Goal: Task Accomplishment & Management: Manage account settings

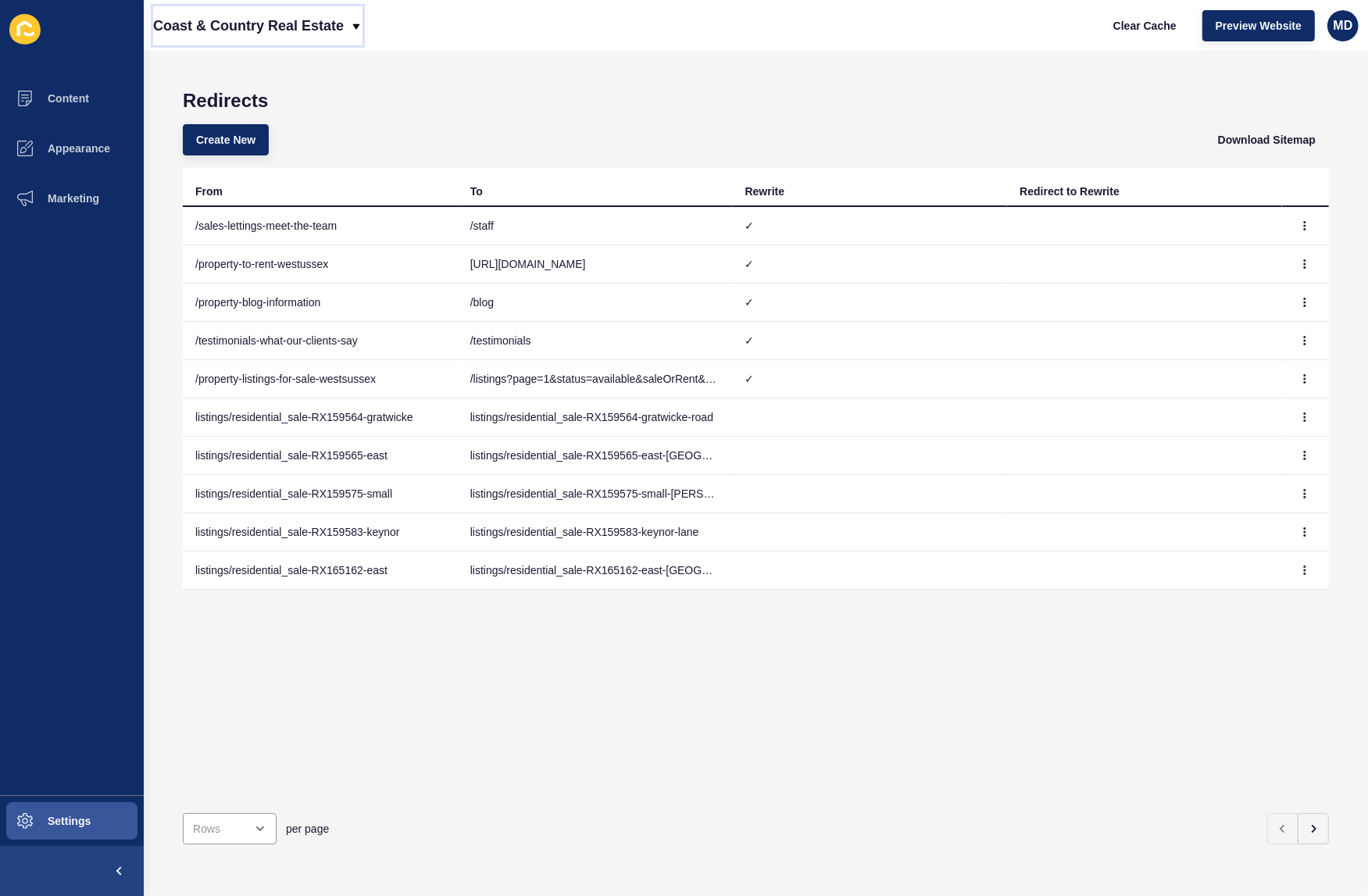
click at [194, 6] on p "Coast & Country Real Estate" at bounding box center [248, 25] width 190 height 39
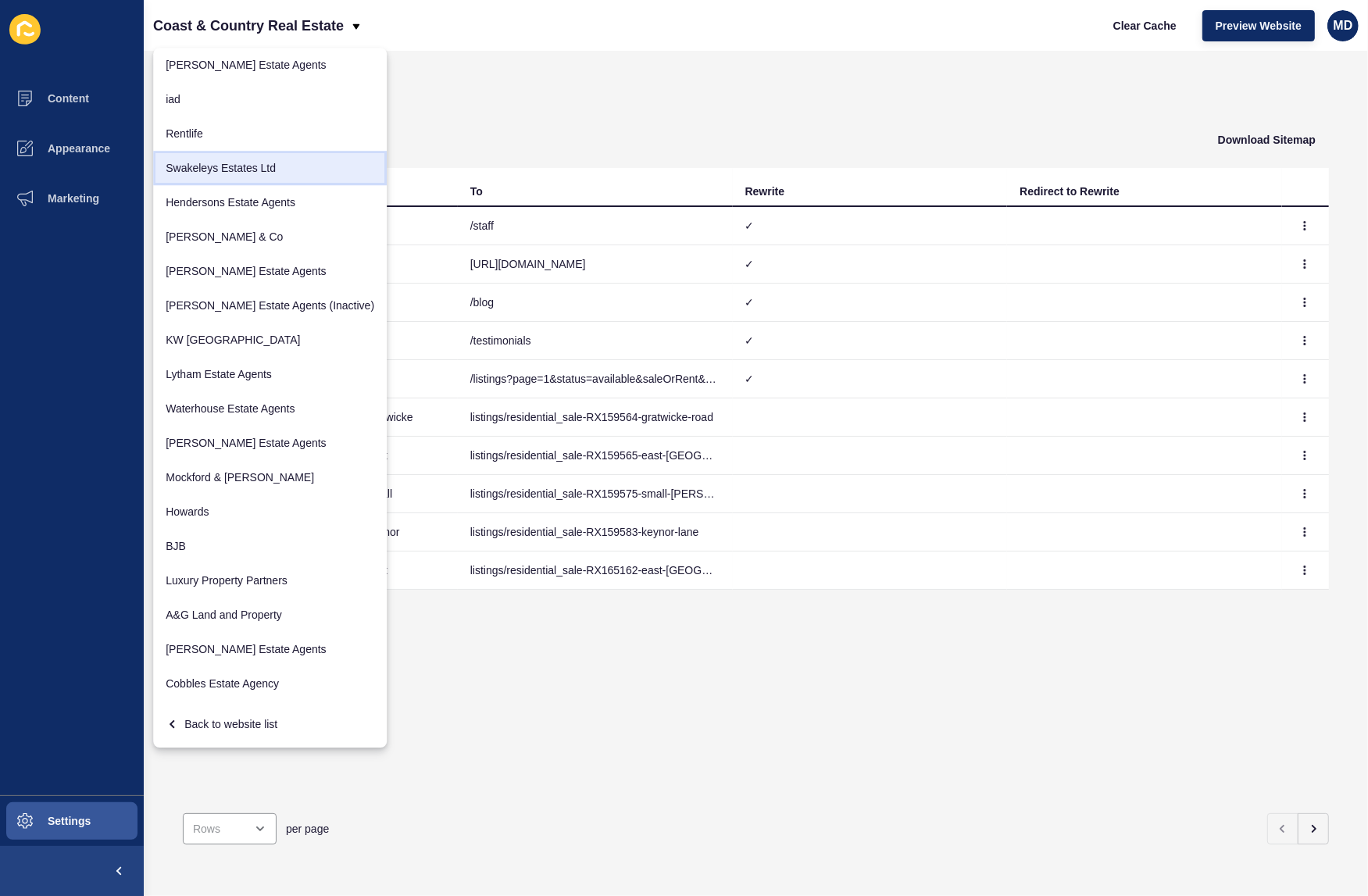
click at [215, 177] on link "Swakeleys Estates Ltd" at bounding box center [270, 168] width 234 height 34
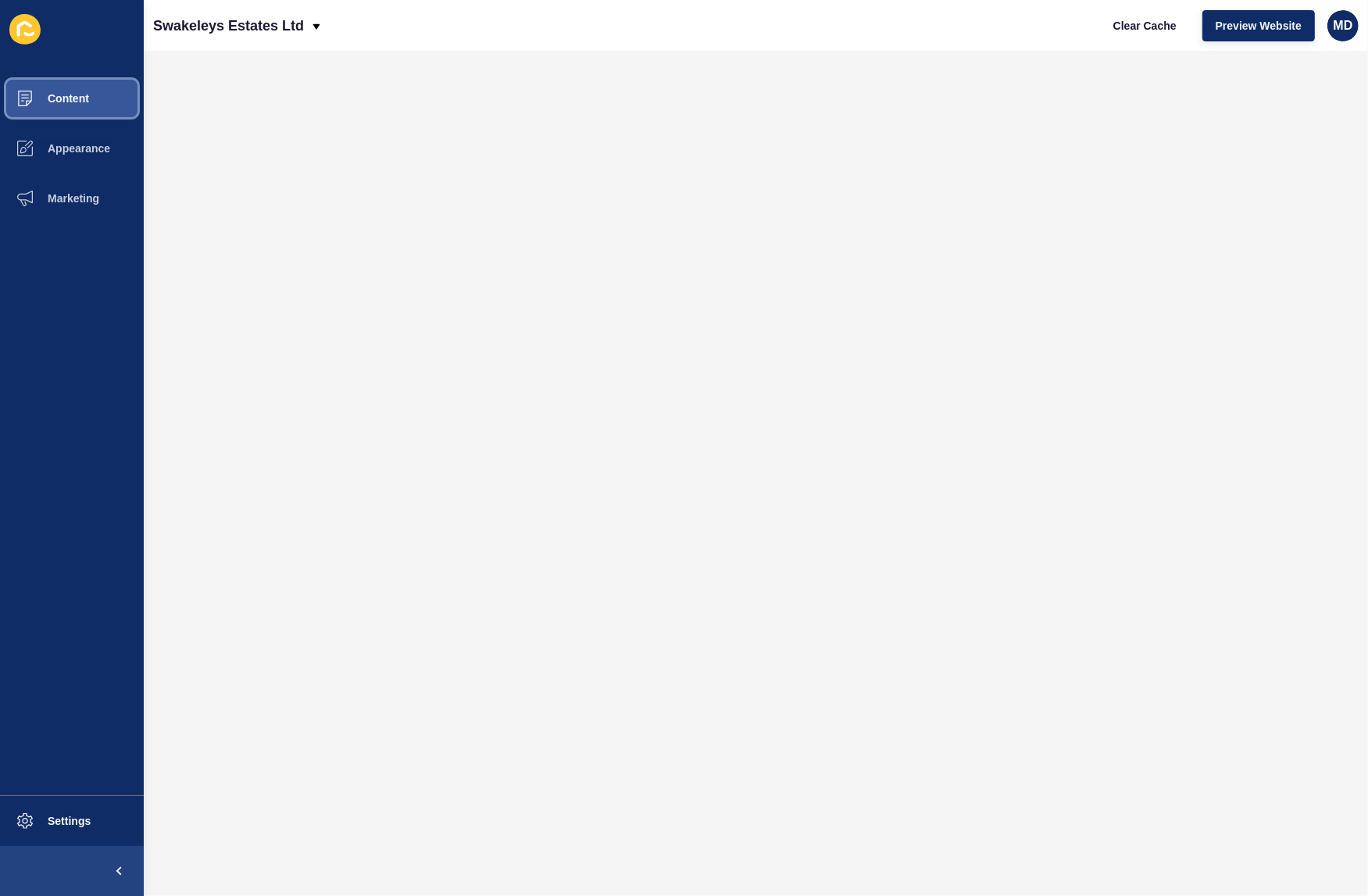
click at [76, 106] on button "Content" at bounding box center [72, 98] width 144 height 50
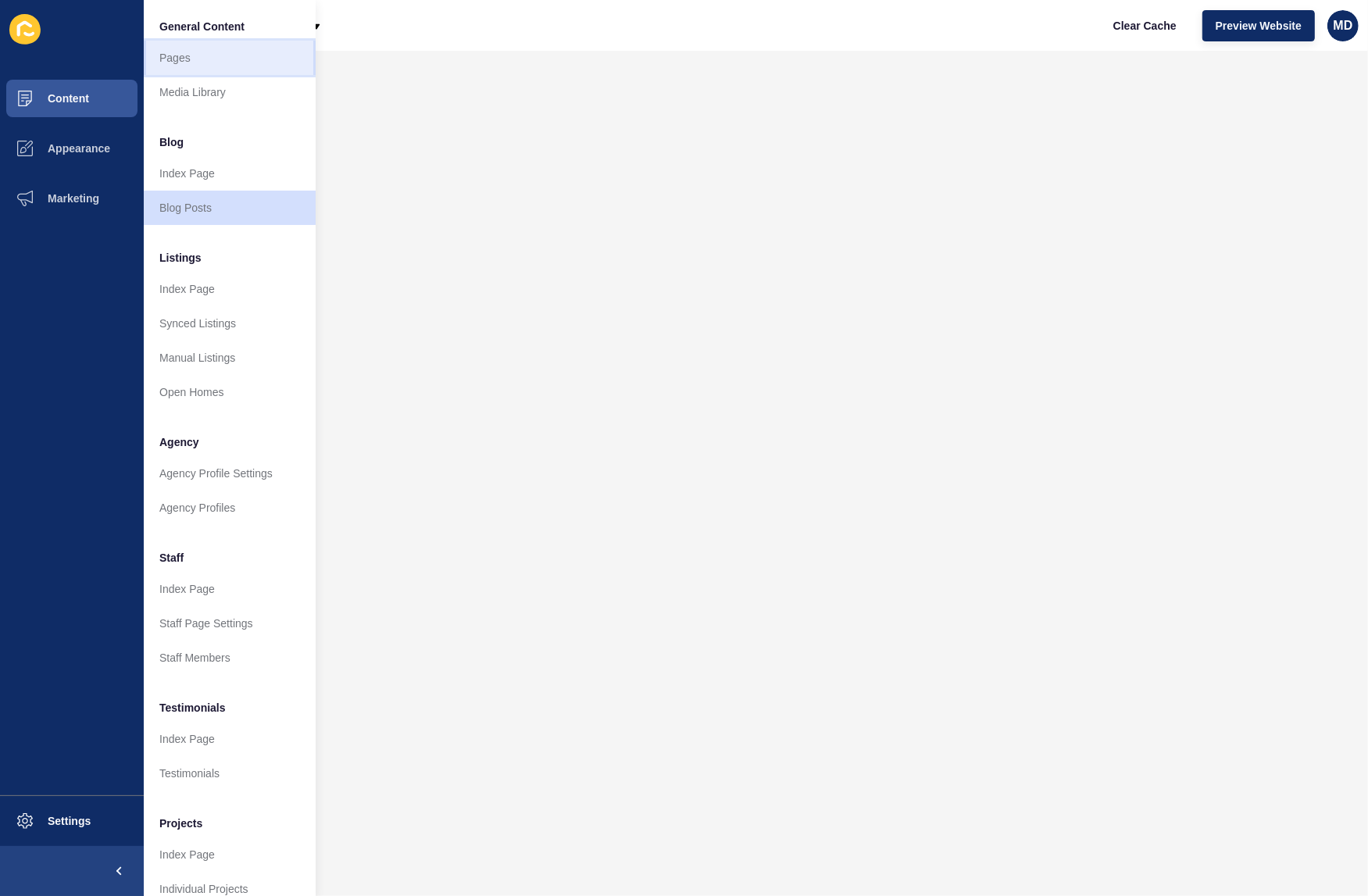
click at [189, 67] on link "Pages" at bounding box center [230, 58] width 172 height 34
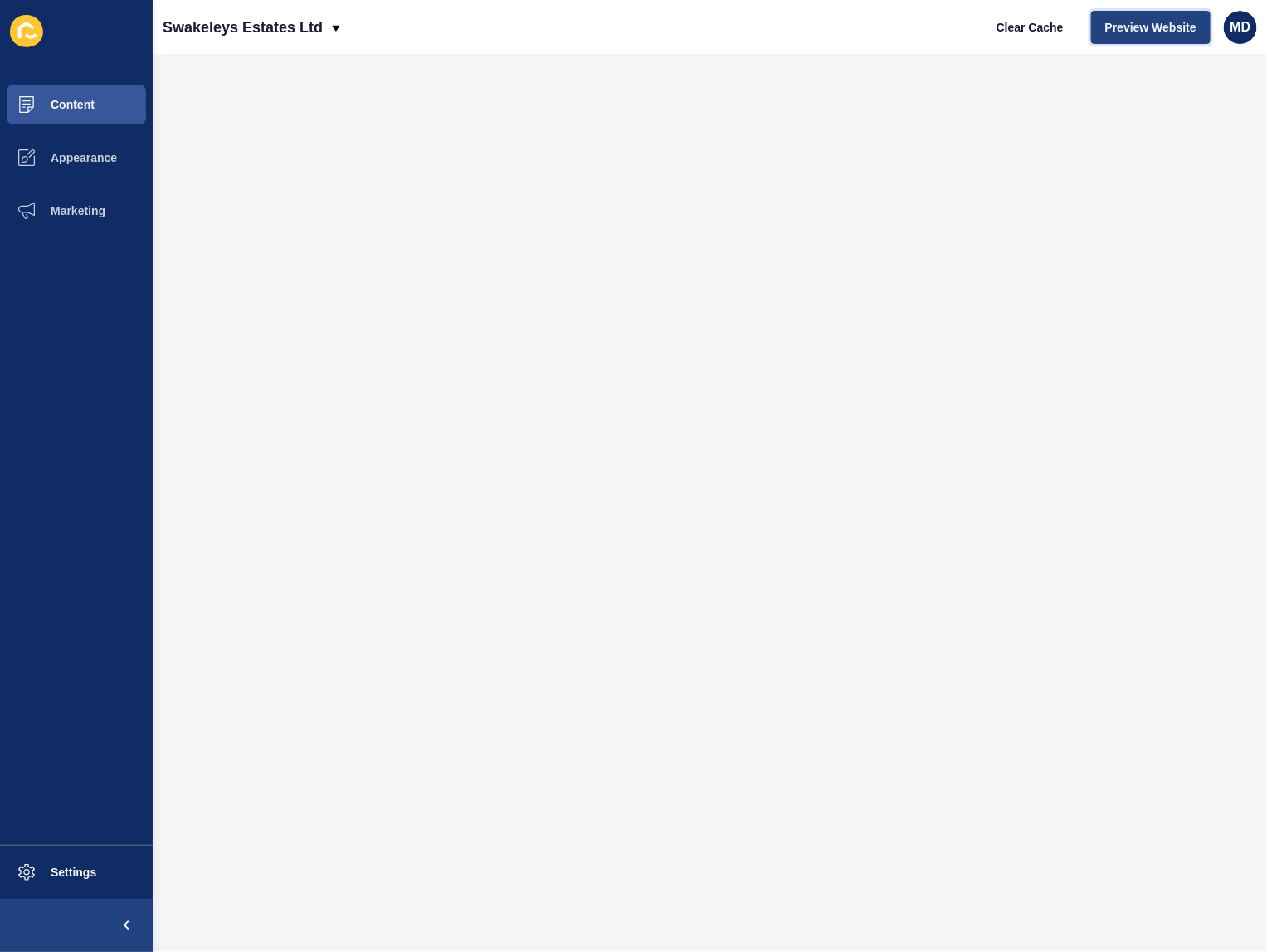
click at [1154, 20] on span "Preview Website" at bounding box center [1151, 27] width 91 height 17
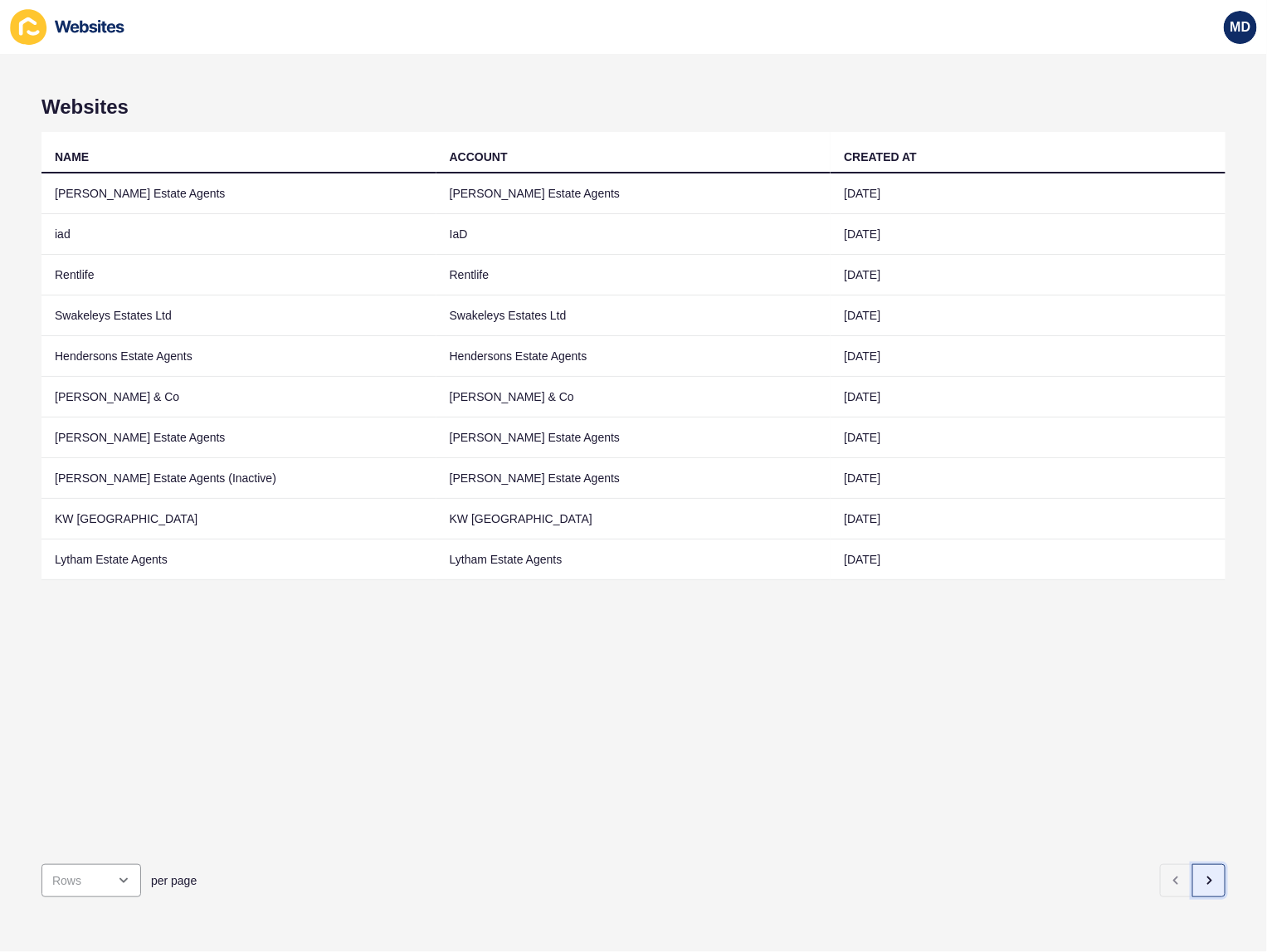
click at [1193, 872] on button "button" at bounding box center [1208, 879] width 33 height 33
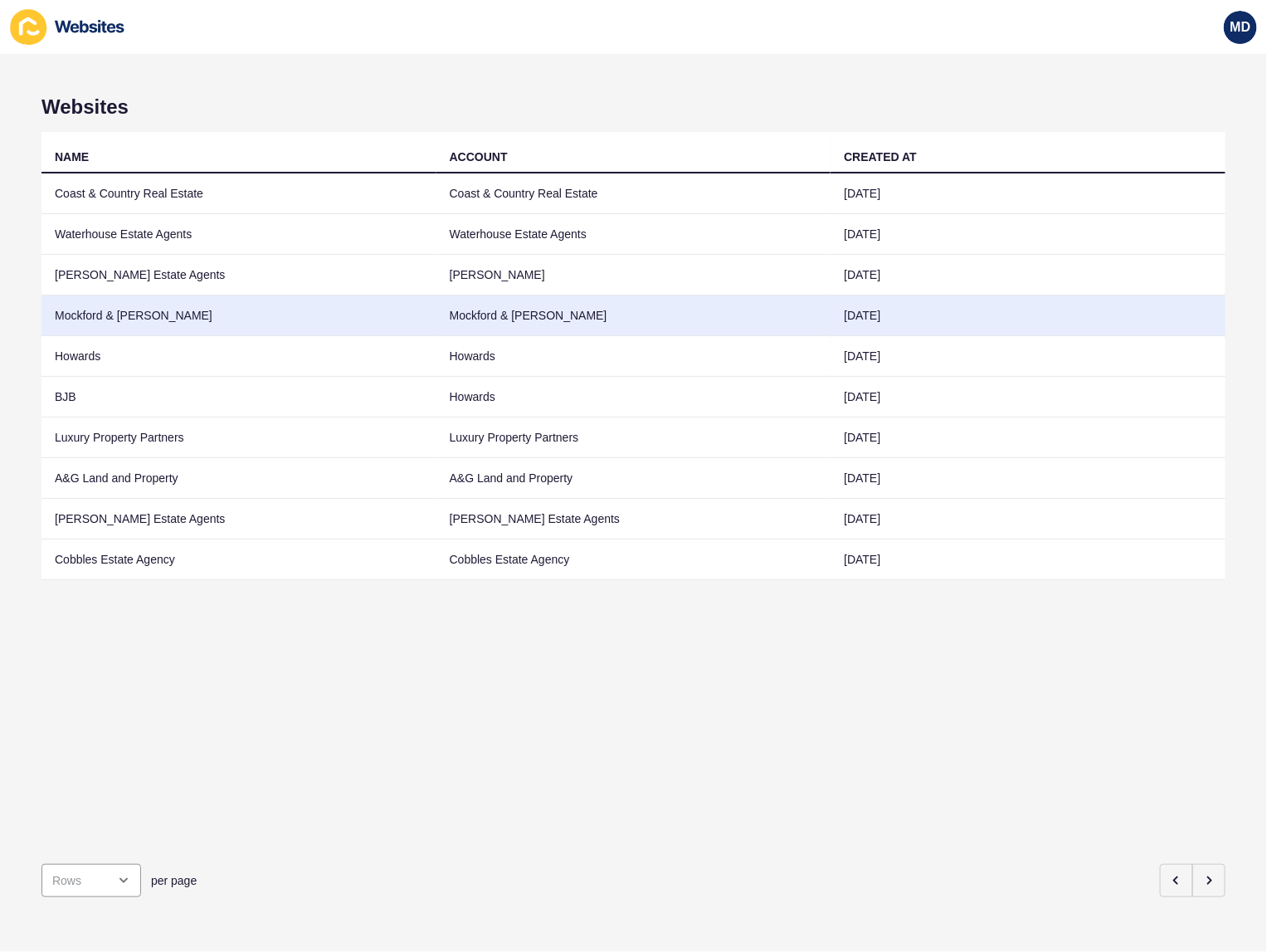
click at [180, 308] on td "Mockford & [PERSON_NAME]" at bounding box center [239, 316] width 395 height 41
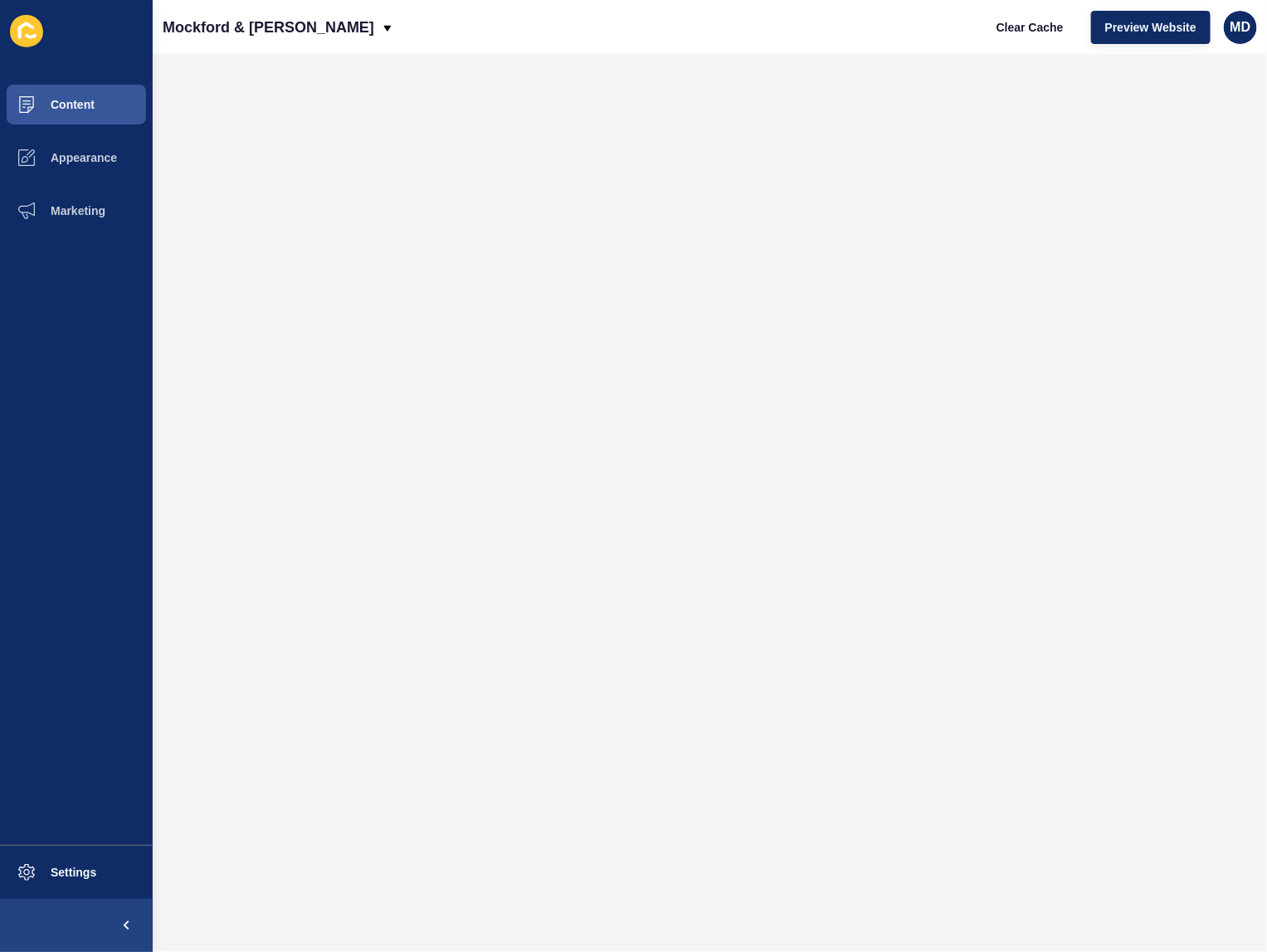
click at [1125, 43] on div "Clear Cache Preview Website MD" at bounding box center [1120, 27] width 288 height 46
click at [1130, 32] on span "Preview Website" at bounding box center [1151, 27] width 91 height 17
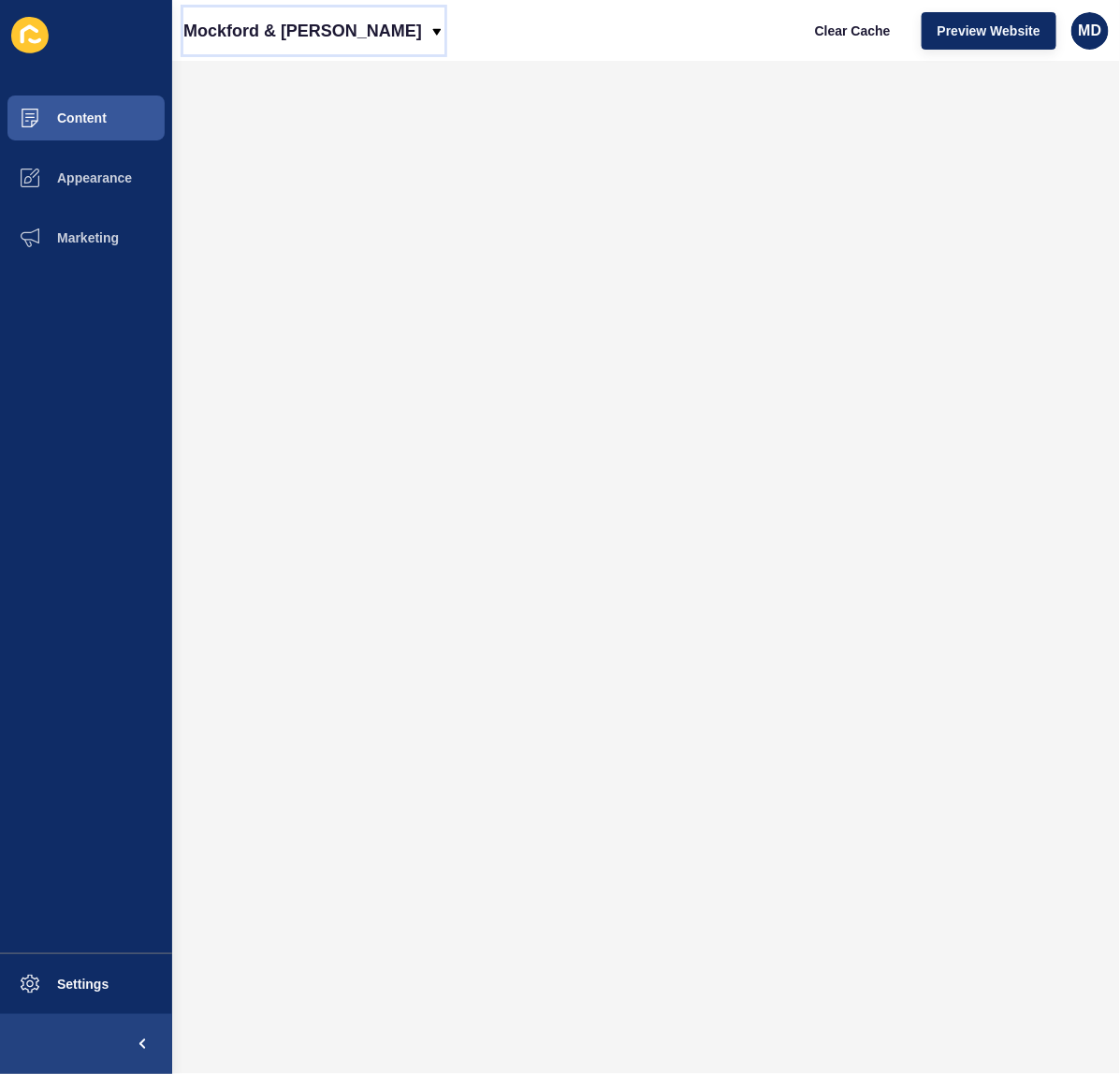
click at [264, 35] on p "Mockford & Hunt" at bounding box center [302, 30] width 239 height 47
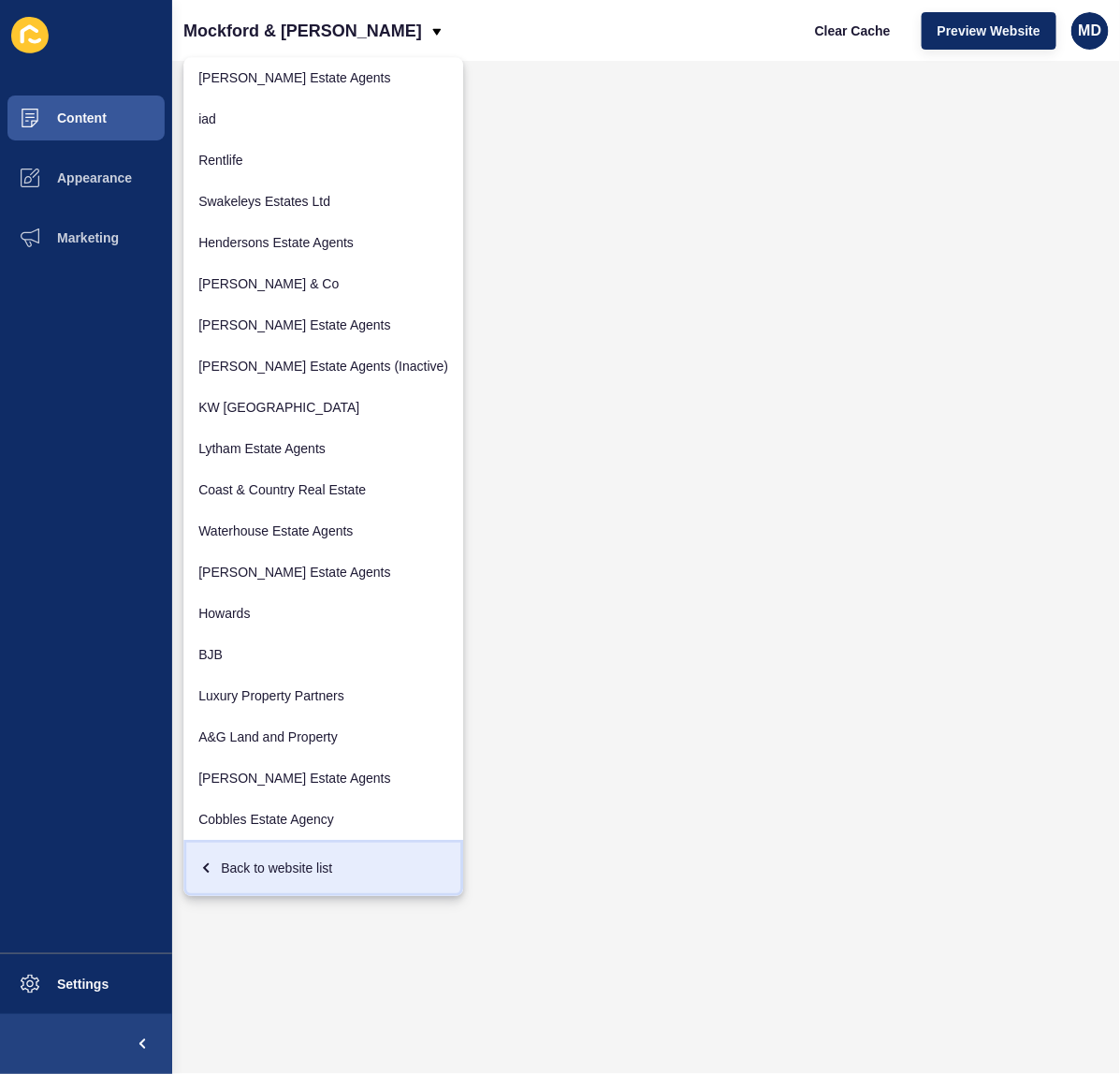
click at [282, 853] on div "Back to website list" at bounding box center [323, 868] width 250 height 34
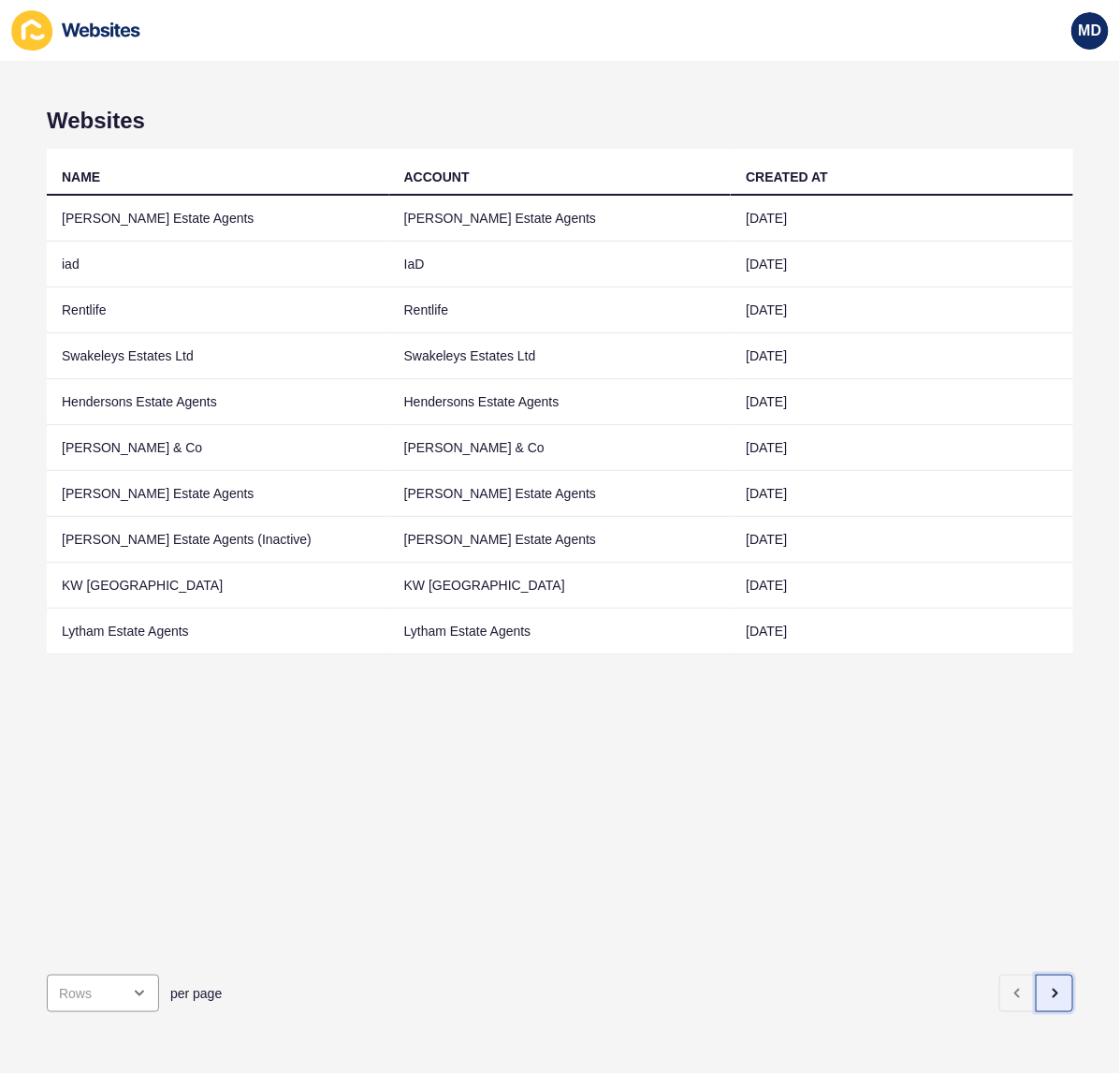
click at [1036, 974] on button "button" at bounding box center [1054, 992] width 37 height 37
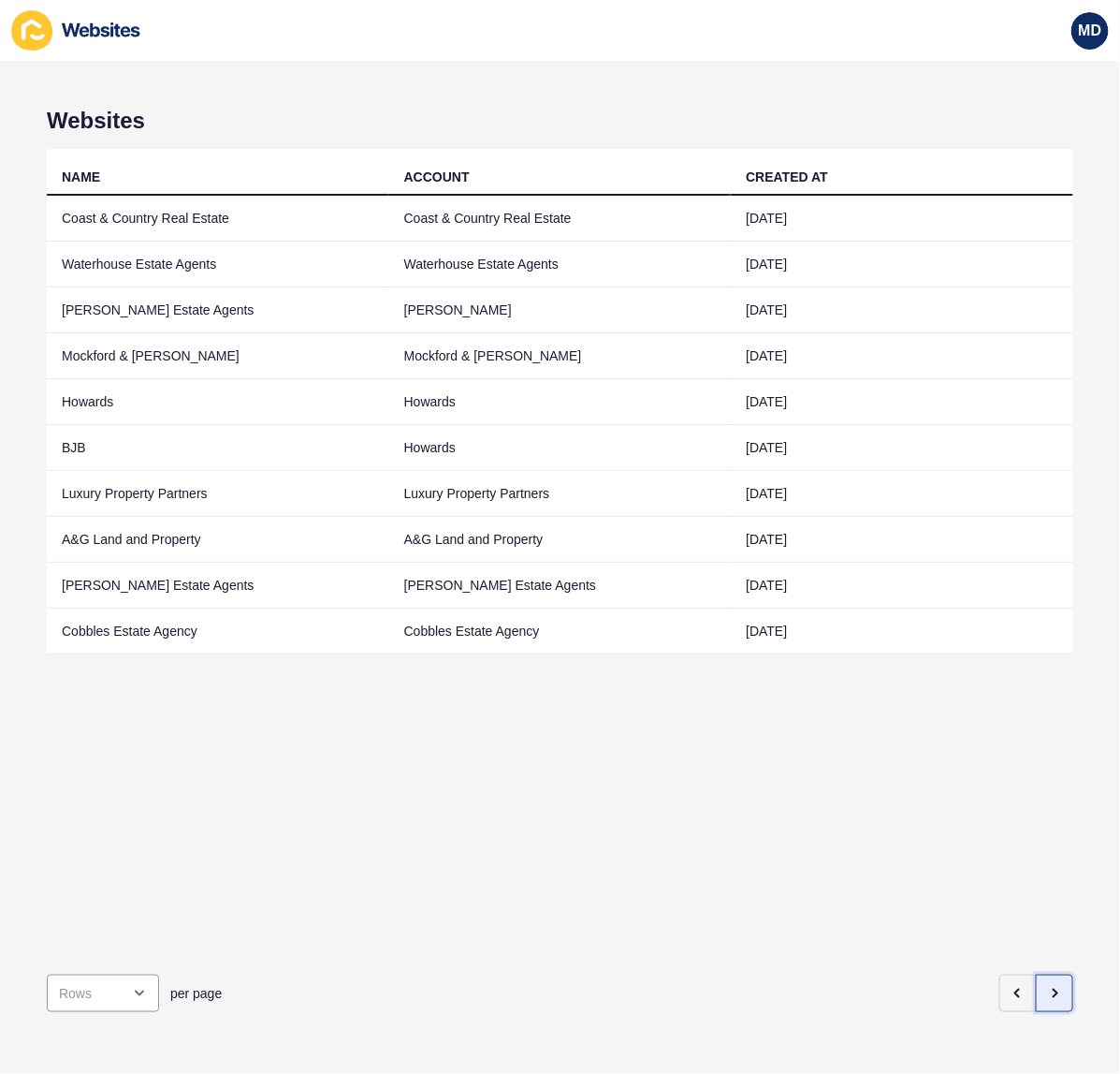
click at [1036, 974] on button "button" at bounding box center [1054, 992] width 37 height 37
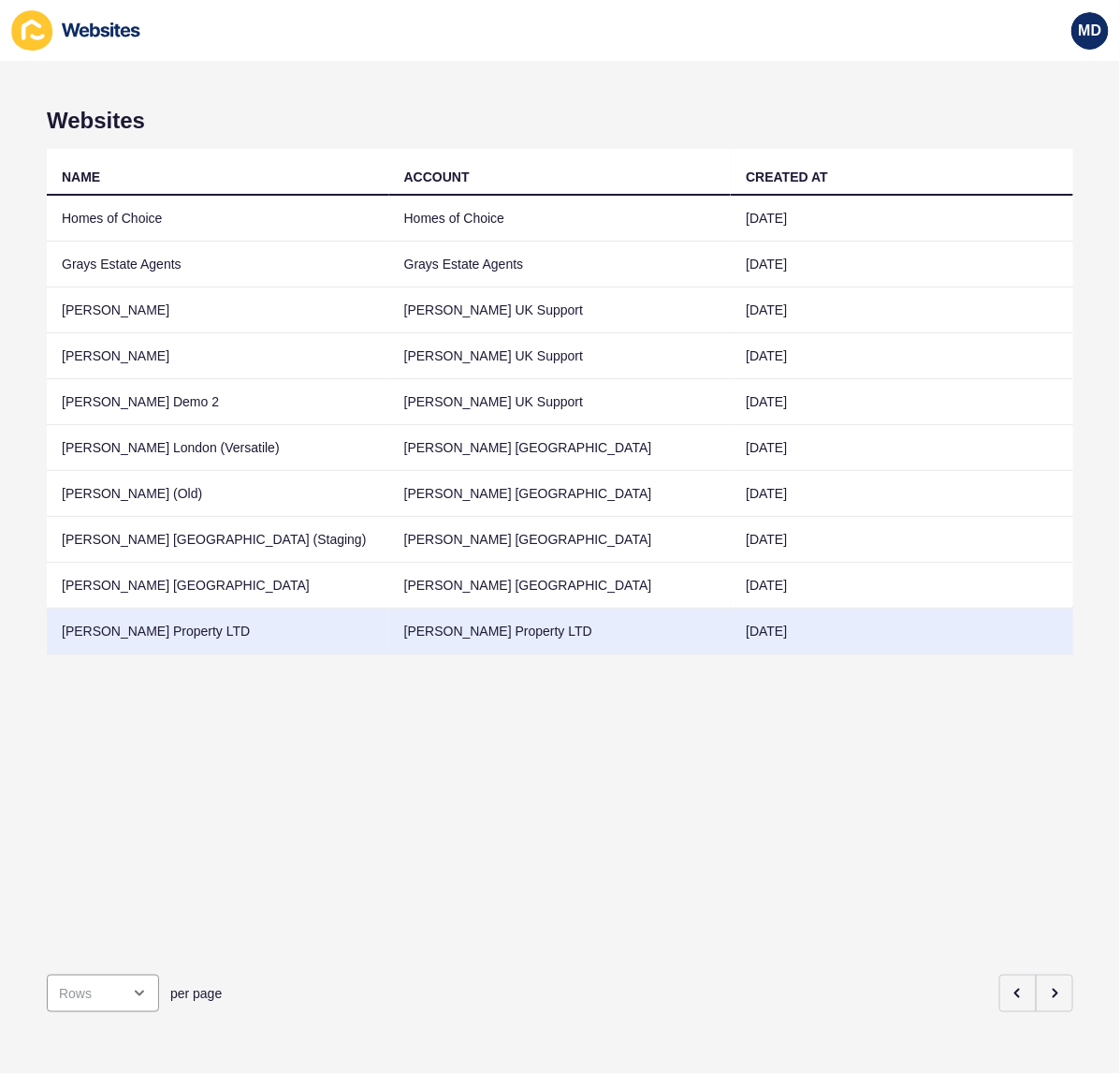
click at [358, 637] on td "Grant J Bates Property LTD" at bounding box center [218, 631] width 343 height 46
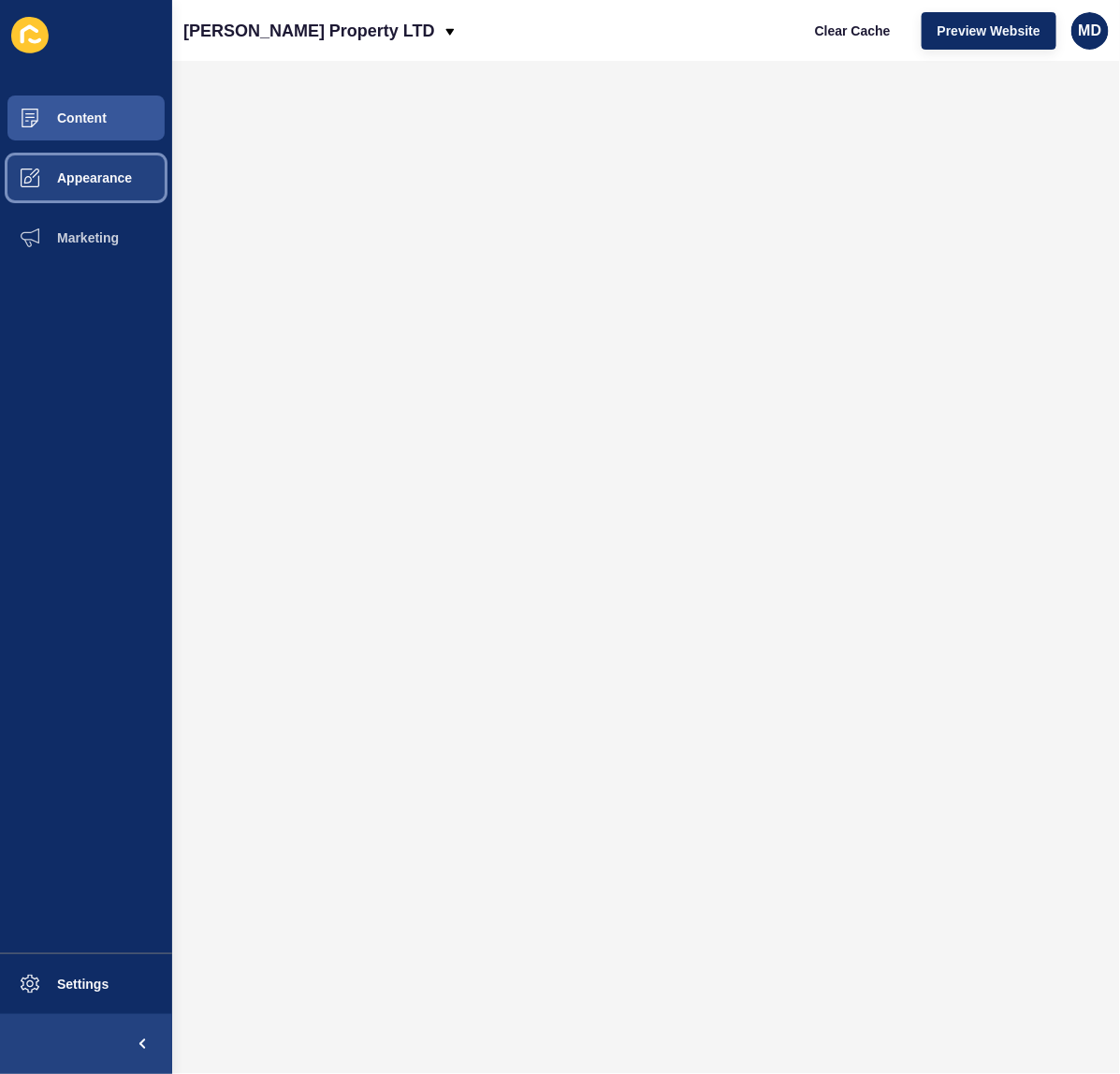
click at [108, 189] on button "Appearance" at bounding box center [86, 178] width 172 height 60
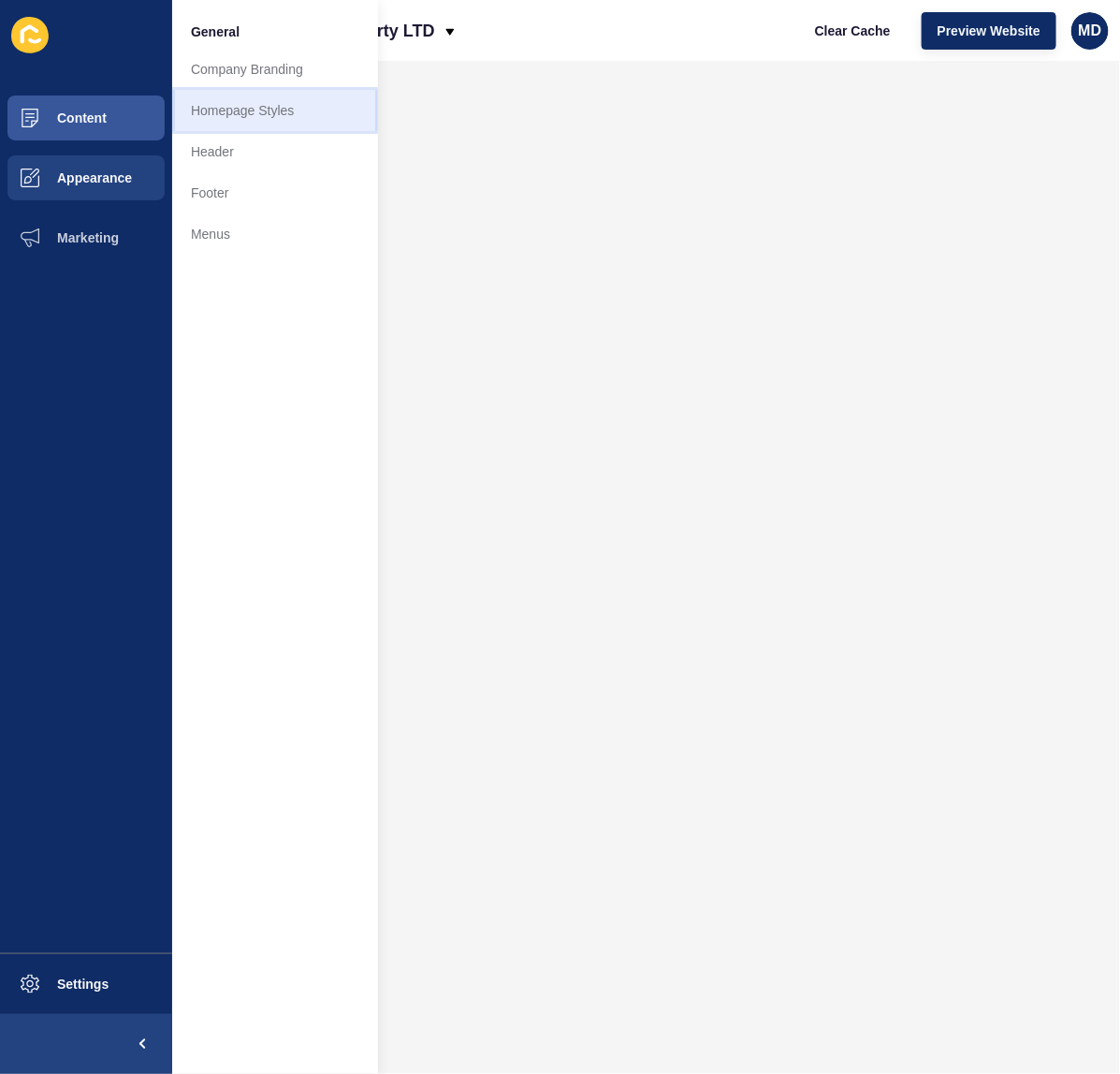
click at [256, 90] on link "Homepage Styles" at bounding box center [275, 110] width 206 height 41
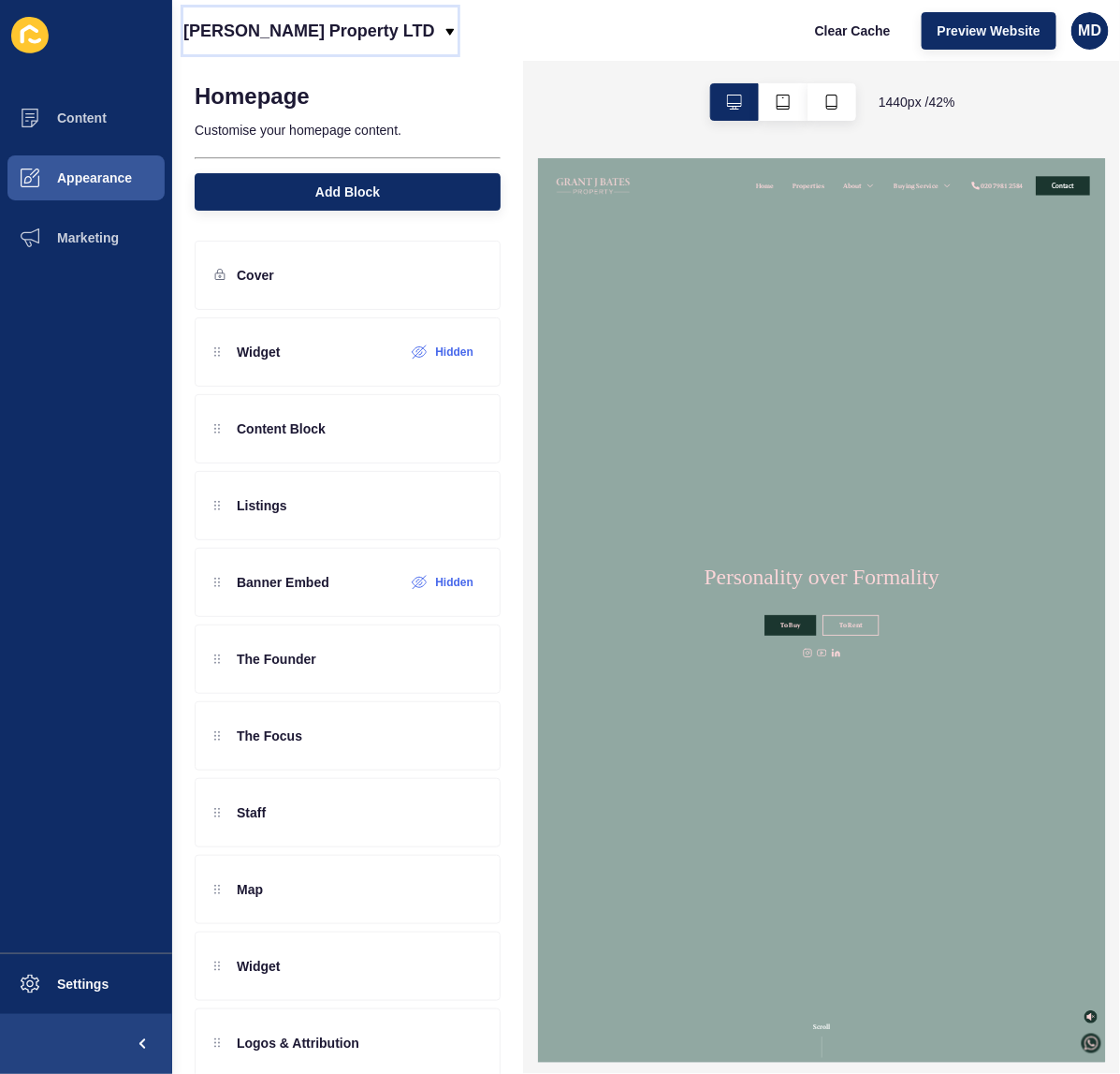
click at [227, 28] on p "Grant J Bates Property LTD" at bounding box center [309, 30] width 252 height 47
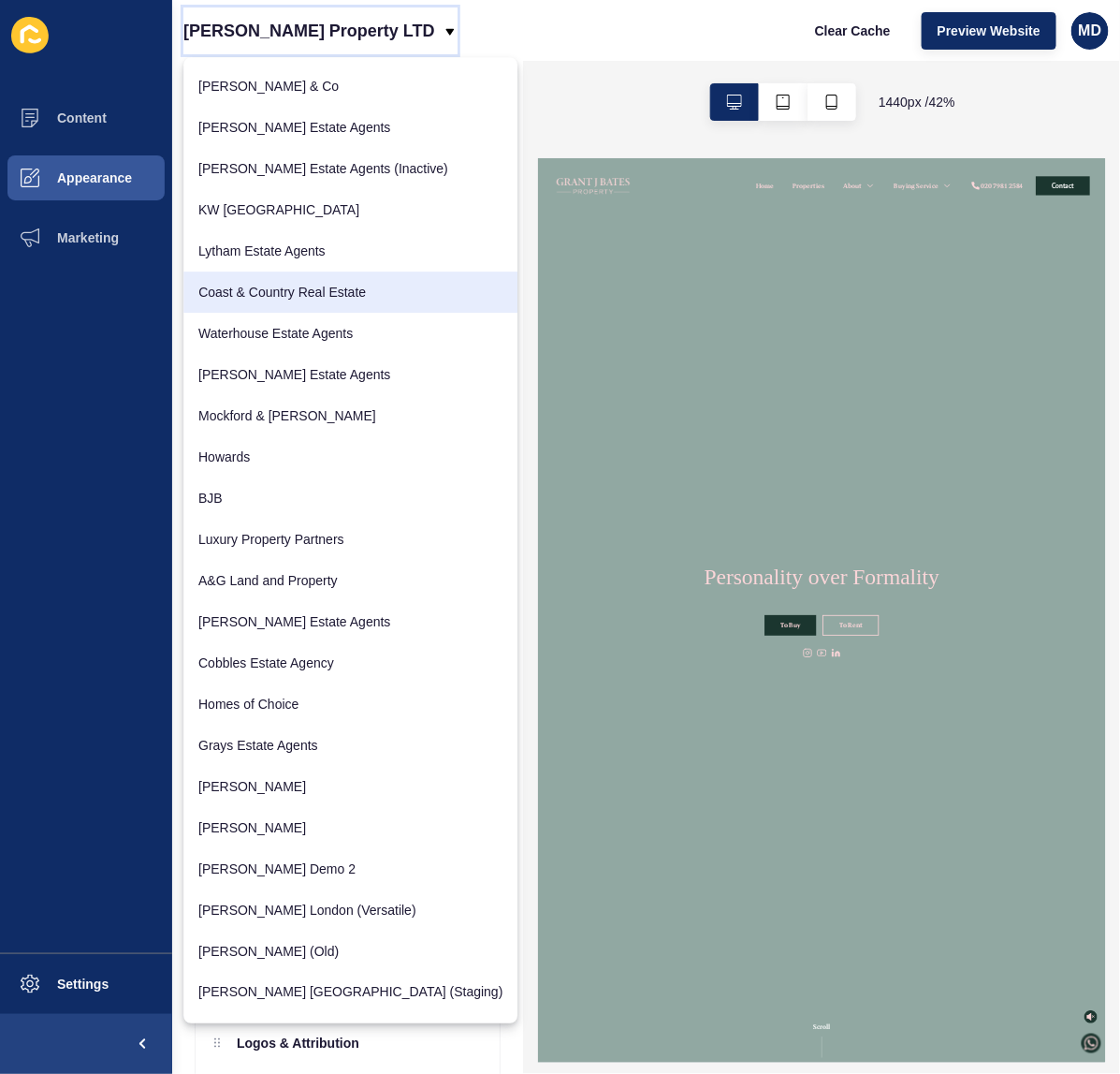
scroll to position [234, 0]
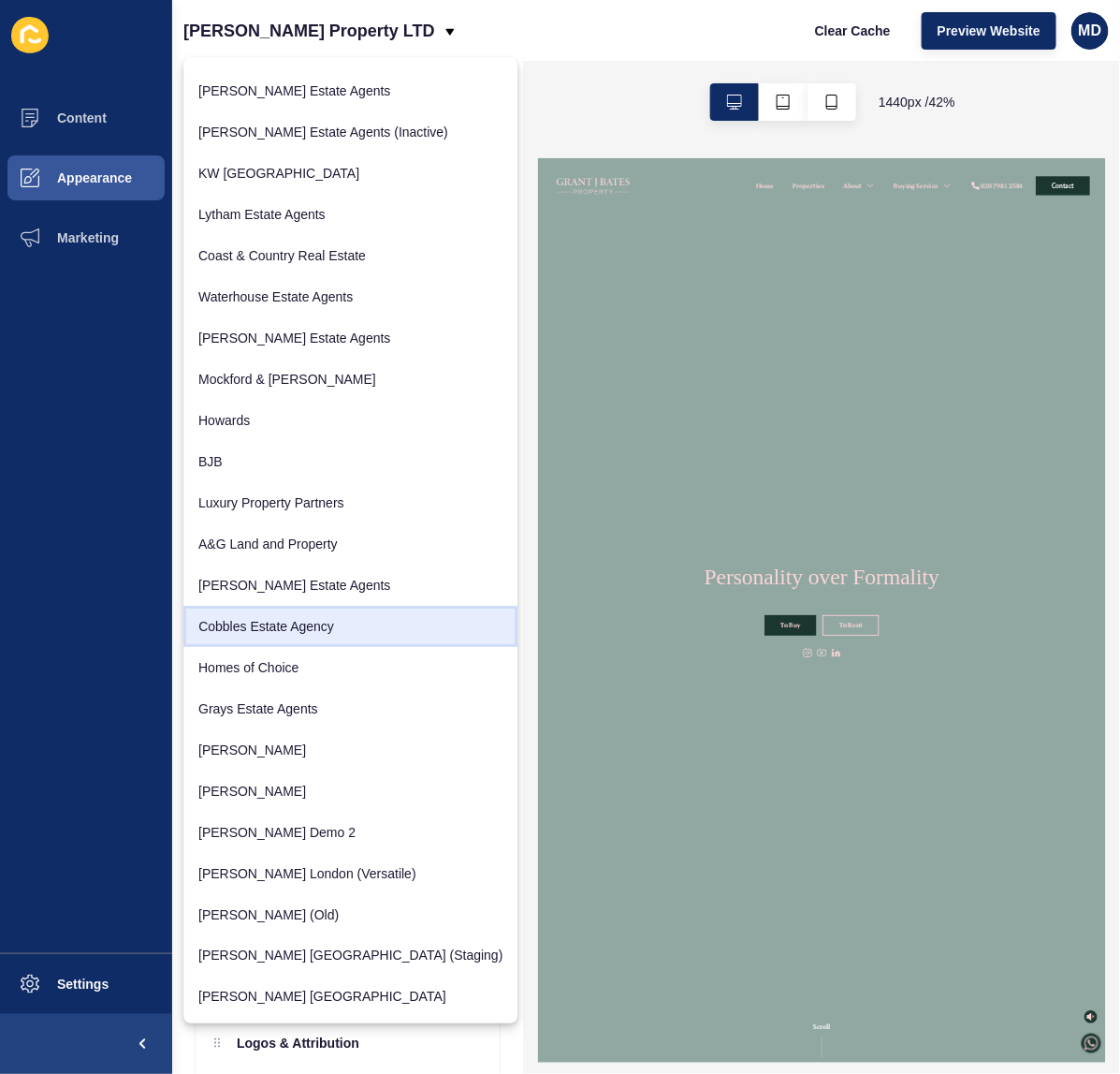
click at [255, 619] on link "Cobbles Estate Agency" at bounding box center [350, 626] width 334 height 41
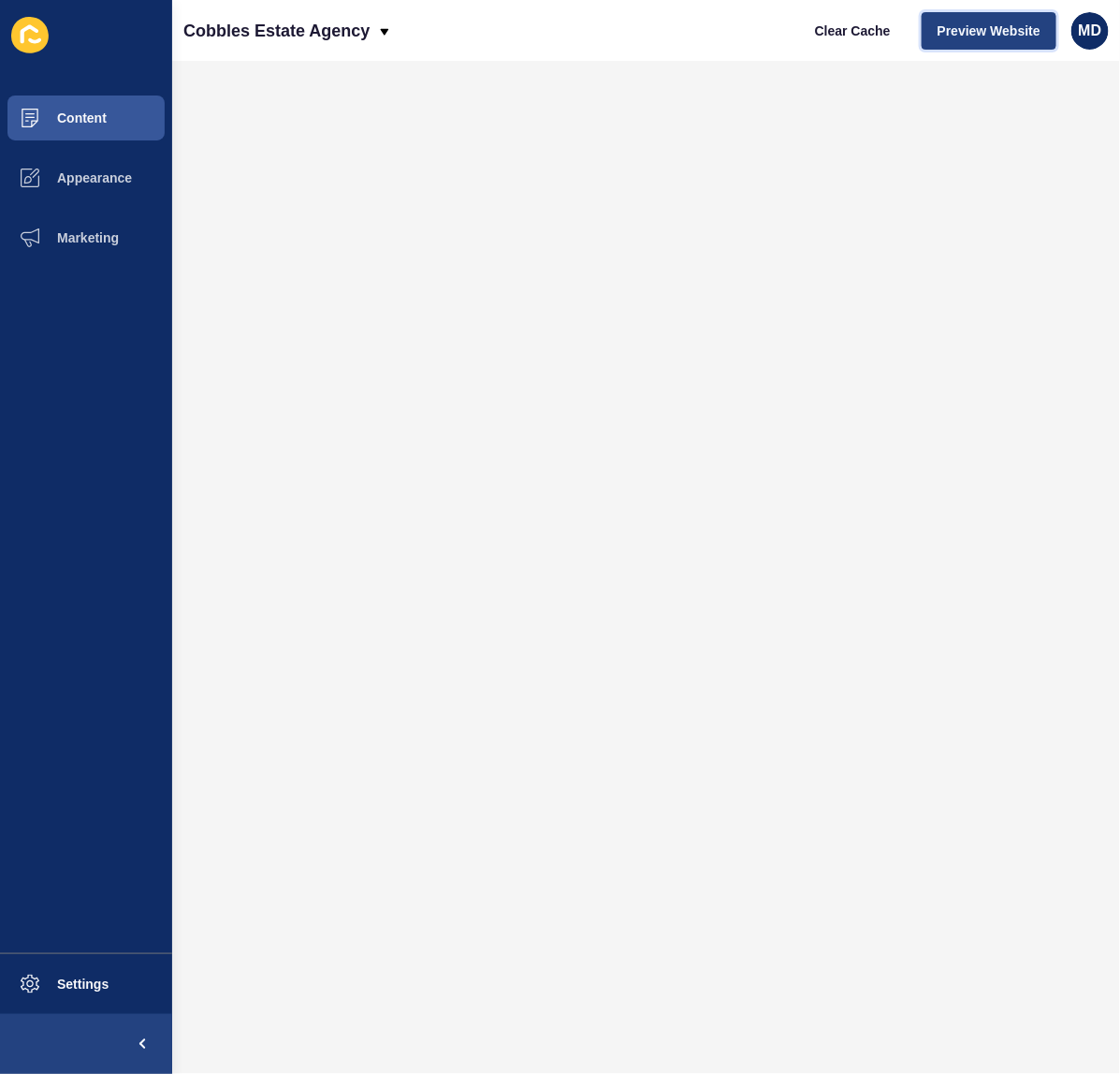
click at [987, 25] on span "Preview Website" at bounding box center [989, 31] width 103 height 19
click at [73, 156] on button "Appearance" at bounding box center [86, 178] width 172 height 60
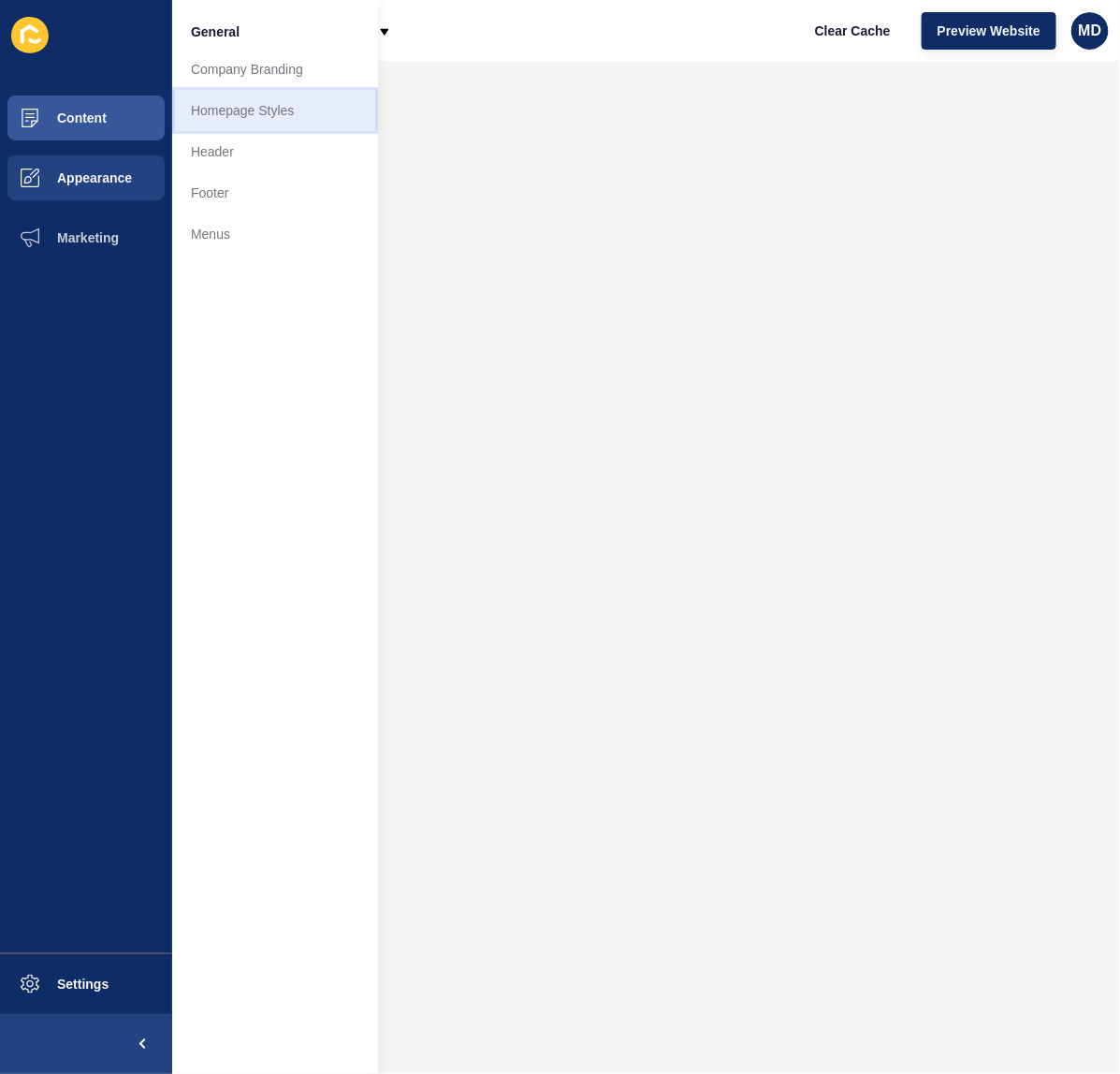
click at [222, 109] on link "Homepage Styles" at bounding box center [275, 110] width 206 height 41
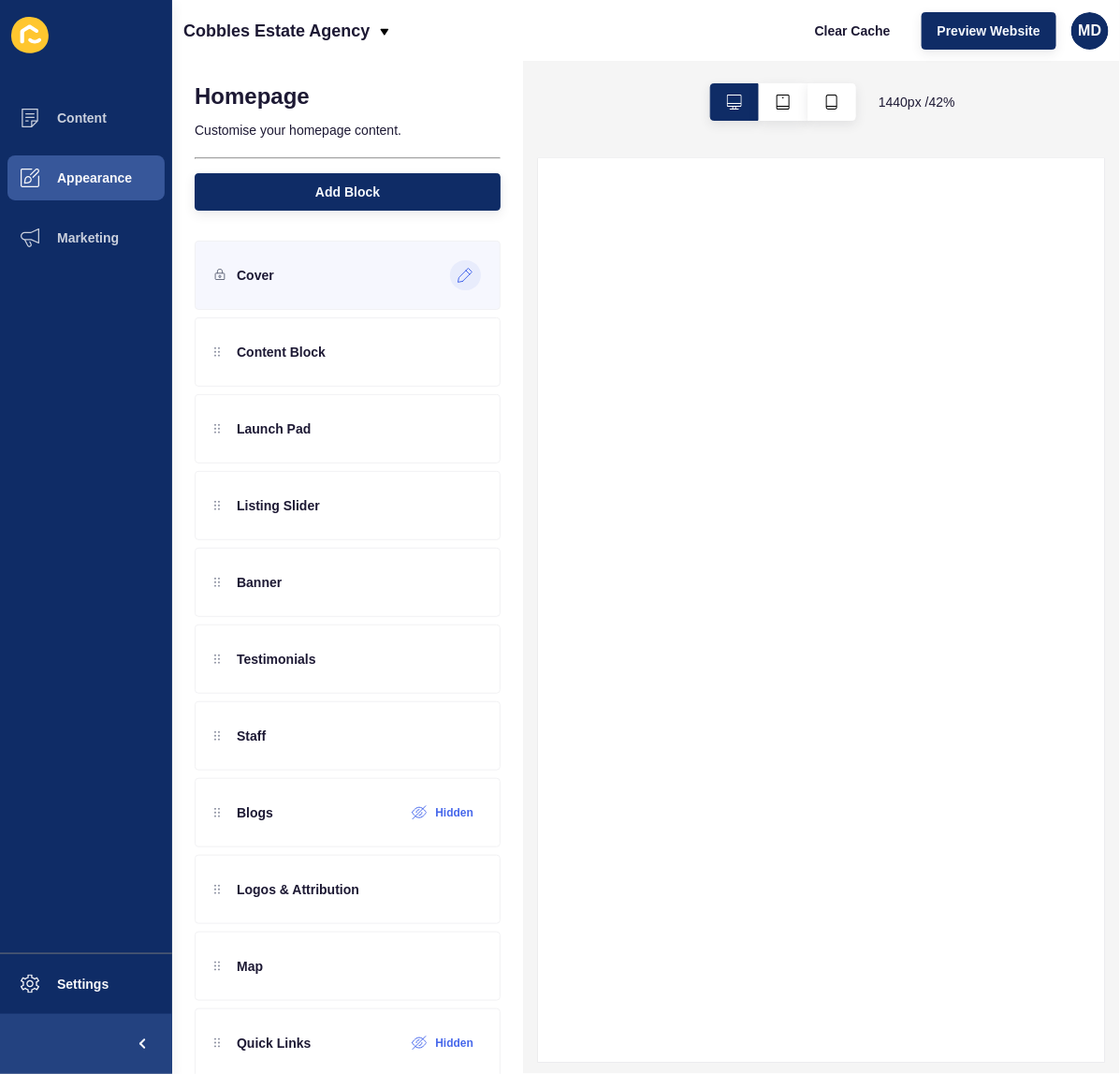
click at [458, 277] on icon at bounding box center [466, 275] width 16 height 15
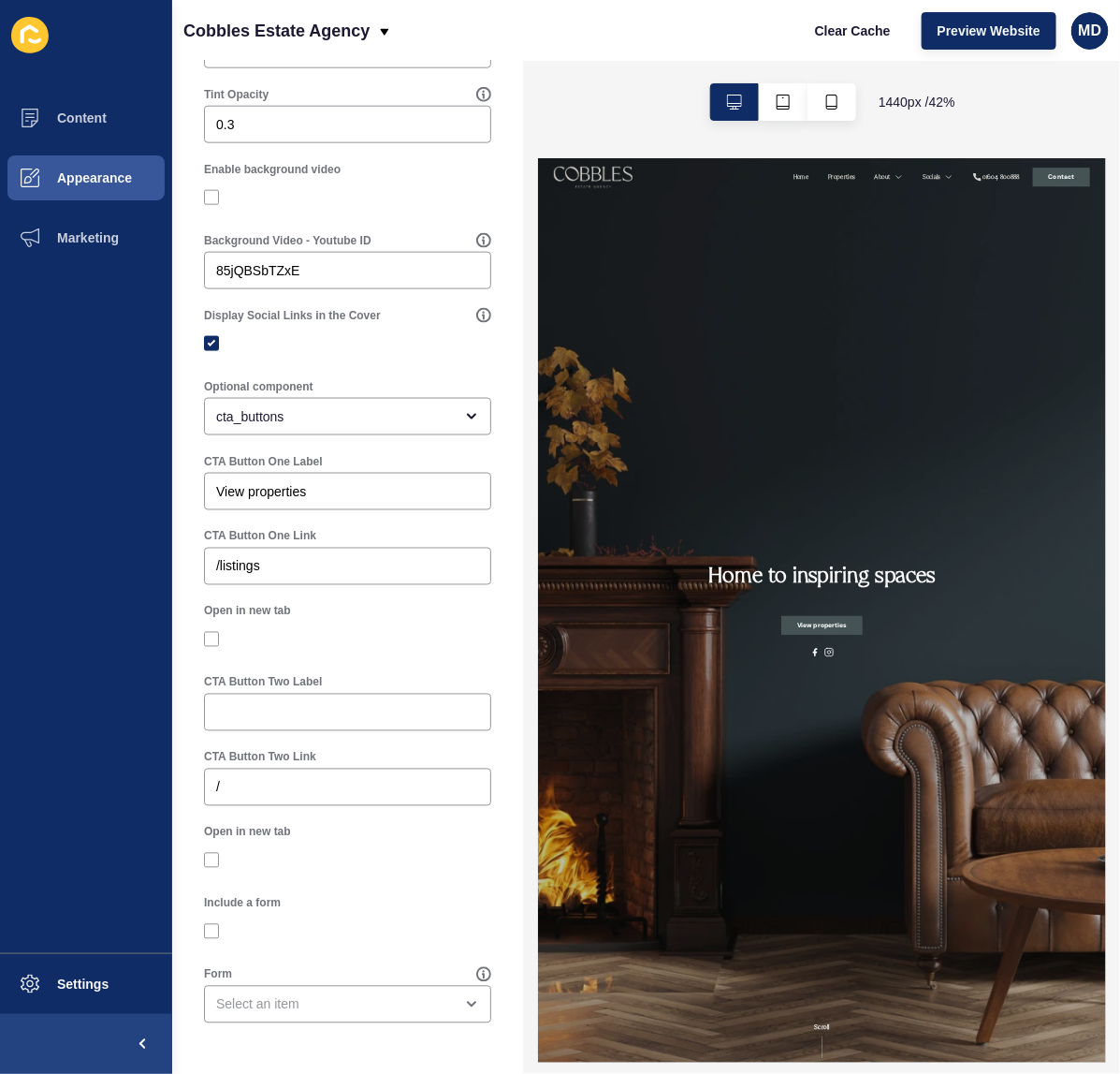
scroll to position [694, 0]
drag, startPoint x: 296, startPoint y: 548, endPoint x: 227, endPoint y: 544, distance: 68.4
click at [218, 538] on div "CTA Button One Link /listings" at bounding box center [347, 557] width 291 height 60
drag, startPoint x: 231, startPoint y: 552, endPoint x: 147, endPoint y: 541, distance: 85.0
click at [147, 541] on div "Content Appearance Marketing Settings Cobbles Estate Agency Clear Cache Preview…" at bounding box center [560, 537] width 1120 height 1074
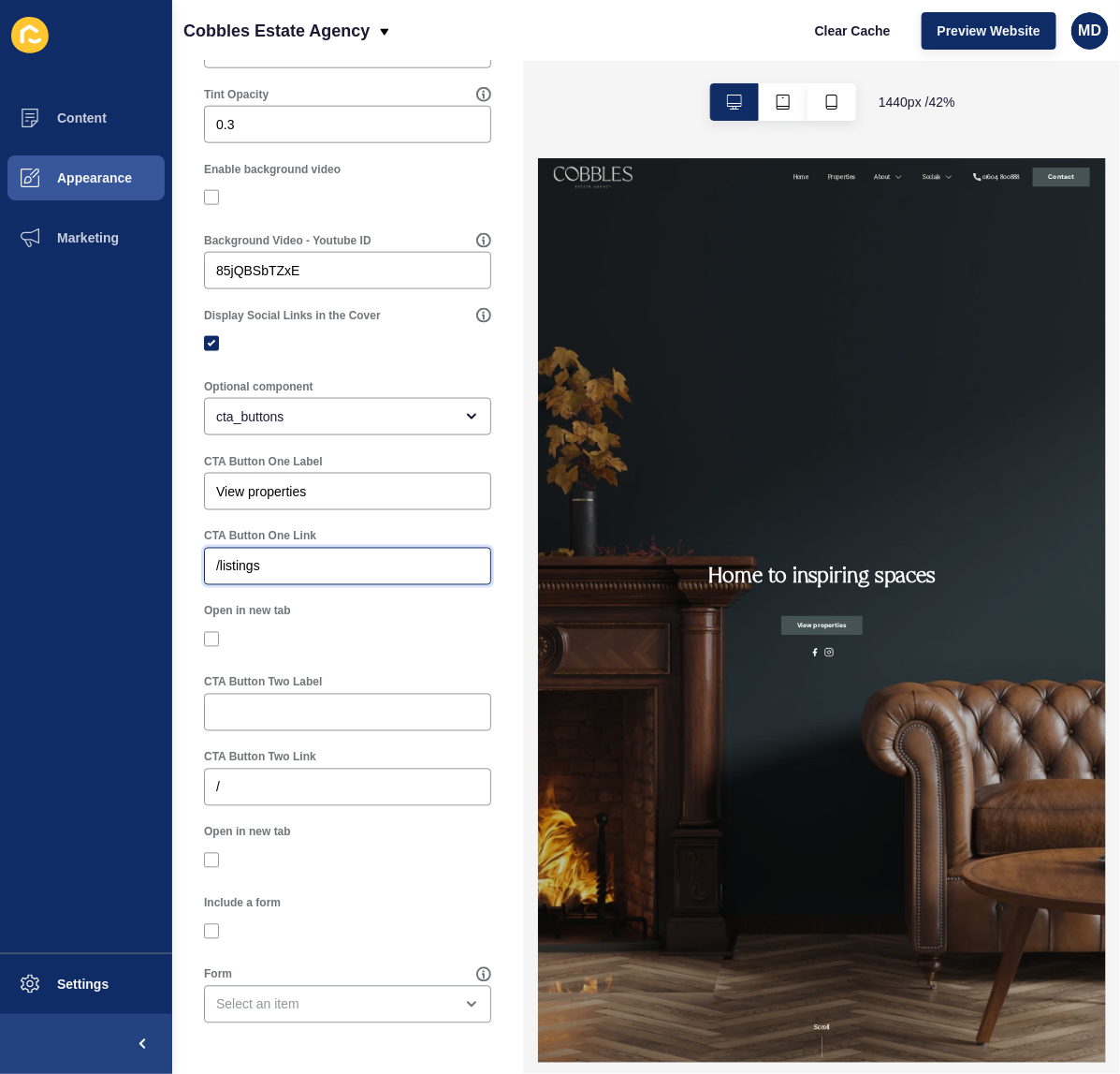
paste input "https://e84f9560-710a-11f0-a6f9-26bdf9068c0d.sites.eu.siteloft.com/listings?pag…"
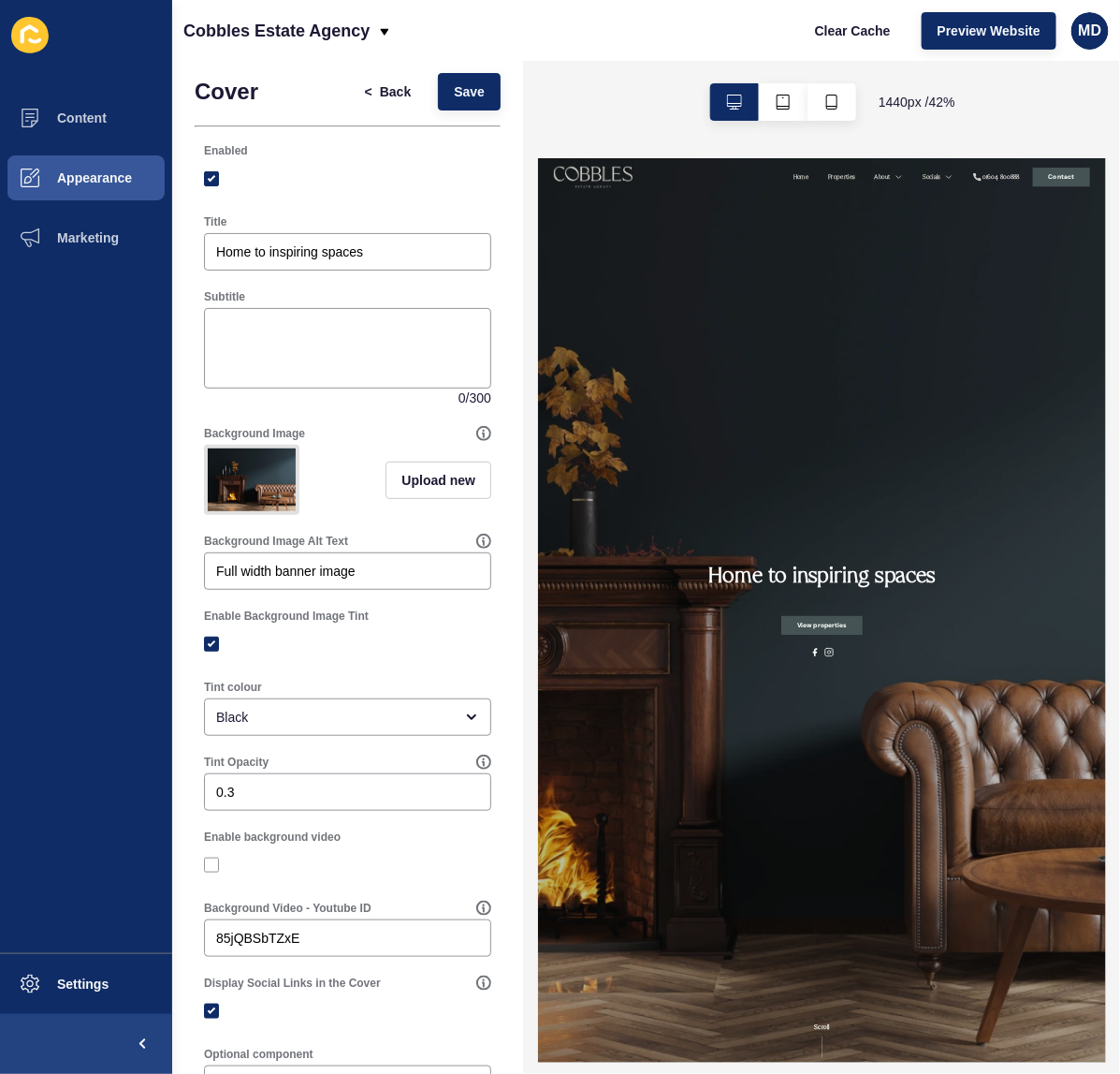
scroll to position [0, 0]
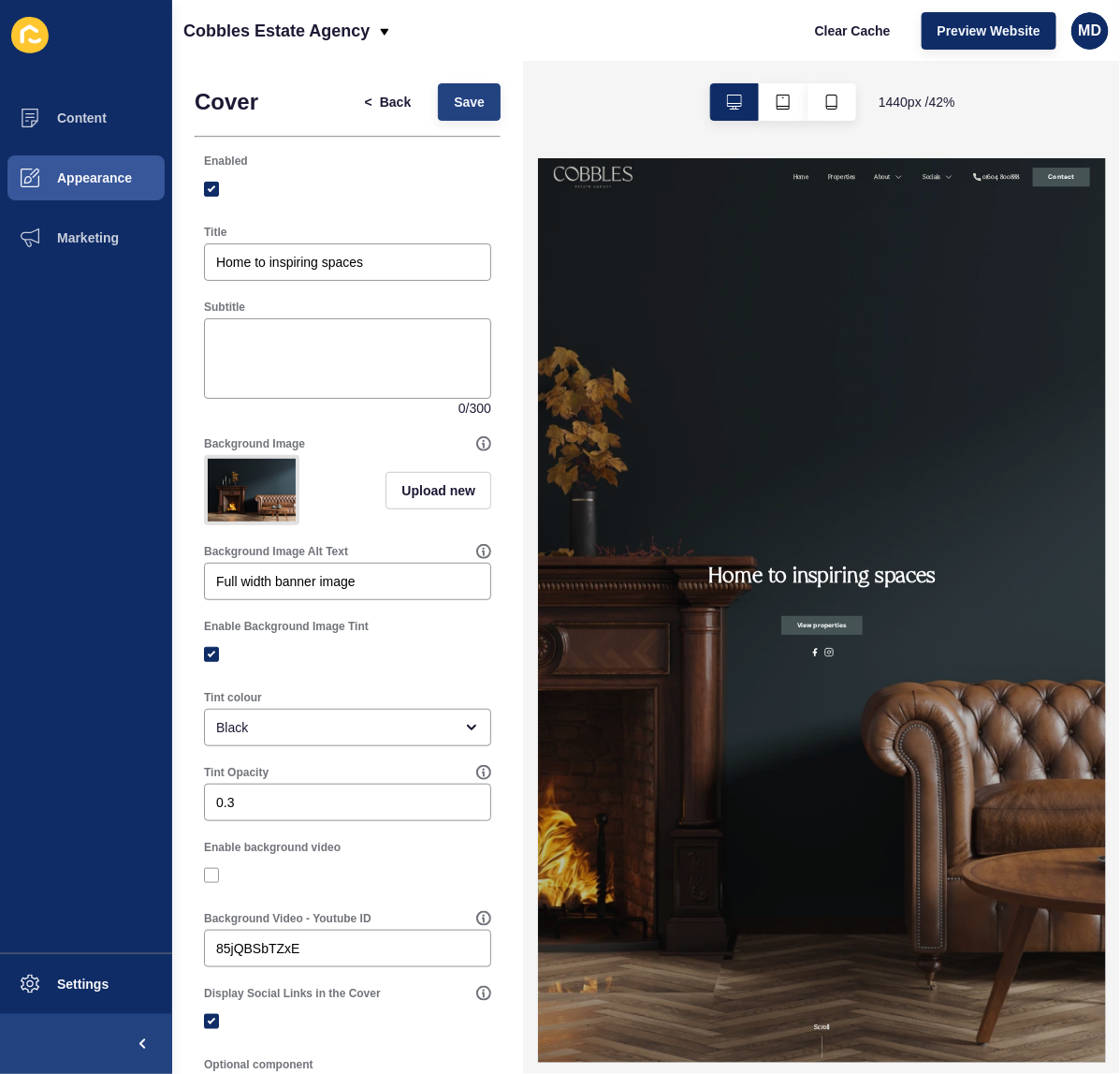
type input "https://e84f9560-710a-11f0-a6f9-26bdf9068c0d.sites.eu.siteloft.com/listings?pag…"
click at [452, 114] on button "Save" at bounding box center [469, 101] width 63 height 37
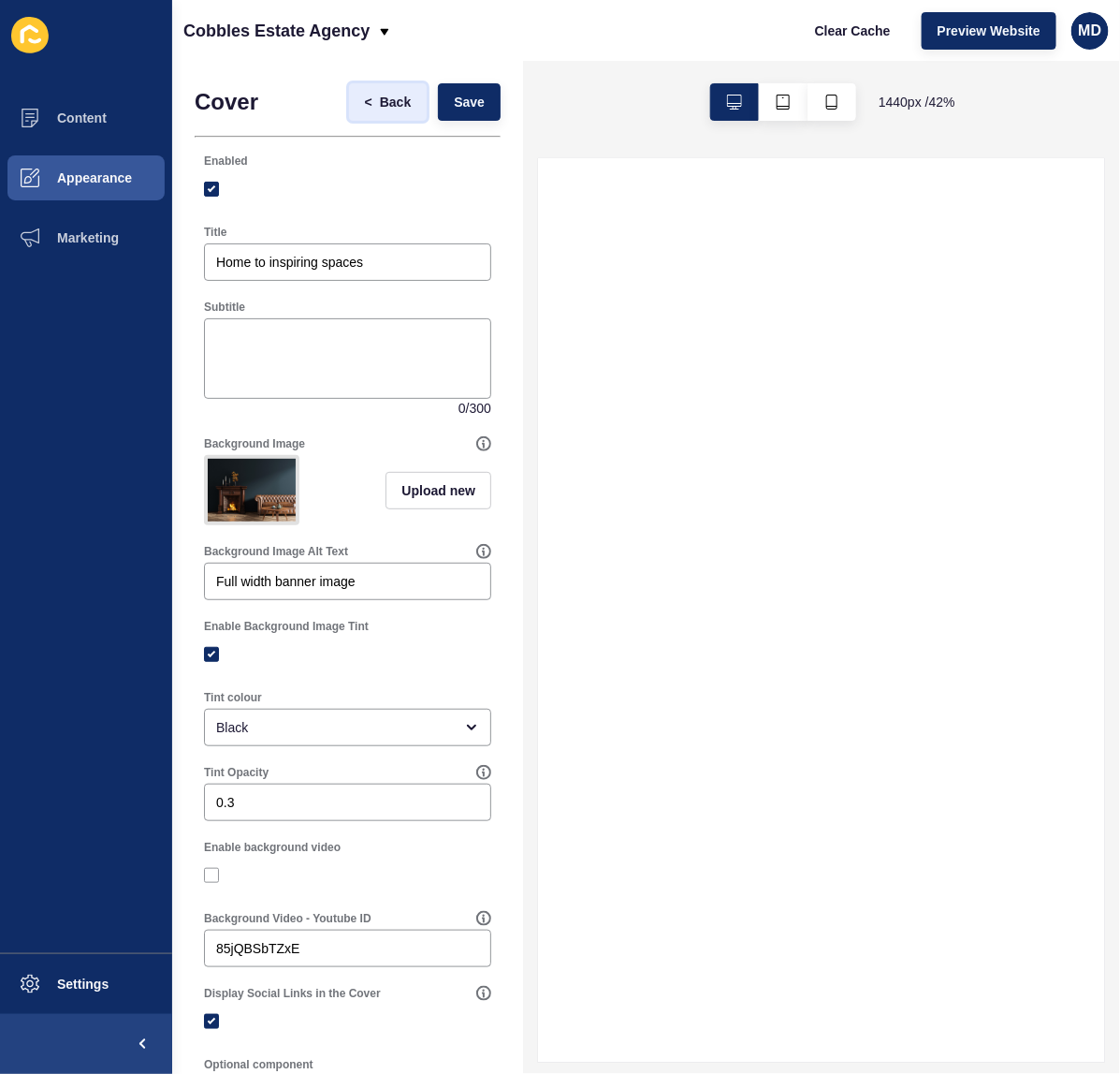
click at [384, 98] on span "Back" at bounding box center [395, 102] width 31 height 19
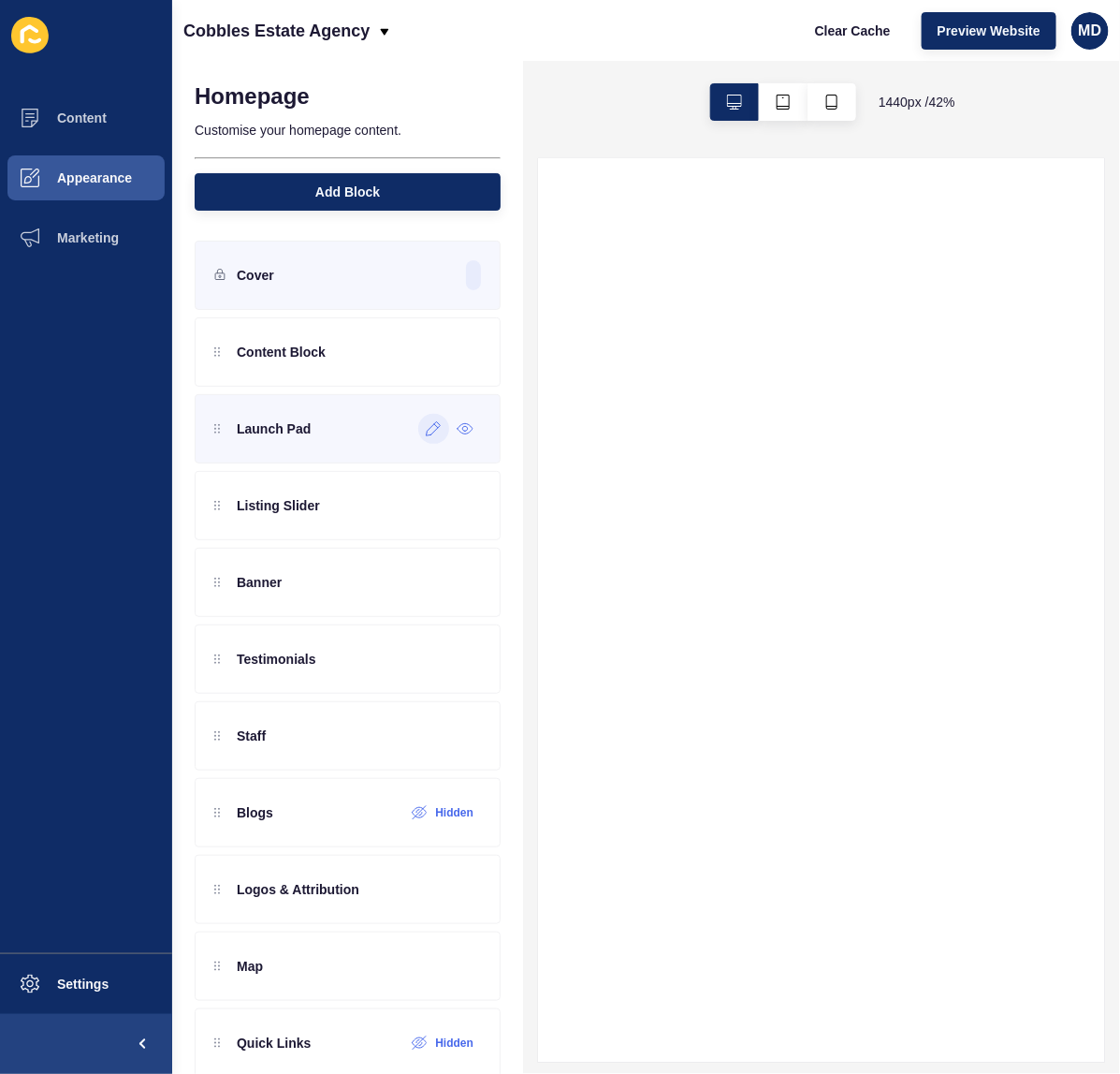
click at [418, 444] on div at bounding box center [433, 429] width 31 height 30
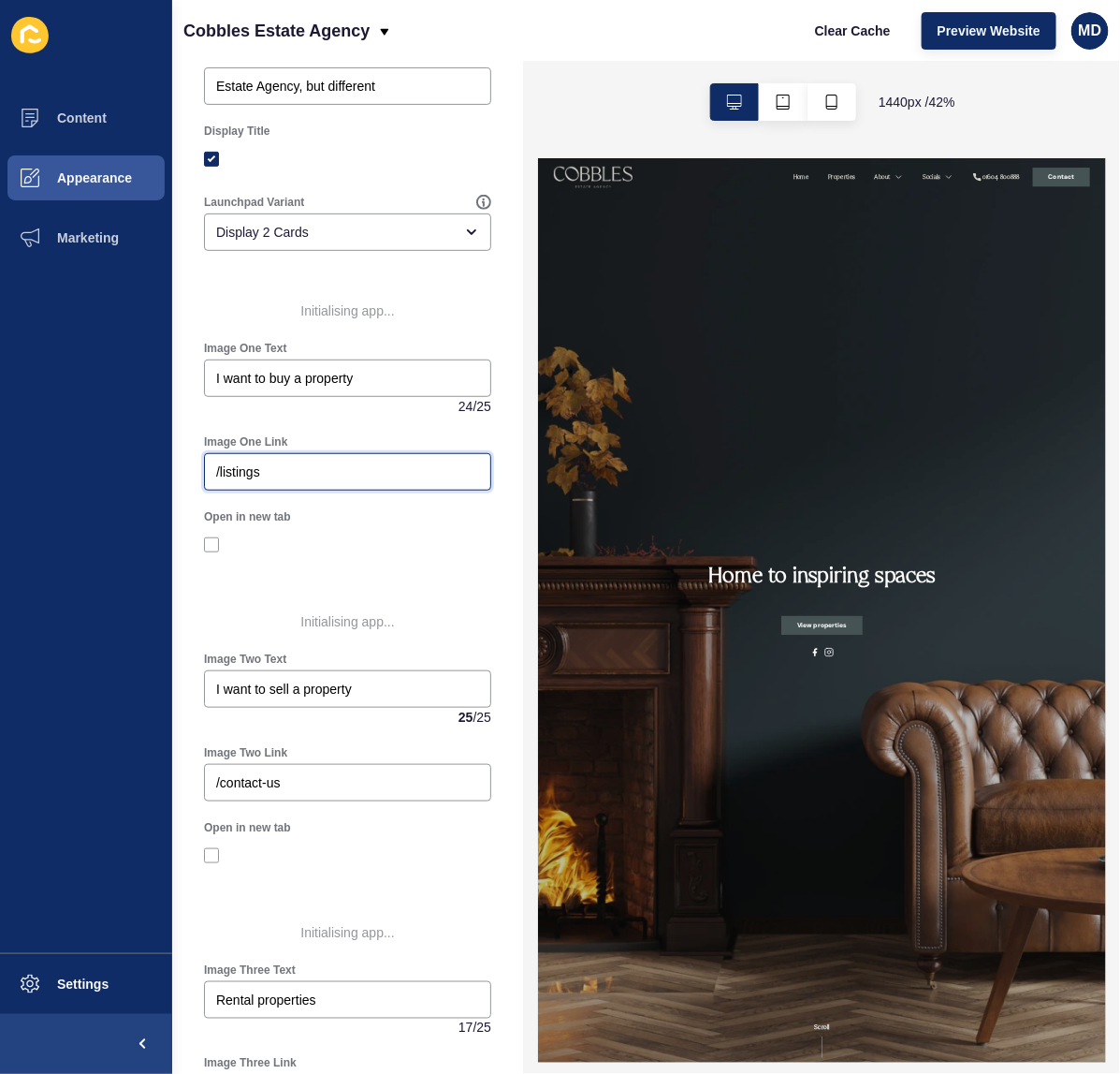
drag, startPoint x: 328, startPoint y: 403, endPoint x: 142, endPoint y: 386, distance: 186.2
click at [142, 386] on div "Content Appearance Marketing Settings Cobbles Estate Agency Clear Cache Preview…" at bounding box center [560, 537] width 1120 height 1074
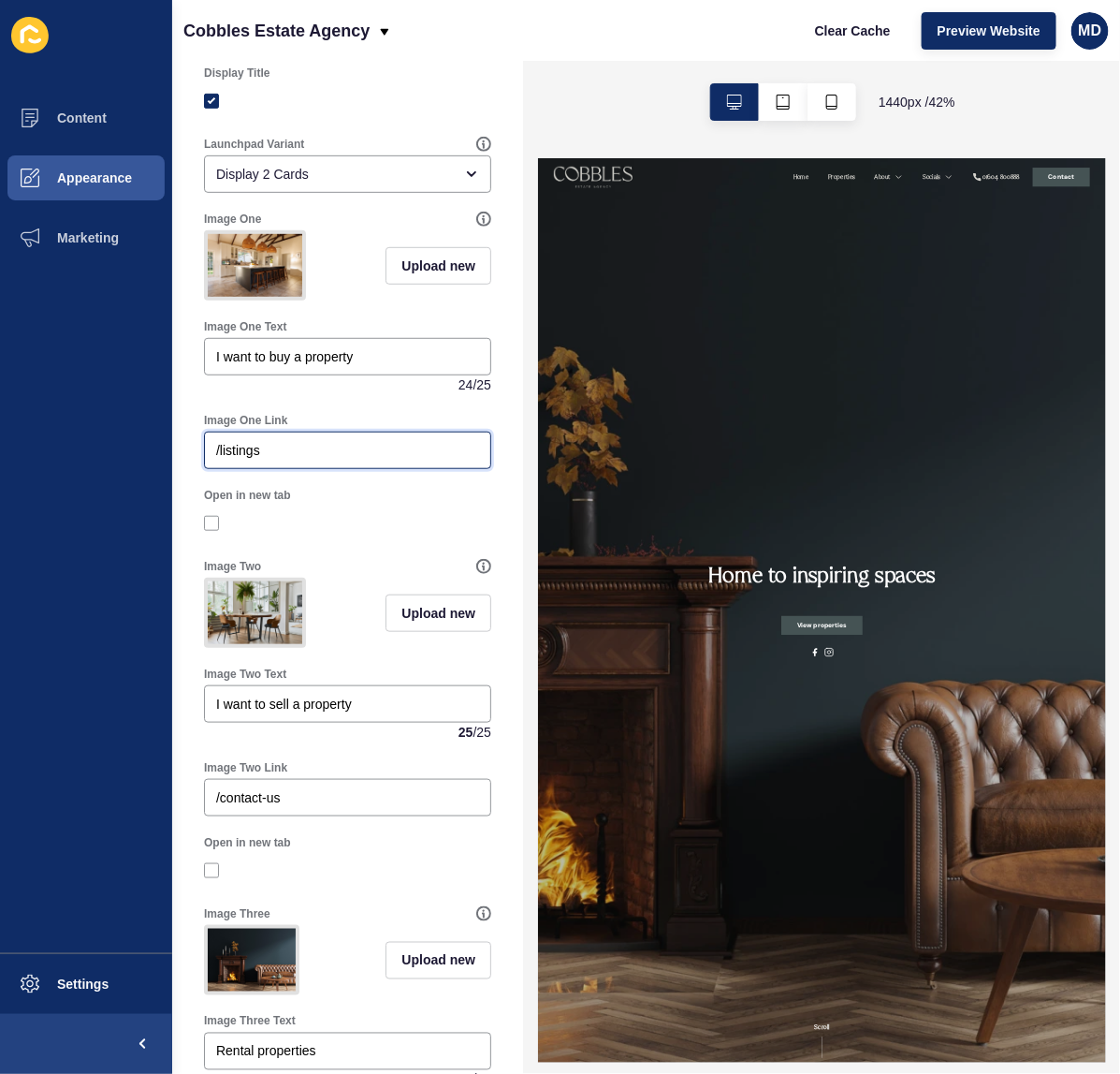
paste input "https://e84f9560-710a-11f0-a6f9-26bdf9068c0d.sites.eu.siteloft.com/listings?pag…"
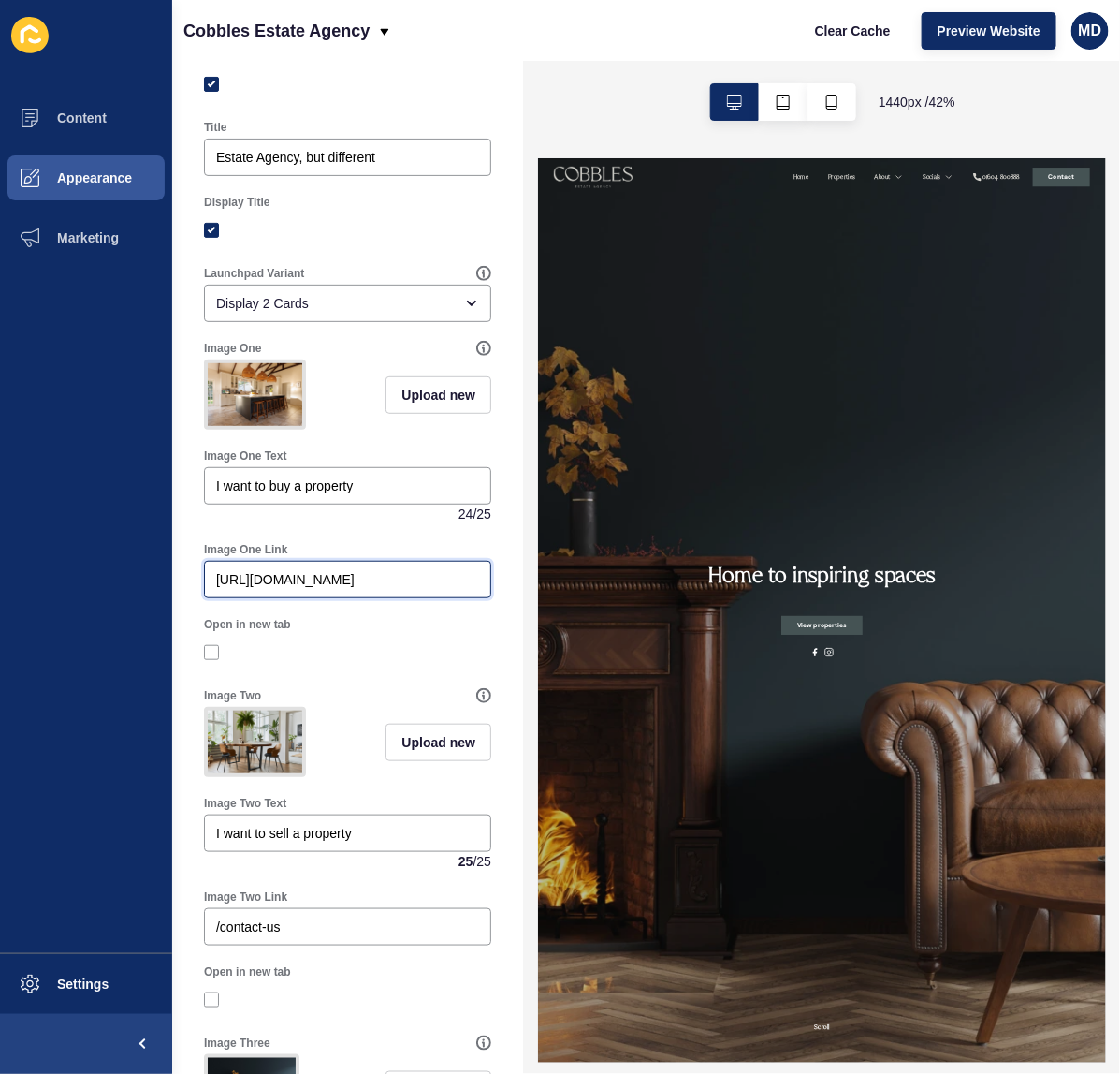
scroll to position [0, 0]
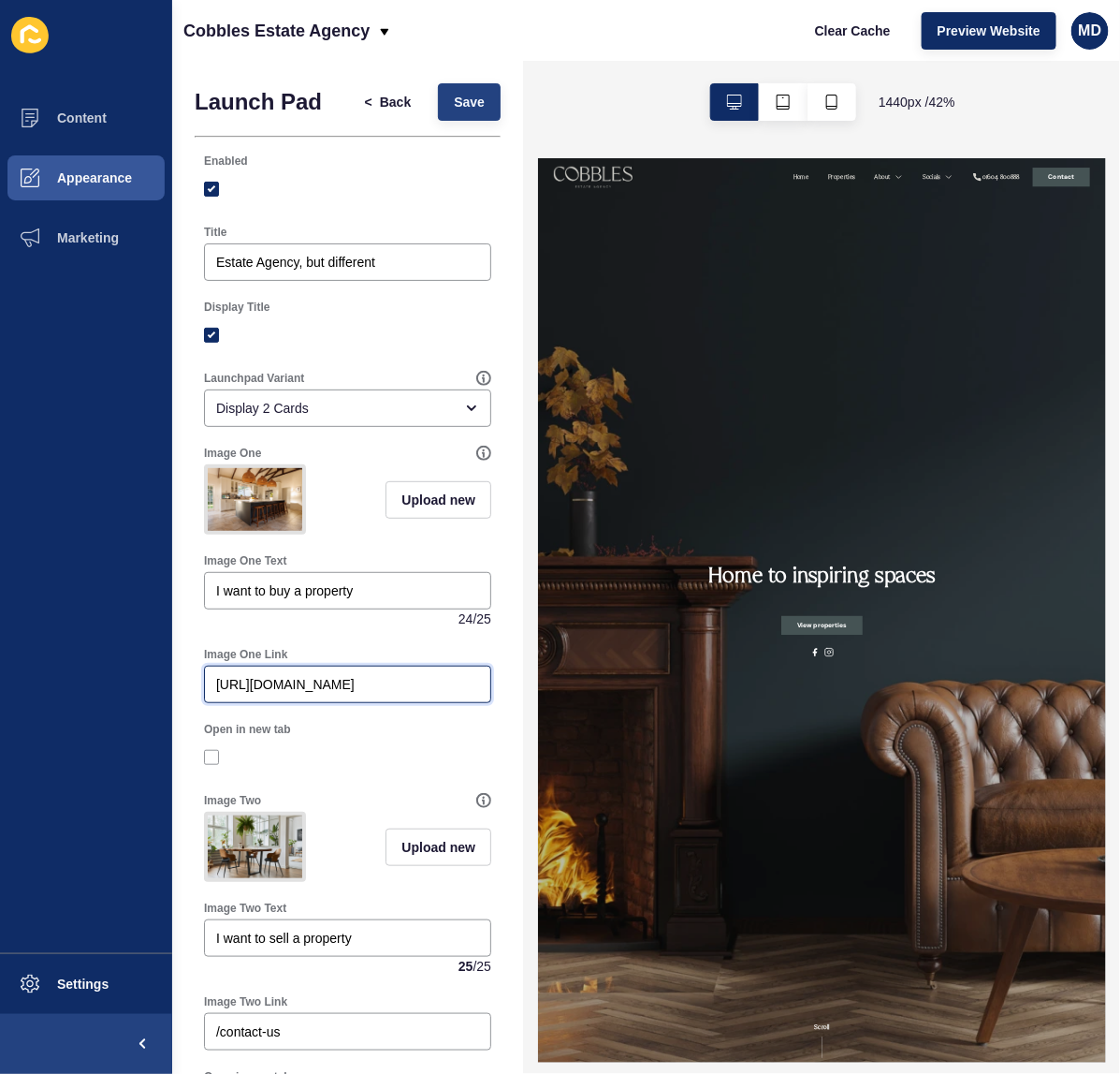
type input "https://e84f9560-710a-11f0-a6f9-26bdf9068c0d.sites.eu.siteloft.com/listings?pag…"
click at [454, 109] on span "Save" at bounding box center [469, 102] width 31 height 19
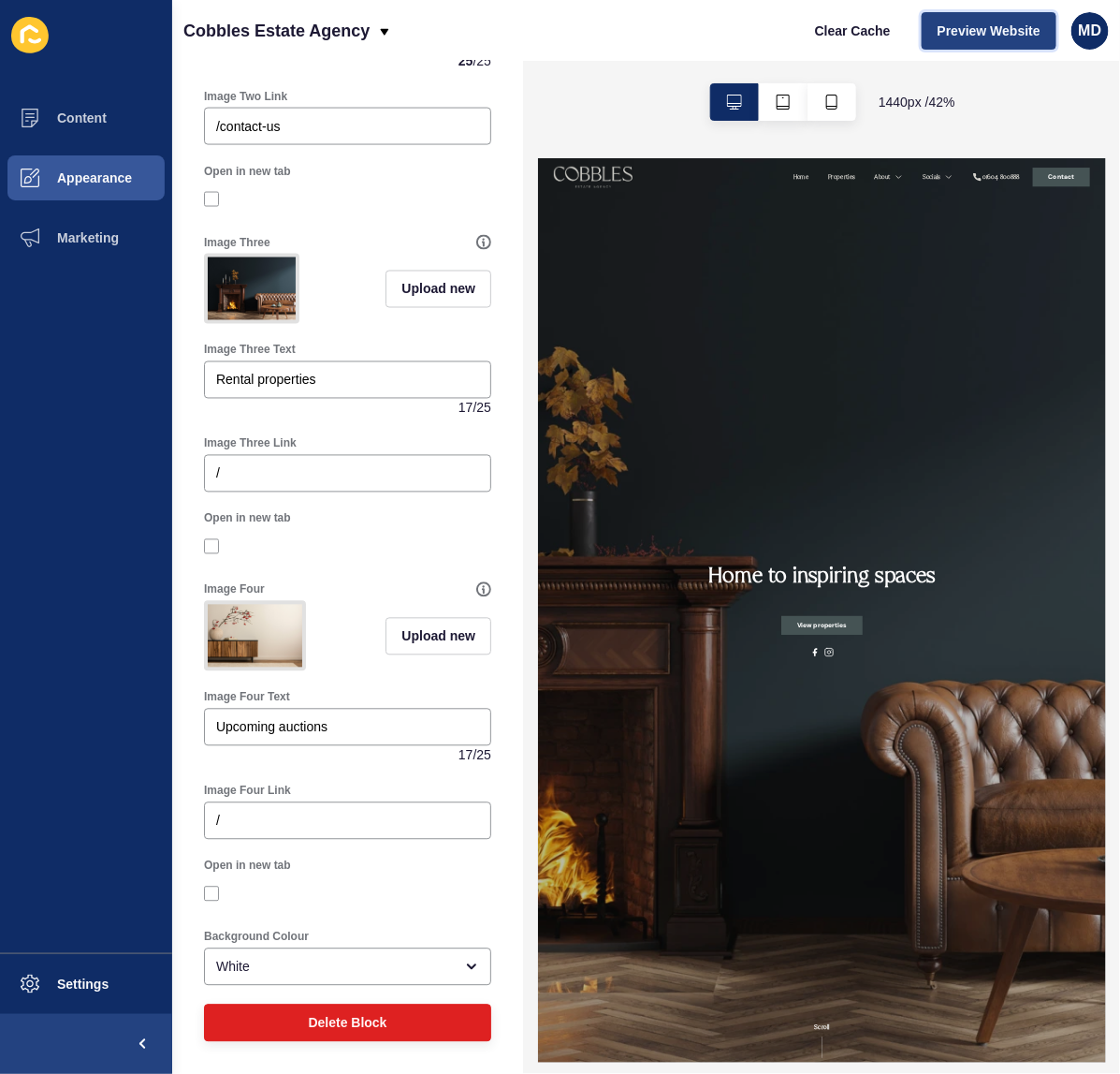
click at [986, 19] on button "Preview Website" at bounding box center [989, 30] width 135 height 37
click at [265, 22] on p "Cobbles Estate Agency" at bounding box center [276, 30] width 186 height 47
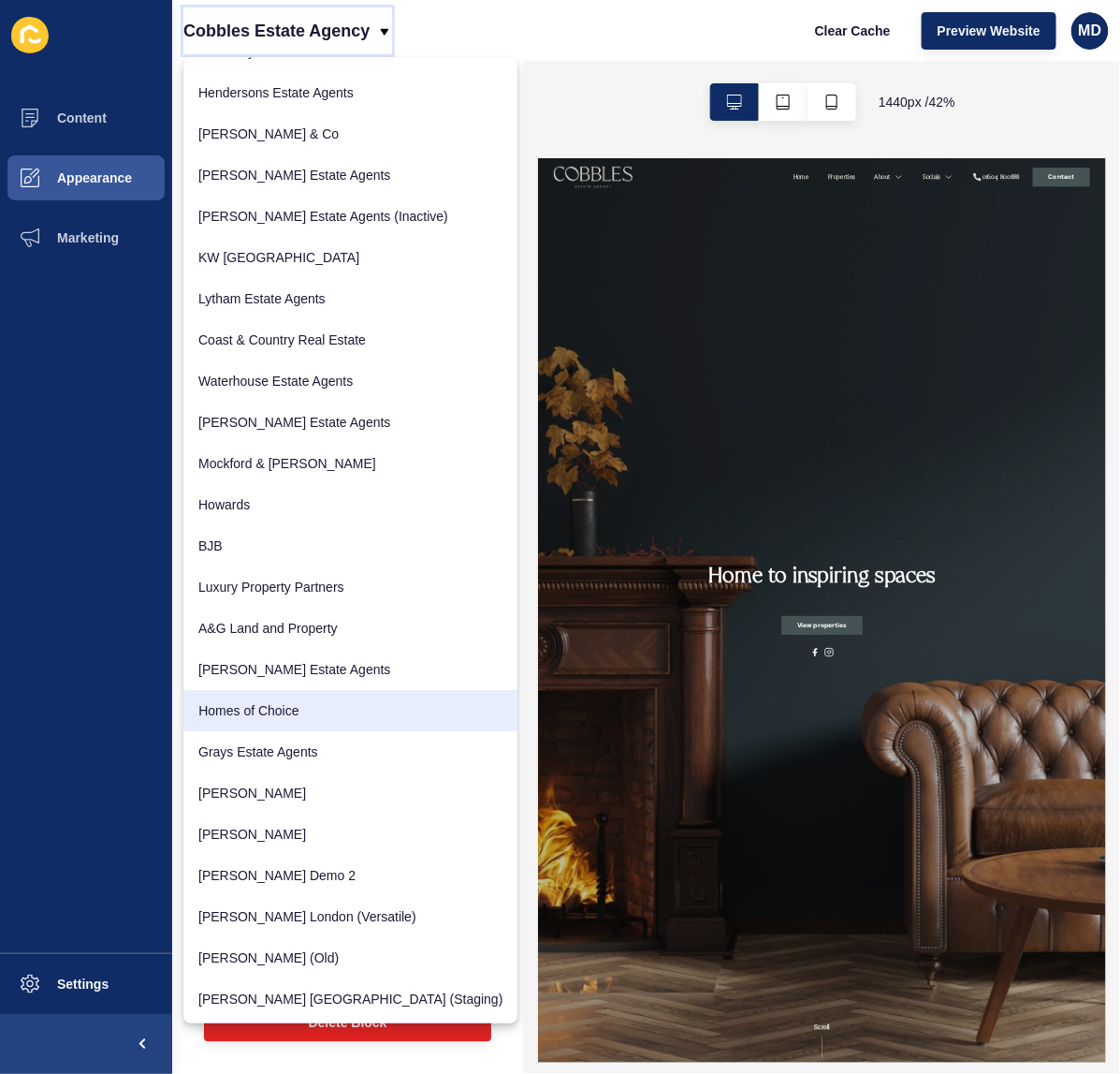
scroll to position [283, 0]
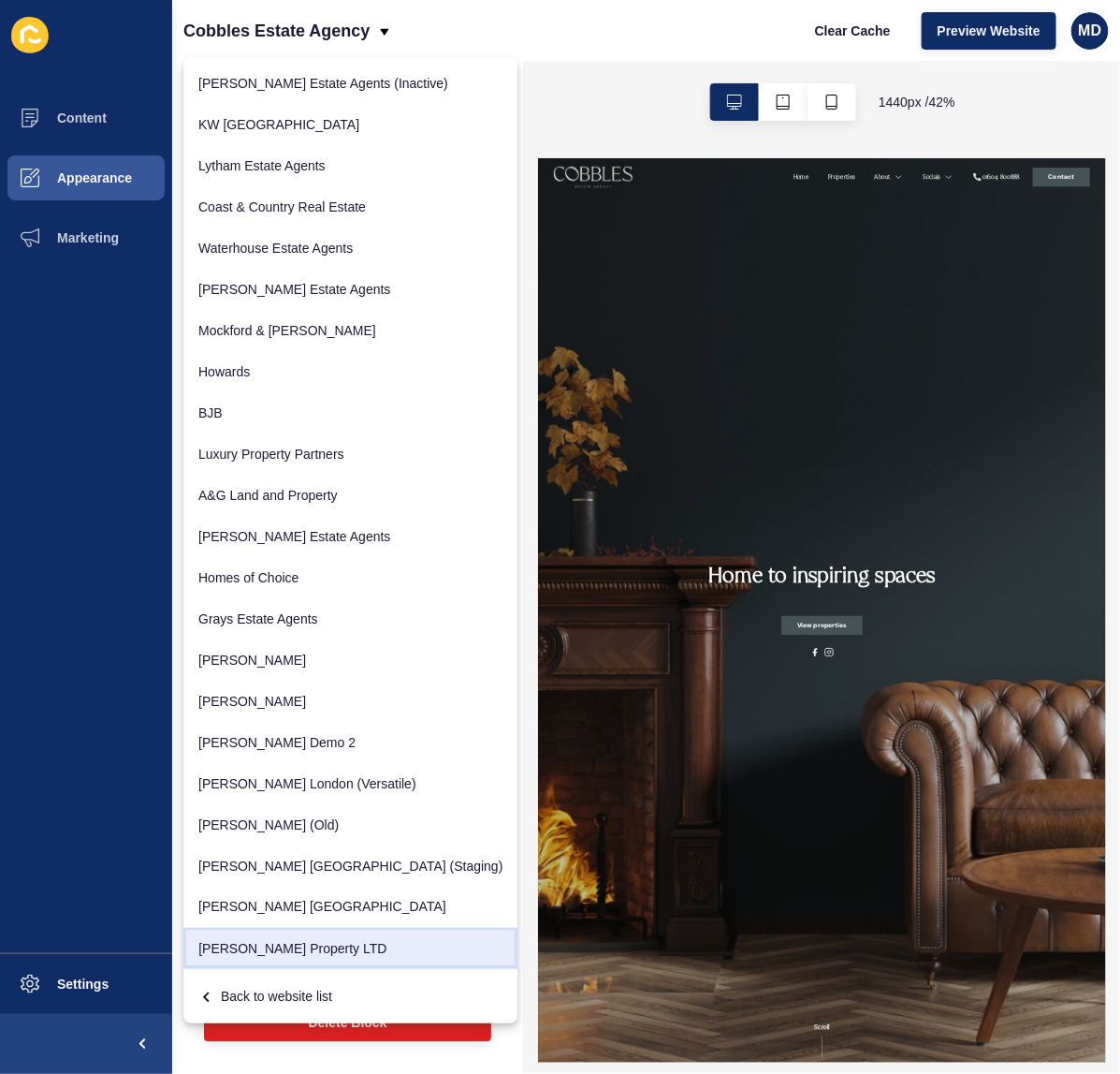
click at [253, 959] on link "Grant J Bates Property LTD" at bounding box center [350, 948] width 334 height 41
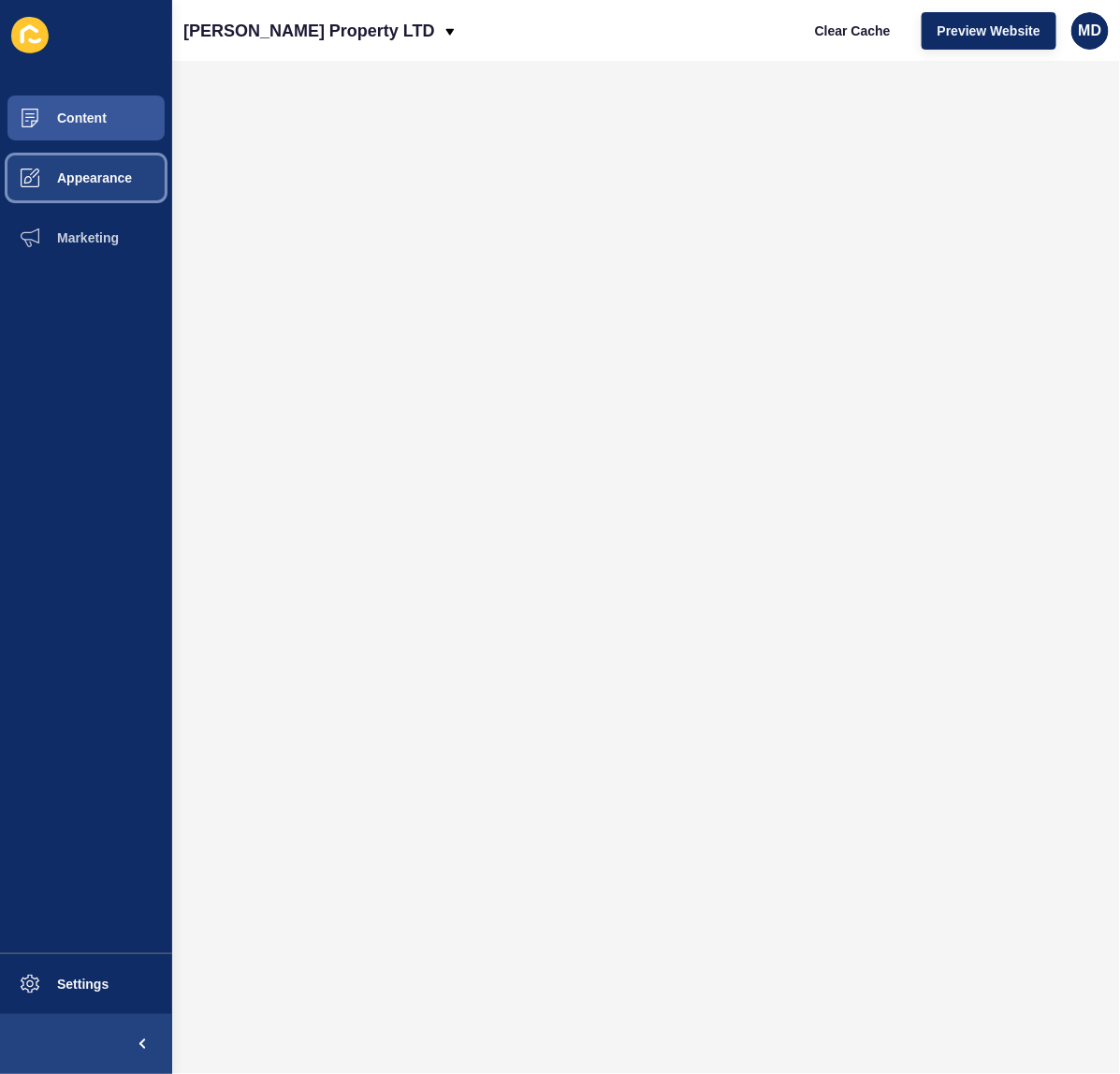
click at [98, 189] on button "Appearance" at bounding box center [86, 178] width 172 height 60
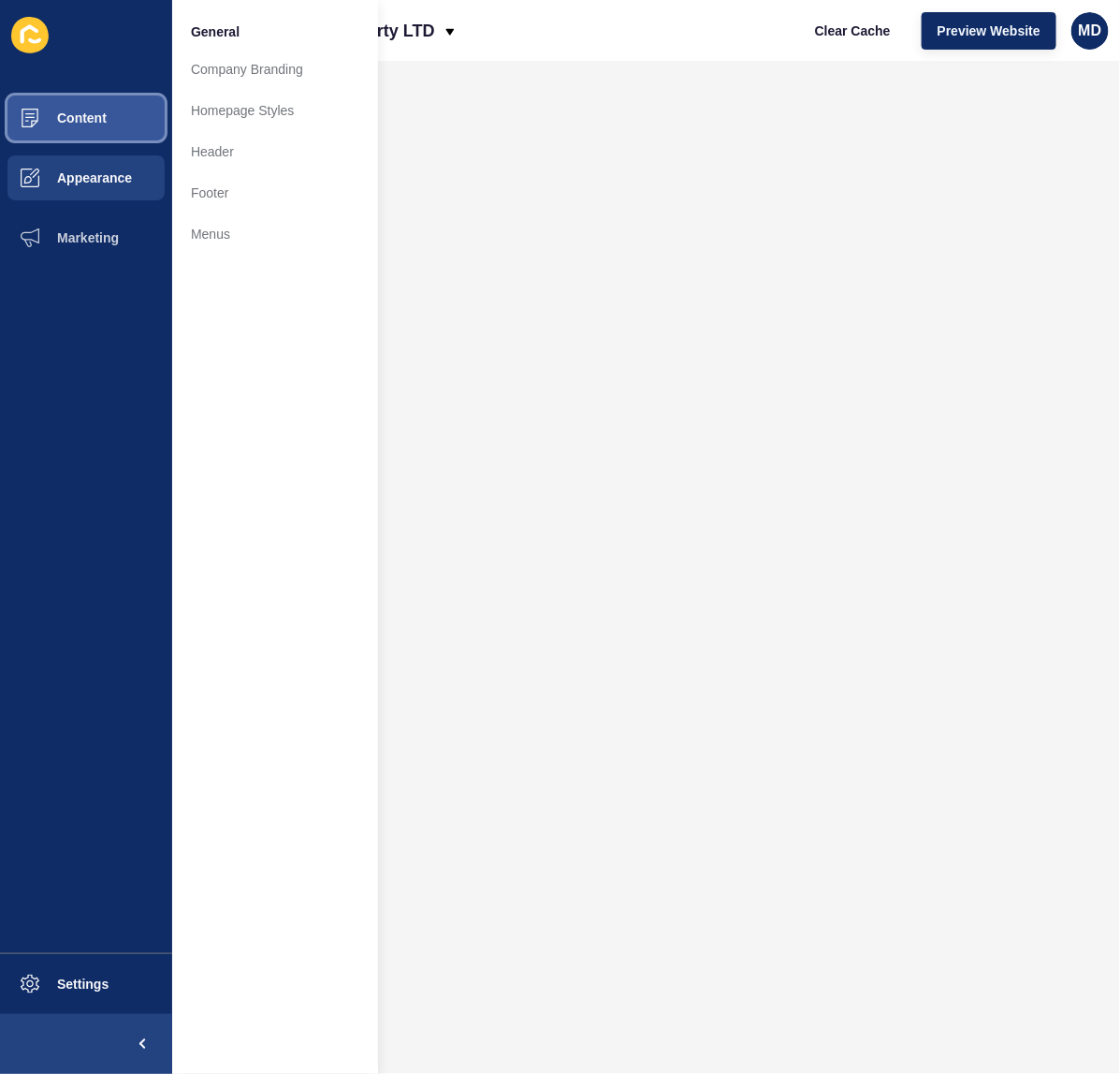
click at [78, 128] on button "Content" at bounding box center [86, 118] width 172 height 60
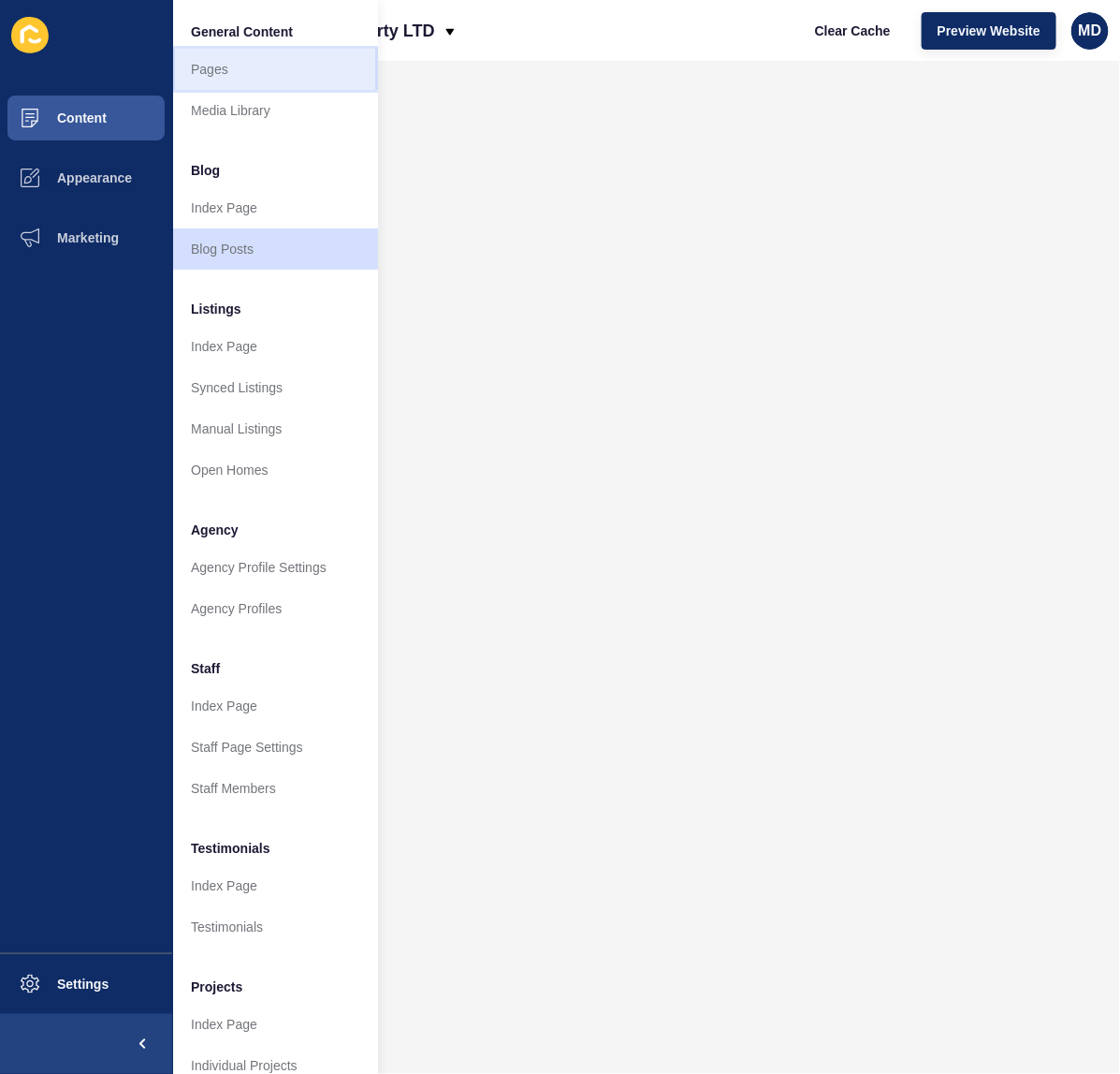
click at [198, 80] on link "Pages" at bounding box center [275, 69] width 206 height 41
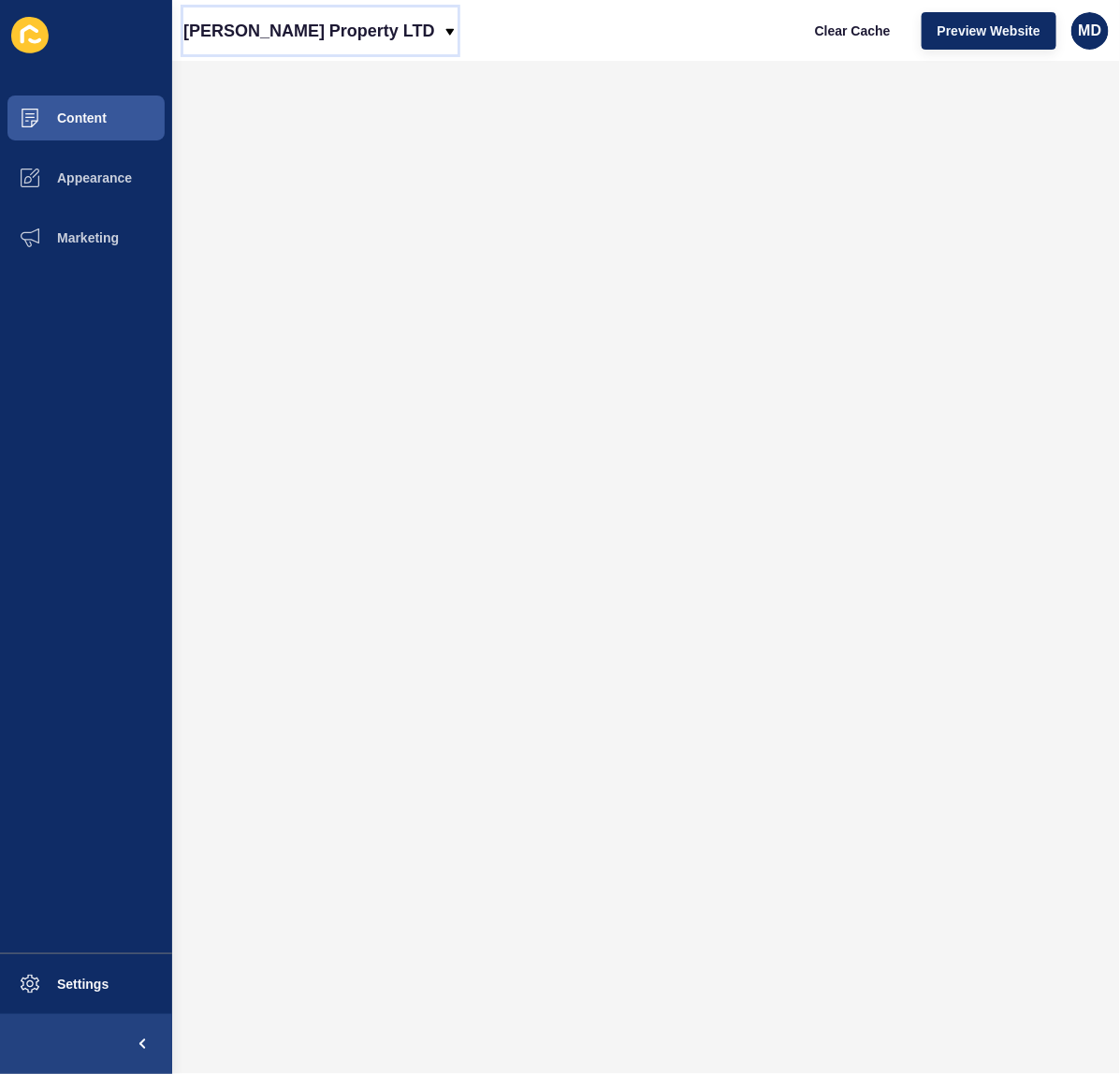
click at [292, 16] on p "Grant J Bates Property LTD" at bounding box center [309, 30] width 252 height 47
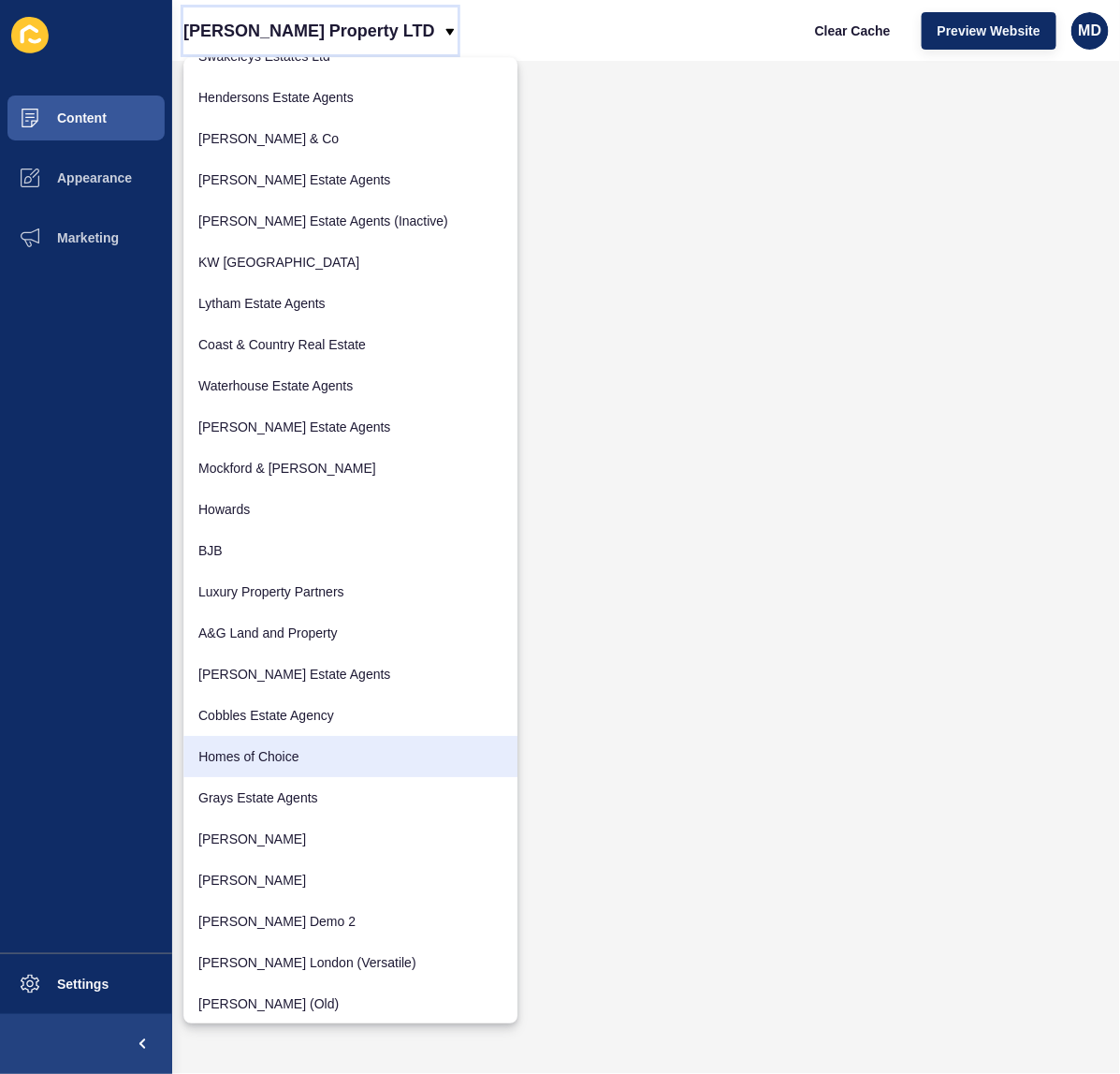
scroll to position [283, 0]
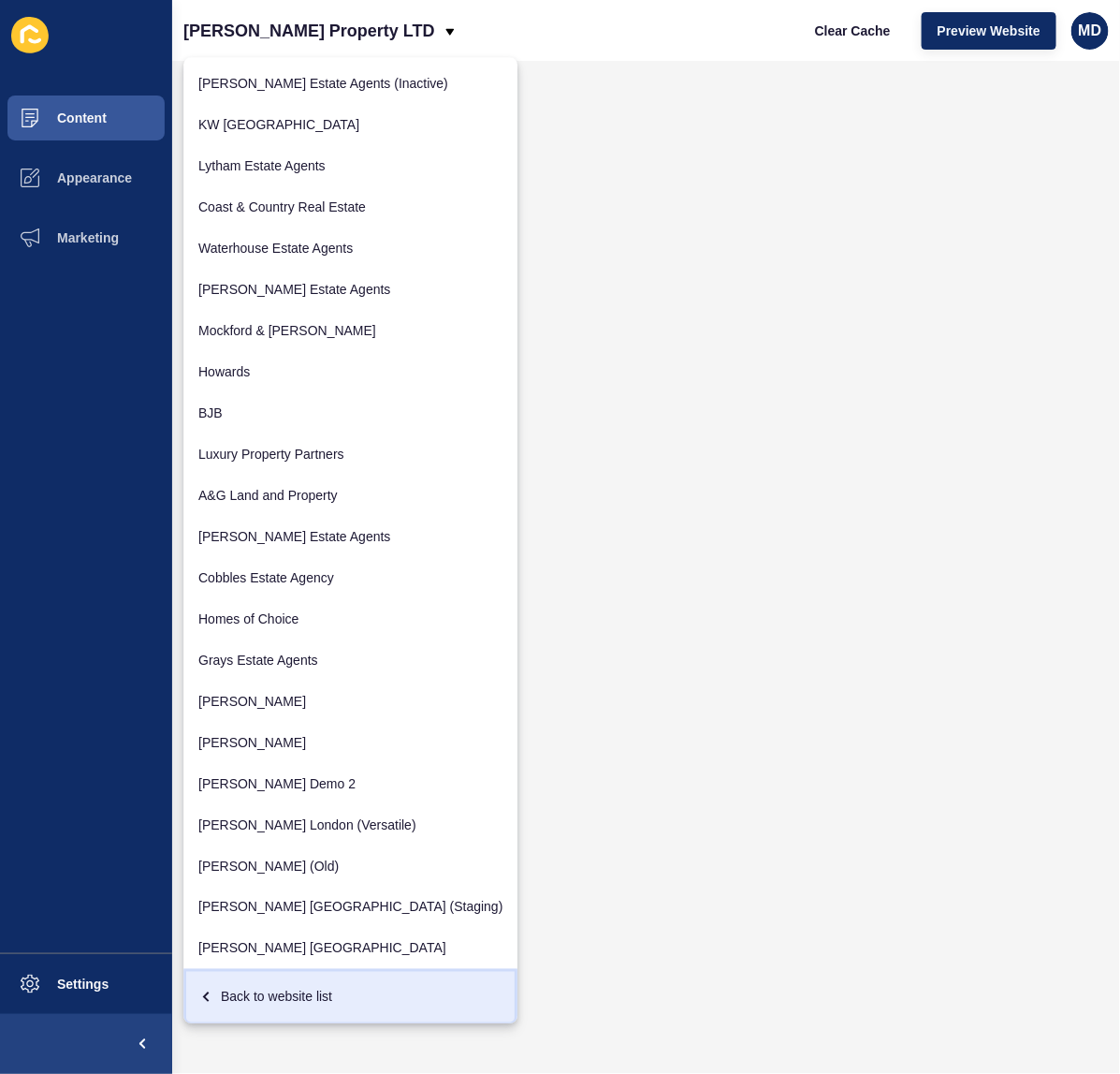
click at [245, 988] on div "Back to website list" at bounding box center [350, 997] width 304 height 34
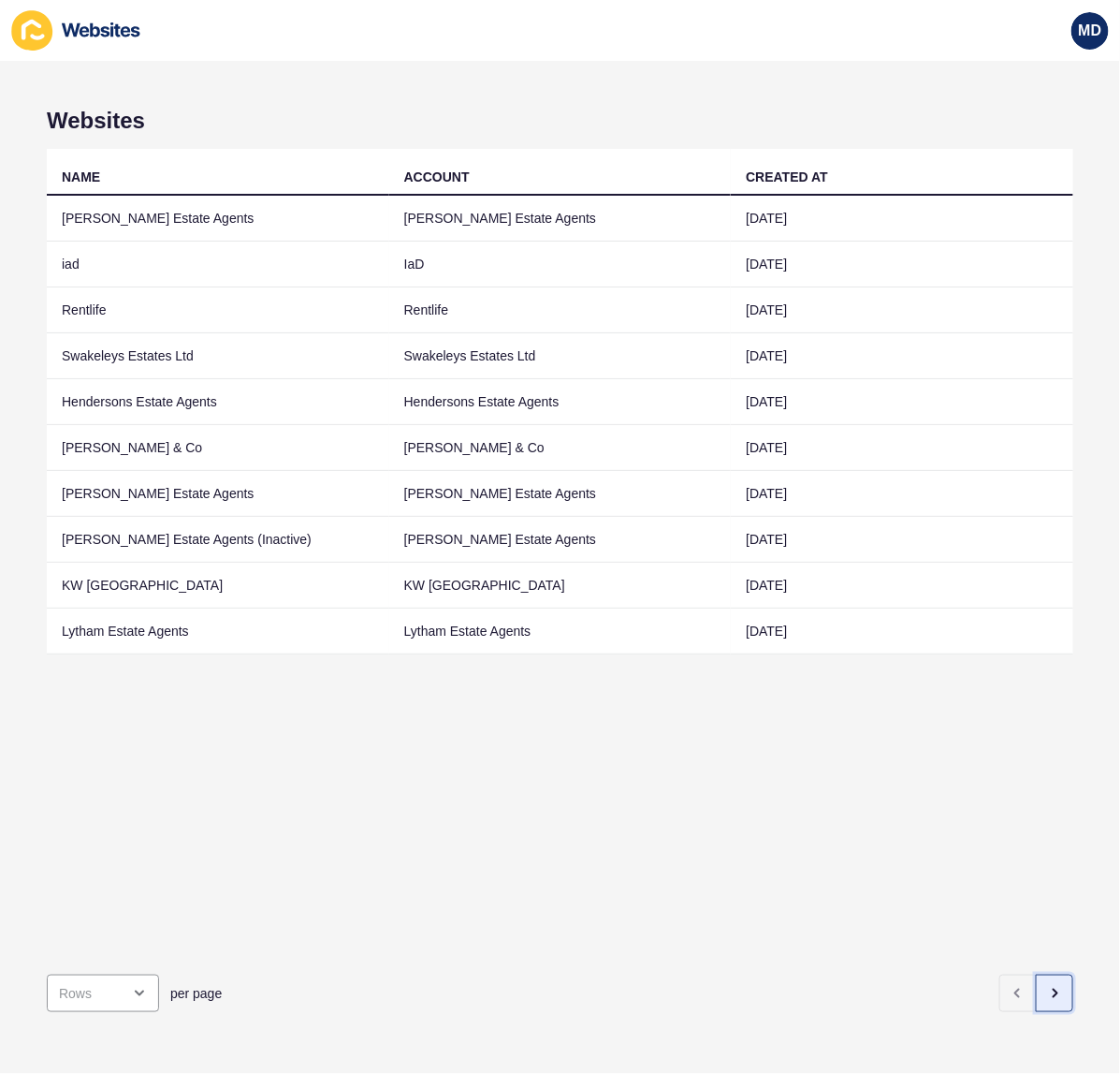
click at [1047, 986] on icon "button" at bounding box center [1054, 993] width 15 height 15
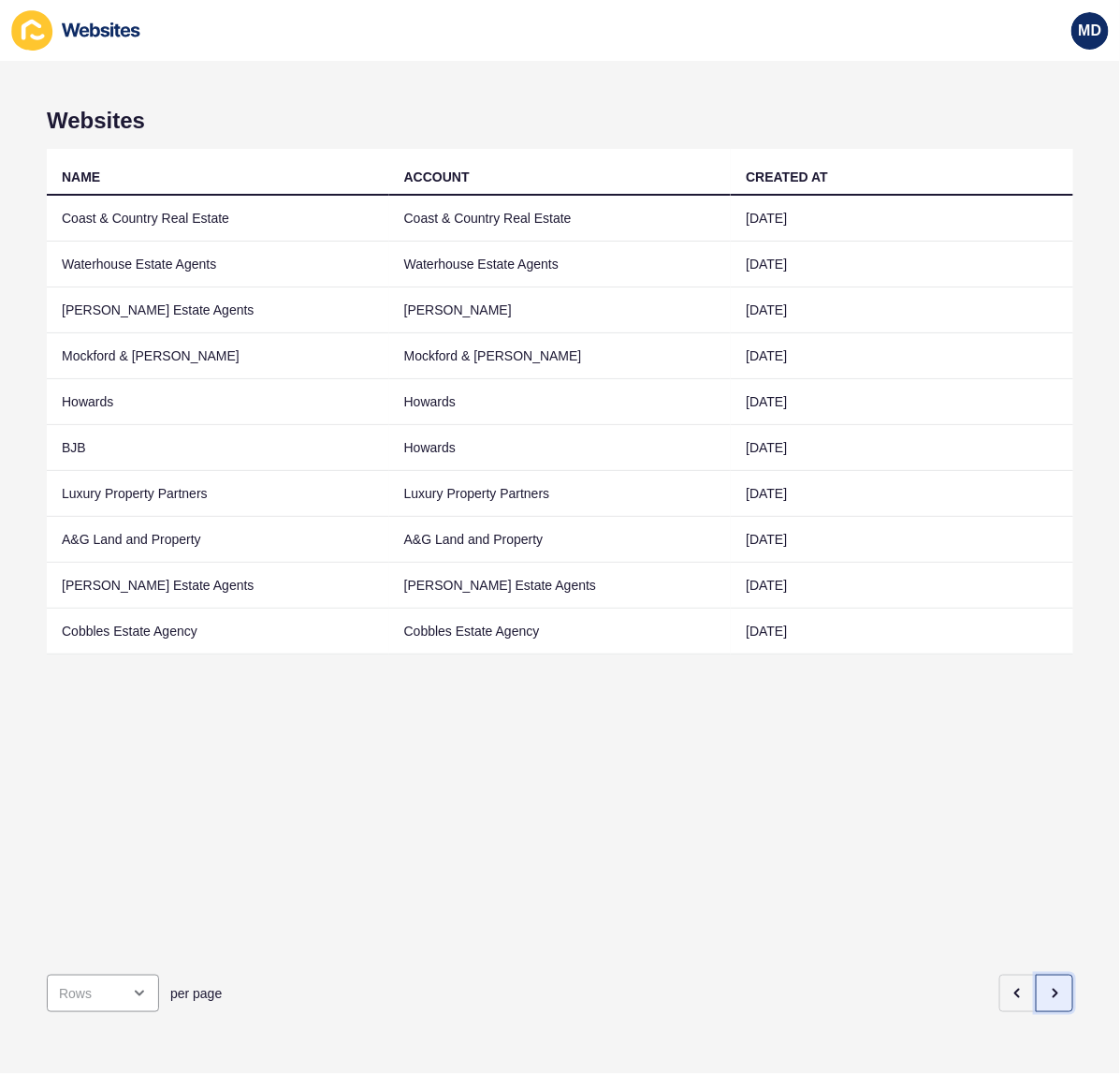
click at [1036, 974] on button "button" at bounding box center [1054, 992] width 37 height 37
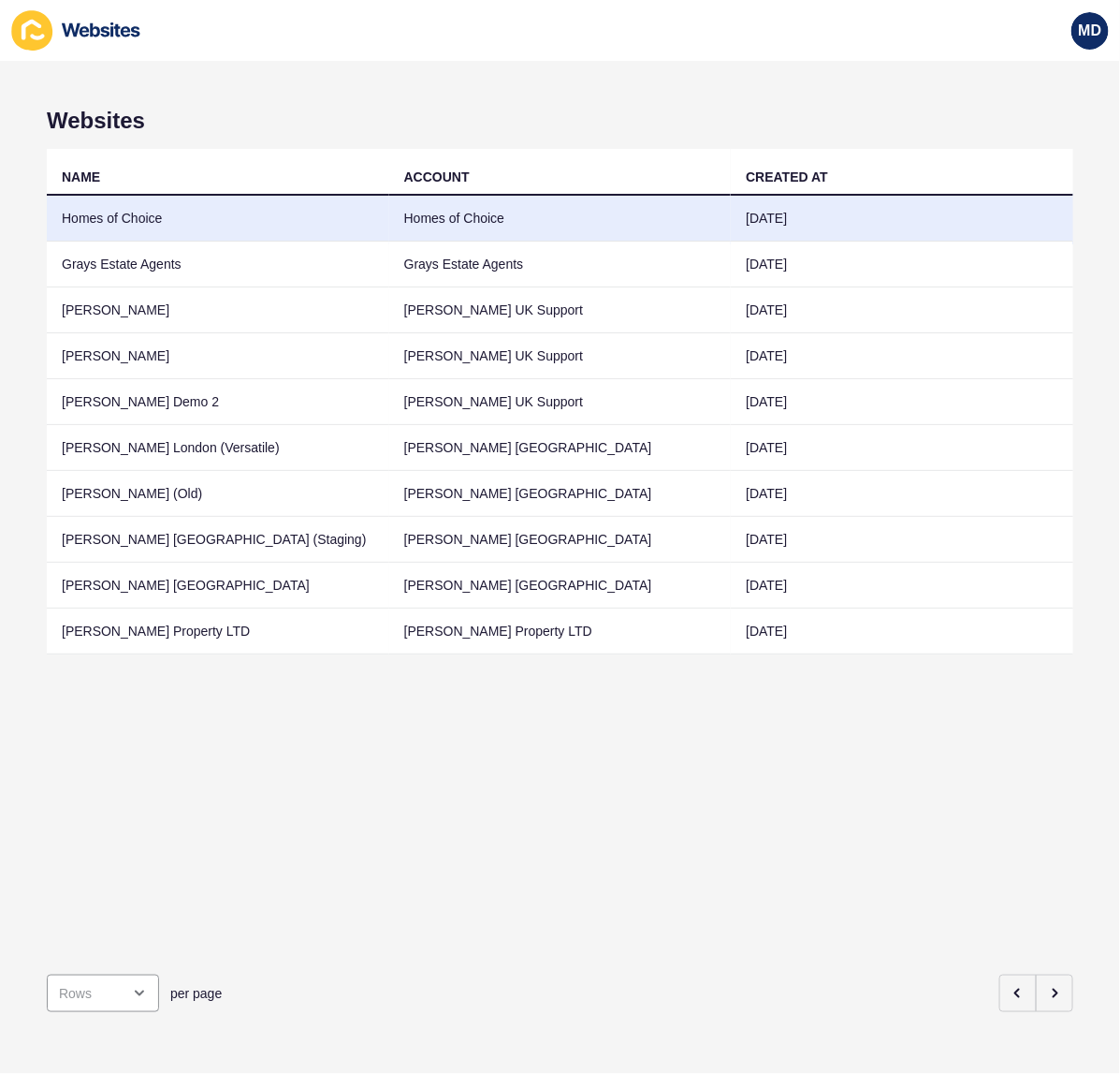
click at [208, 221] on td "Homes of Choice" at bounding box center [218, 219] width 343 height 46
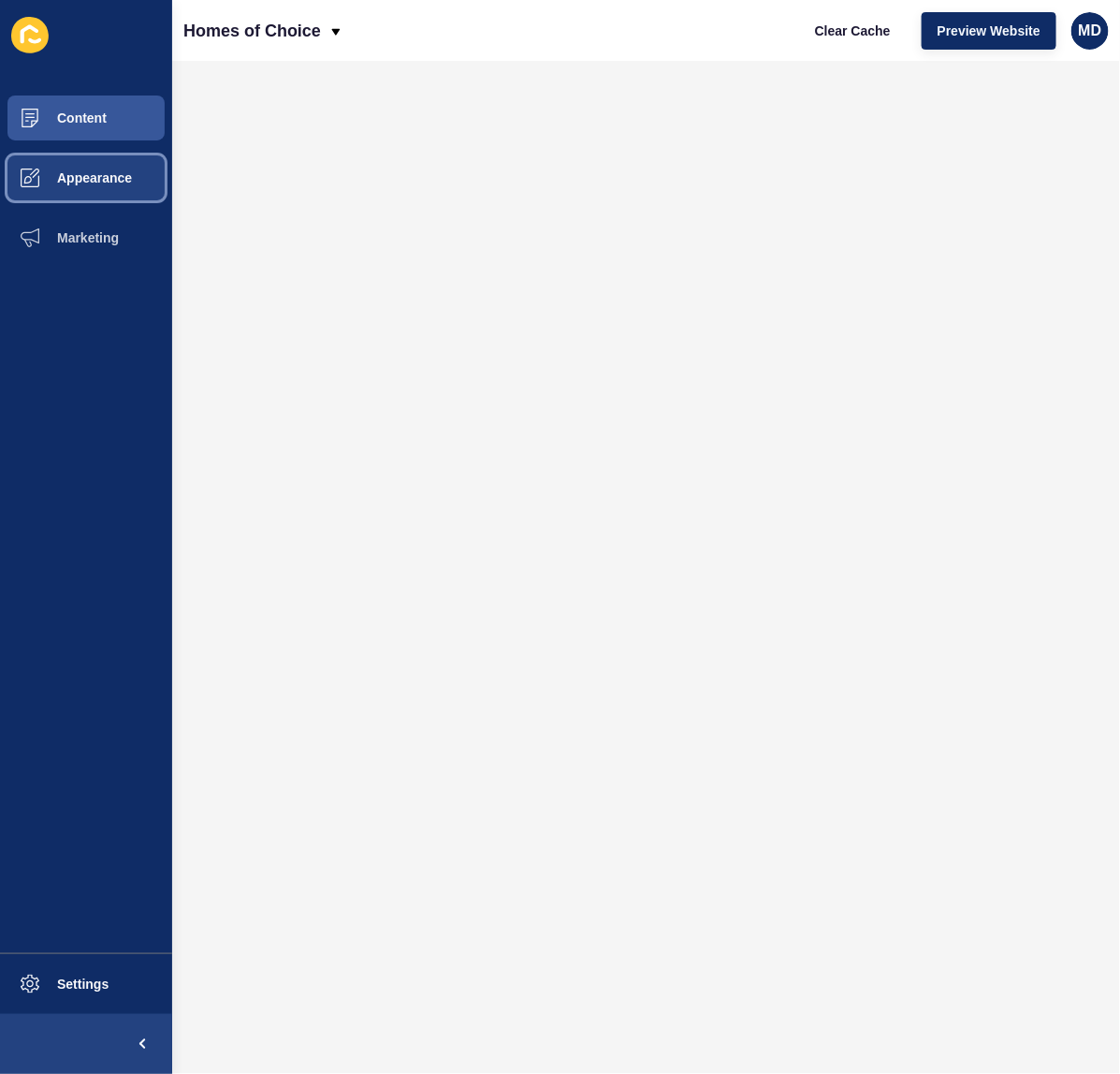
click at [67, 180] on span "Appearance" at bounding box center [64, 177] width 135 height 15
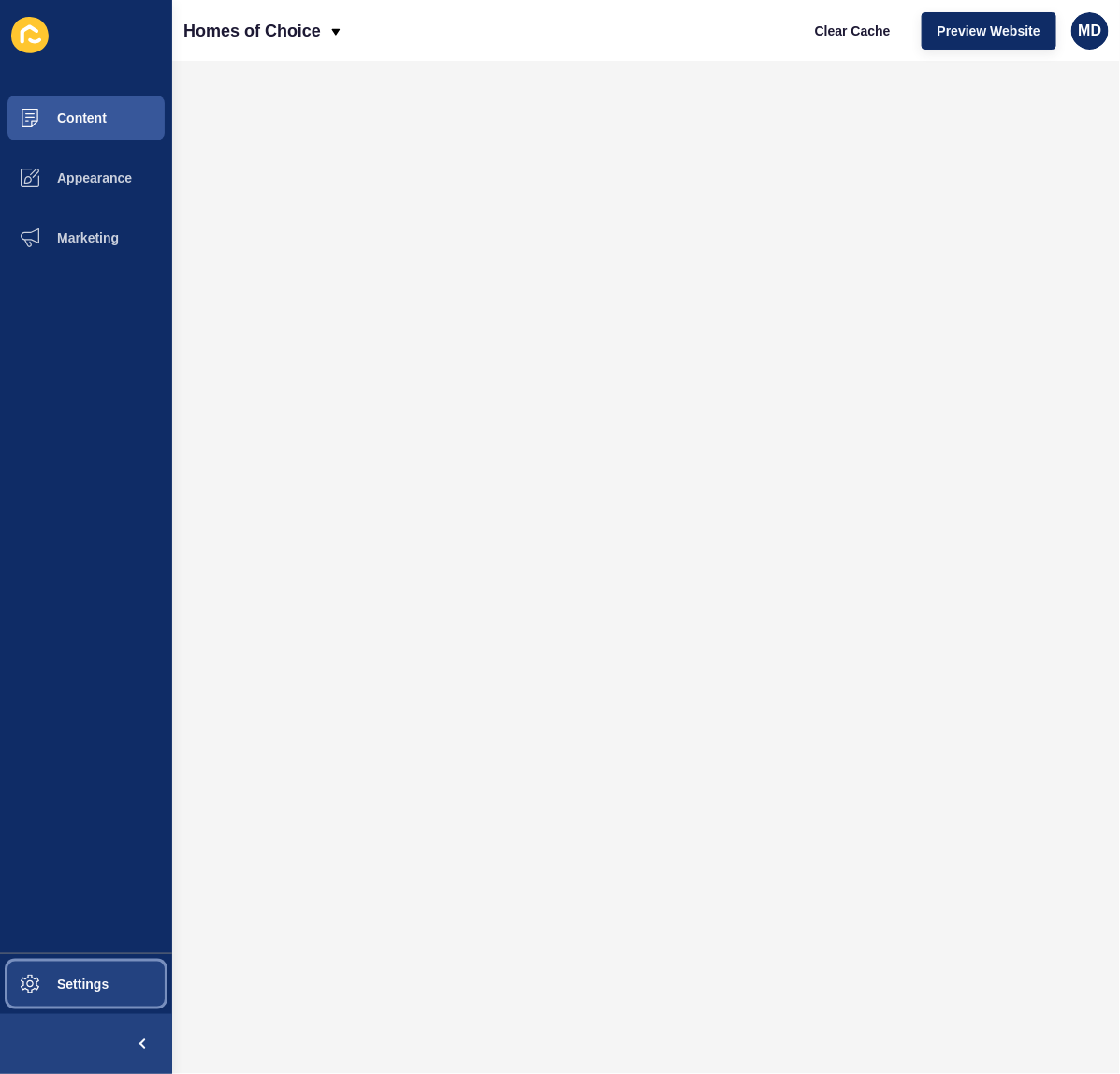
click at [68, 990] on span "Settings" at bounding box center [52, 983] width 111 height 15
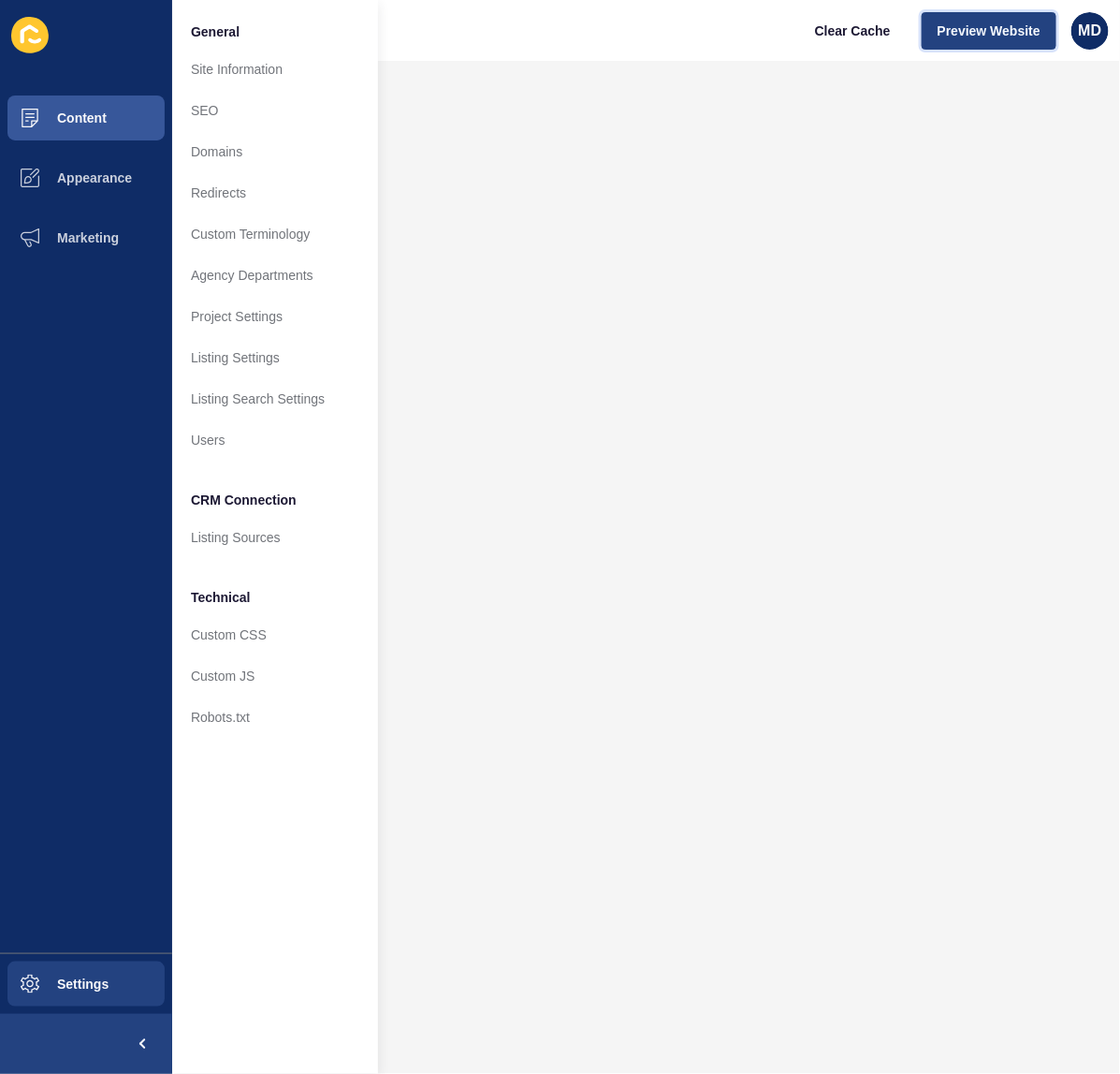
click at [1017, 31] on span "Preview Website" at bounding box center [989, 31] width 103 height 19
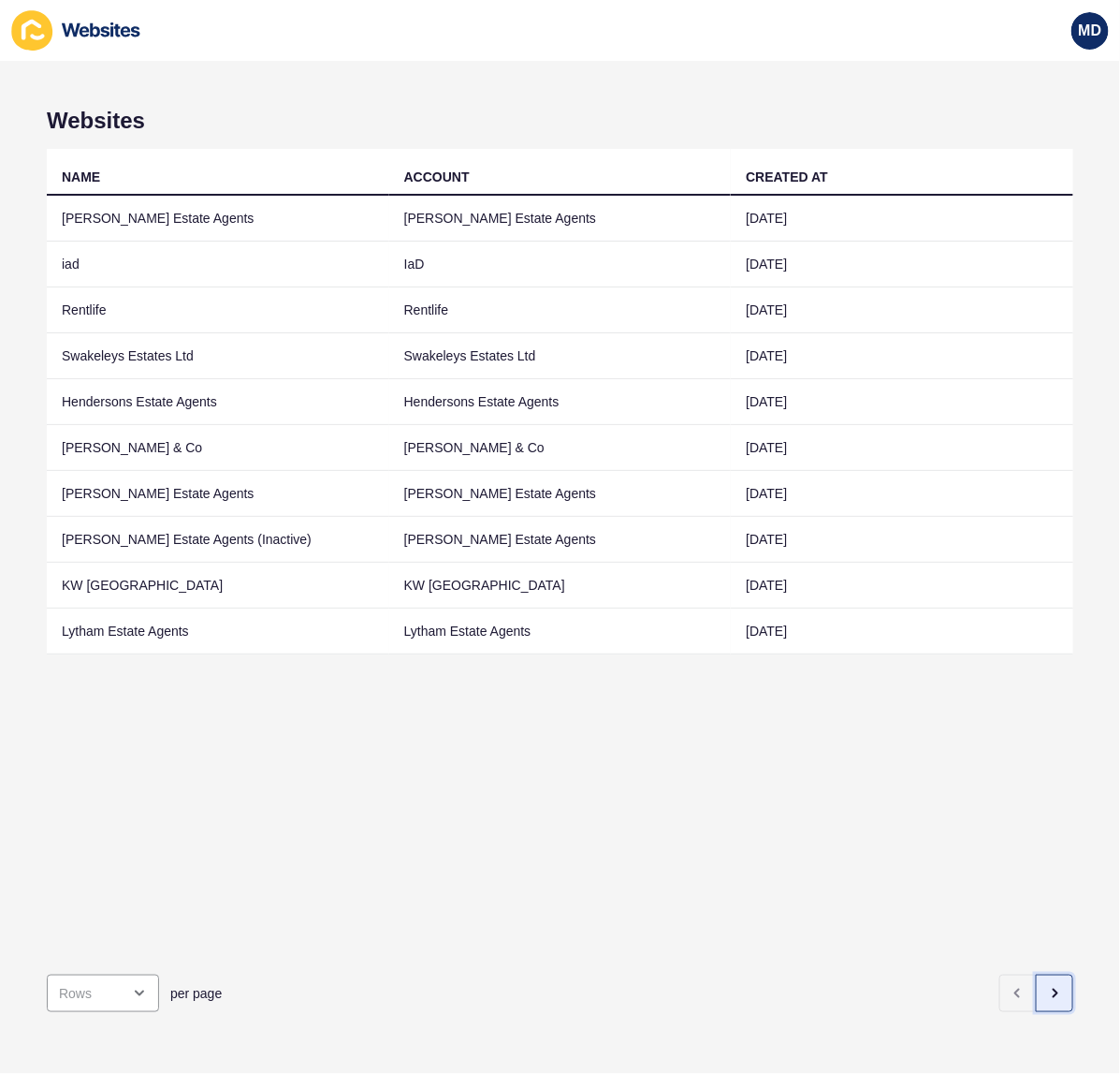
click at [1039, 987] on button "button" at bounding box center [1054, 992] width 37 height 37
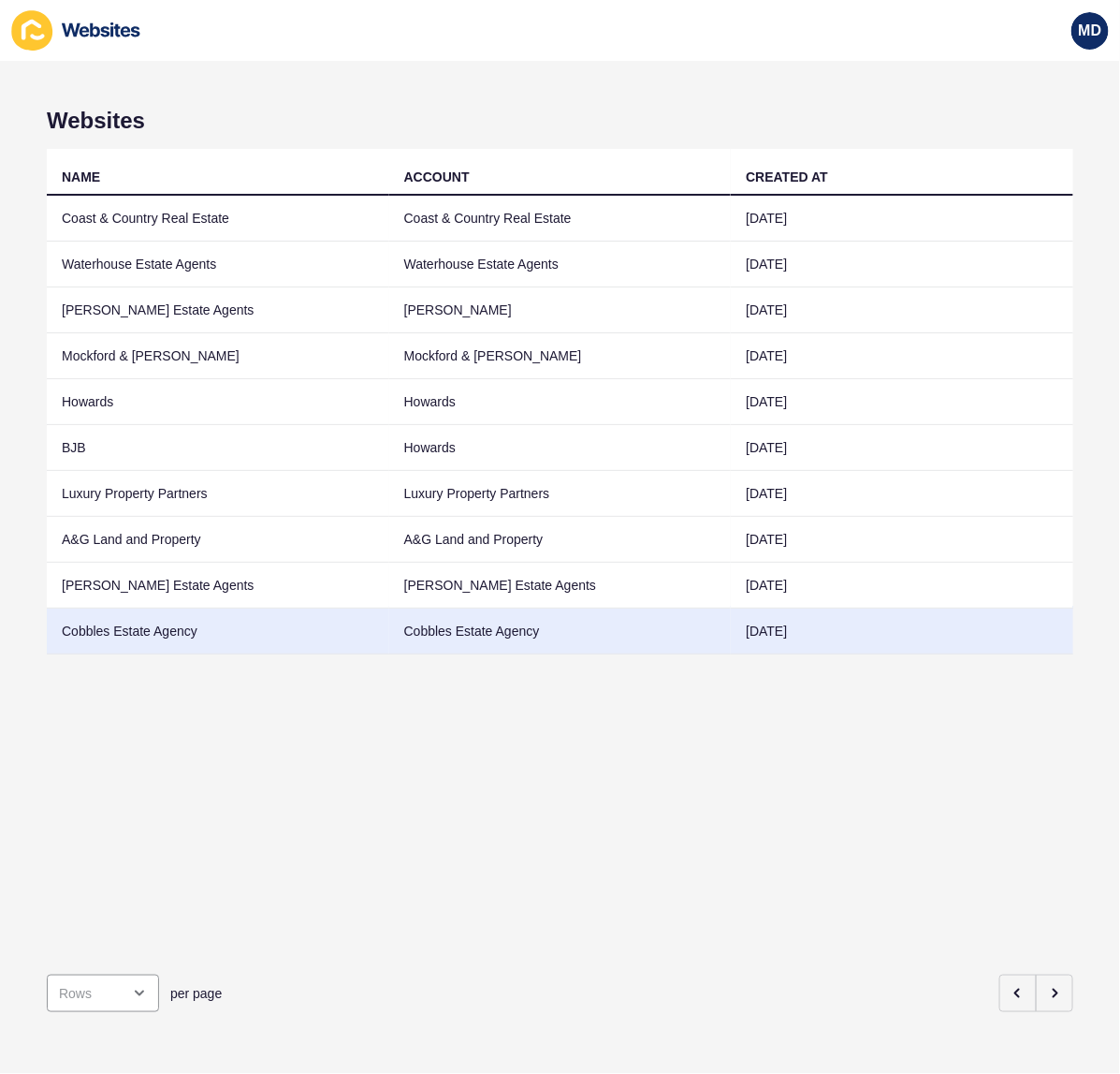
click at [236, 649] on td "Cobbles Estate Agency" at bounding box center [218, 631] width 343 height 46
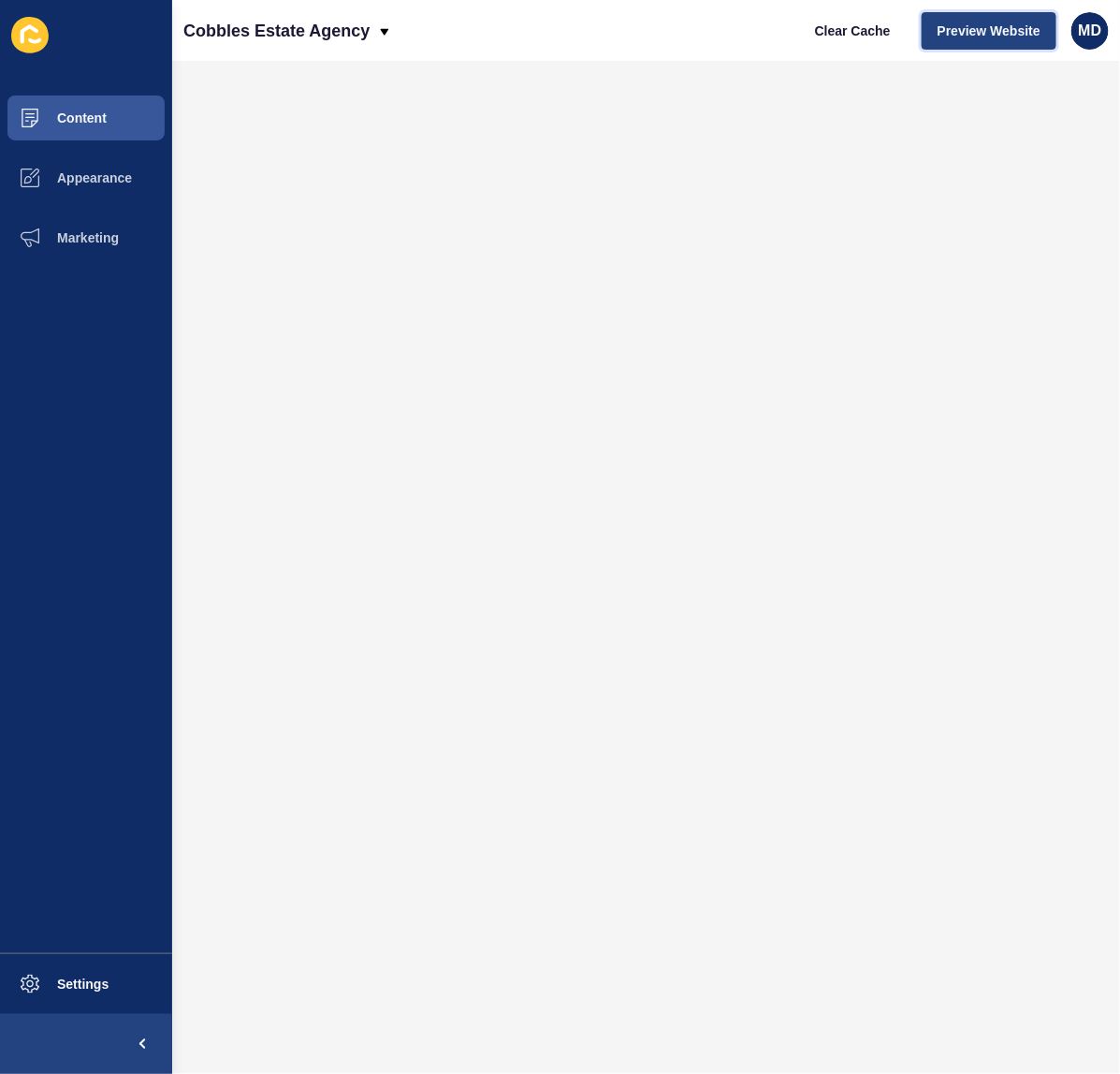
click at [960, 20] on button "Preview Website" at bounding box center [989, 30] width 135 height 37
click at [129, 189] on button "Appearance" at bounding box center [86, 178] width 172 height 60
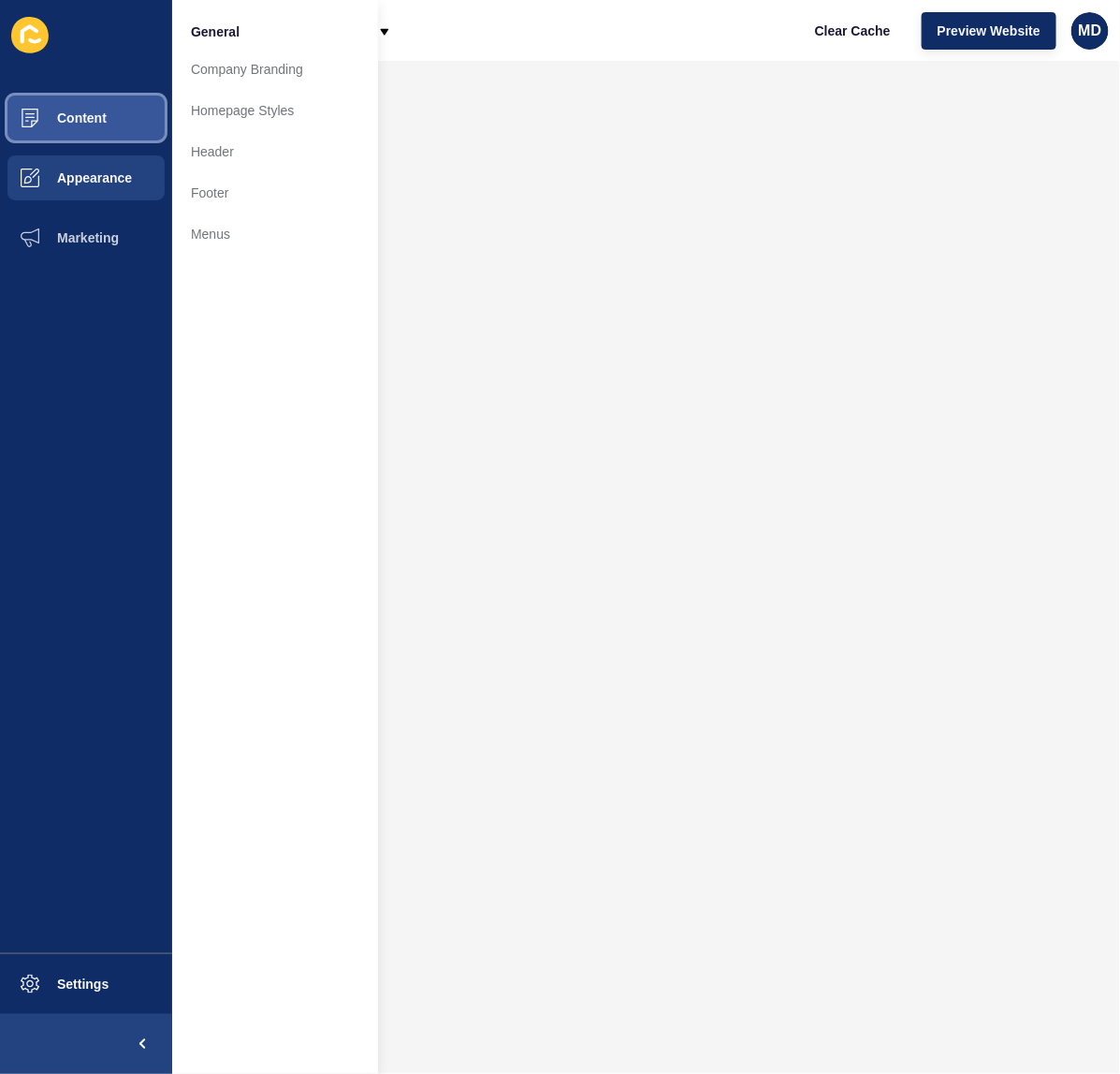
click at [77, 114] on span "Content" at bounding box center [52, 117] width 110 height 15
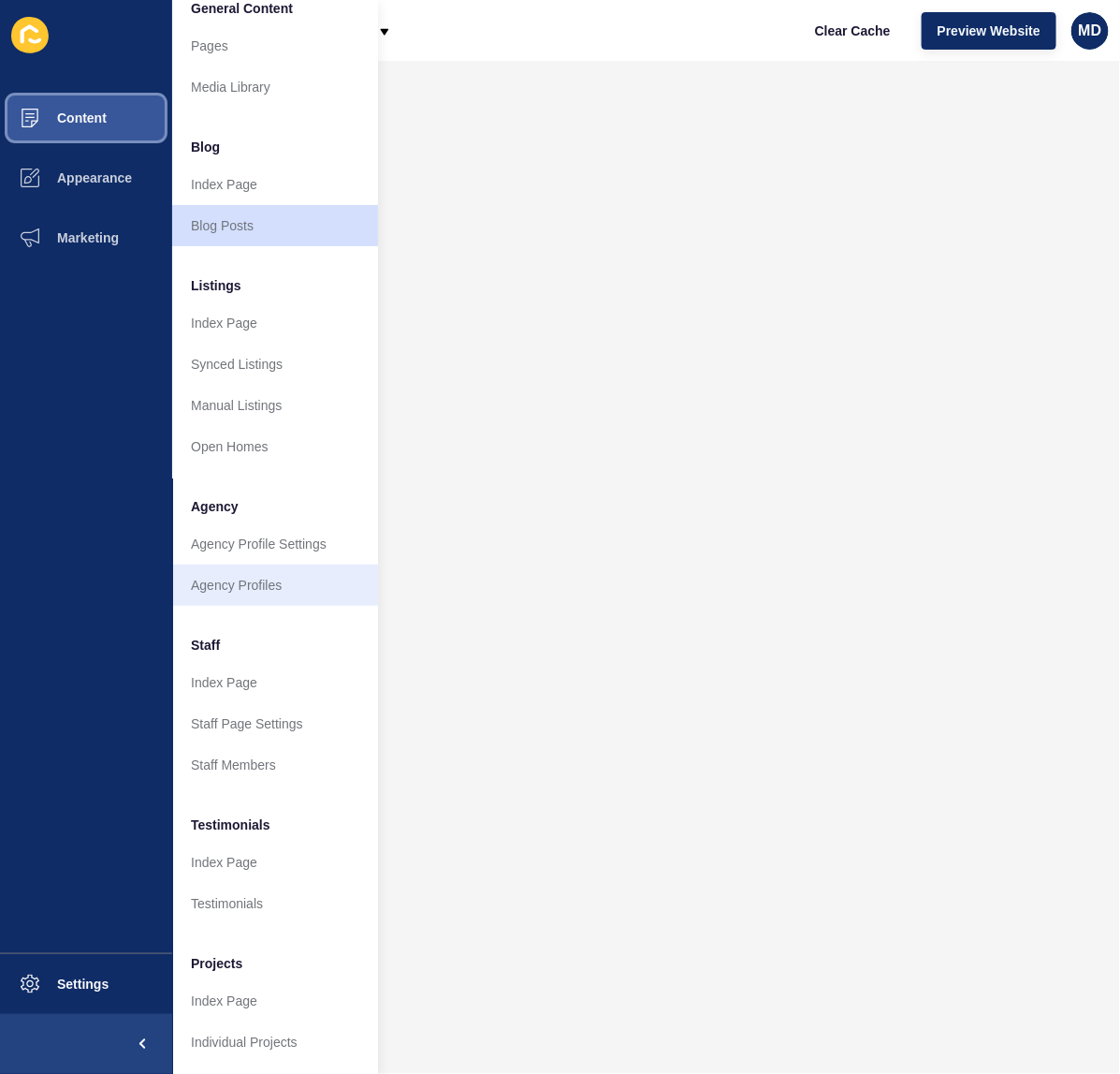
scroll to position [39, 0]
click at [217, 569] on link "Agency Profiles" at bounding box center [275, 584] width 206 height 41
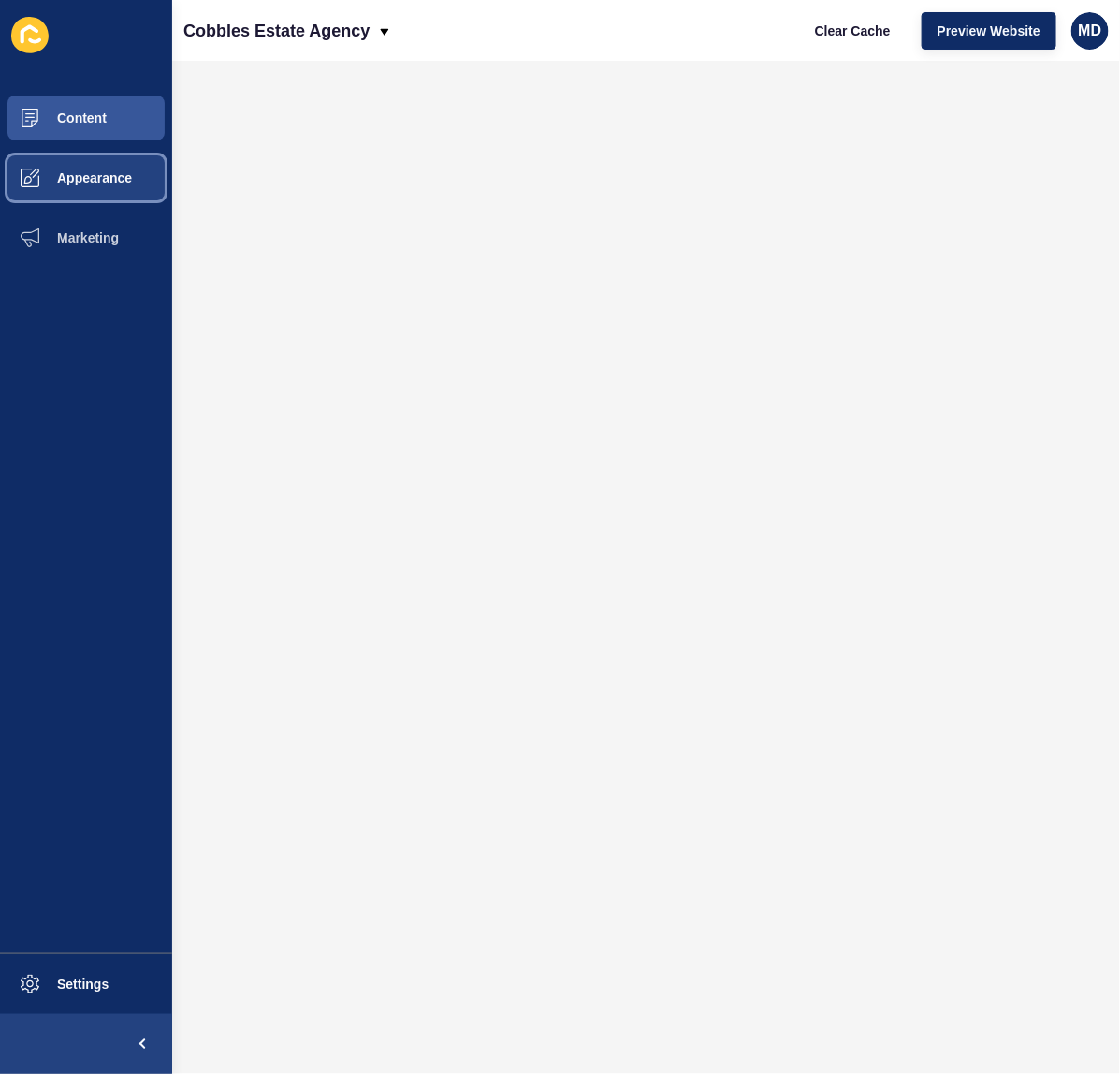
click at [124, 175] on span "Appearance" at bounding box center [64, 177] width 135 height 15
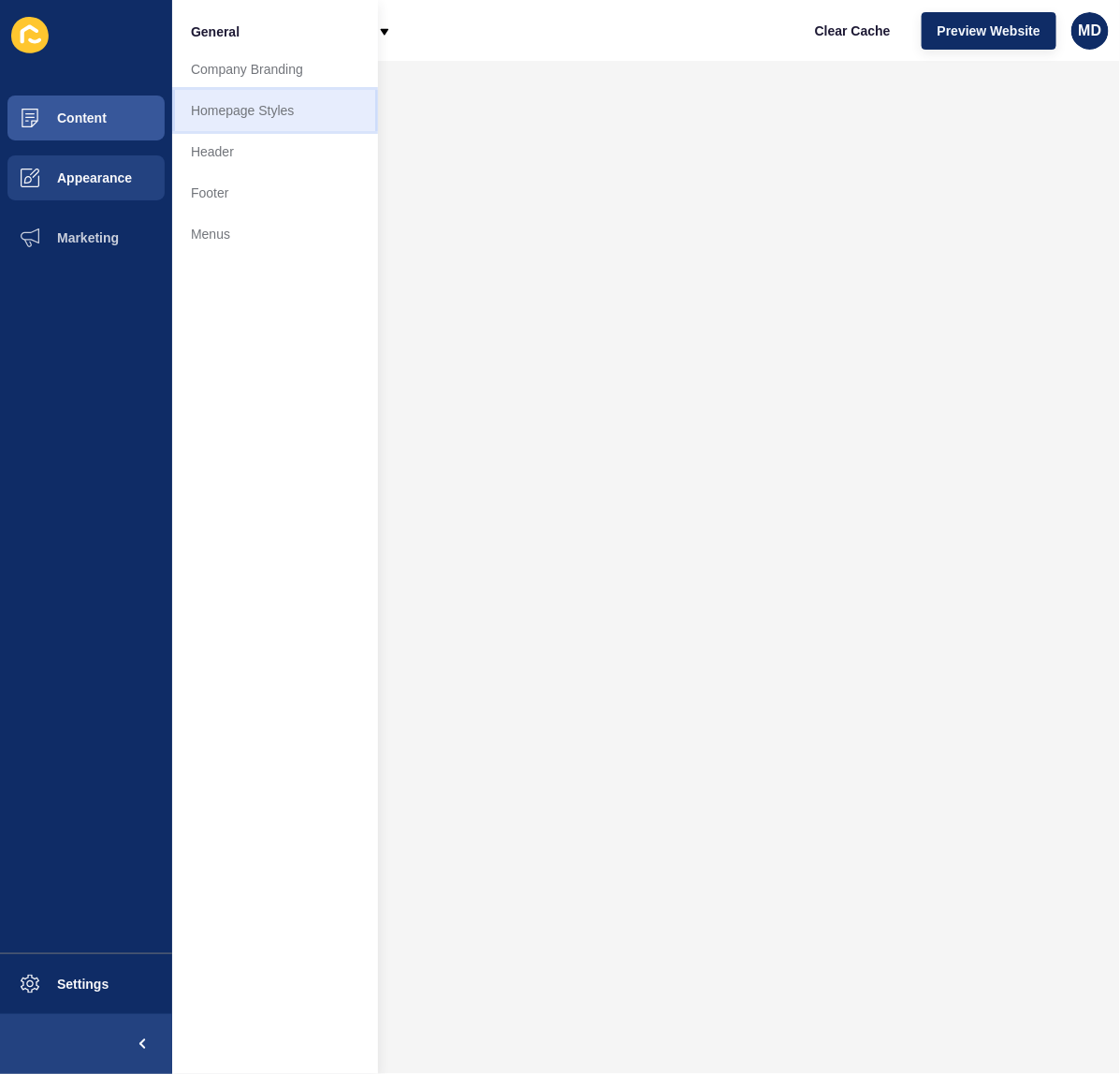
click at [232, 108] on link "Homepage Styles" at bounding box center [275, 110] width 206 height 41
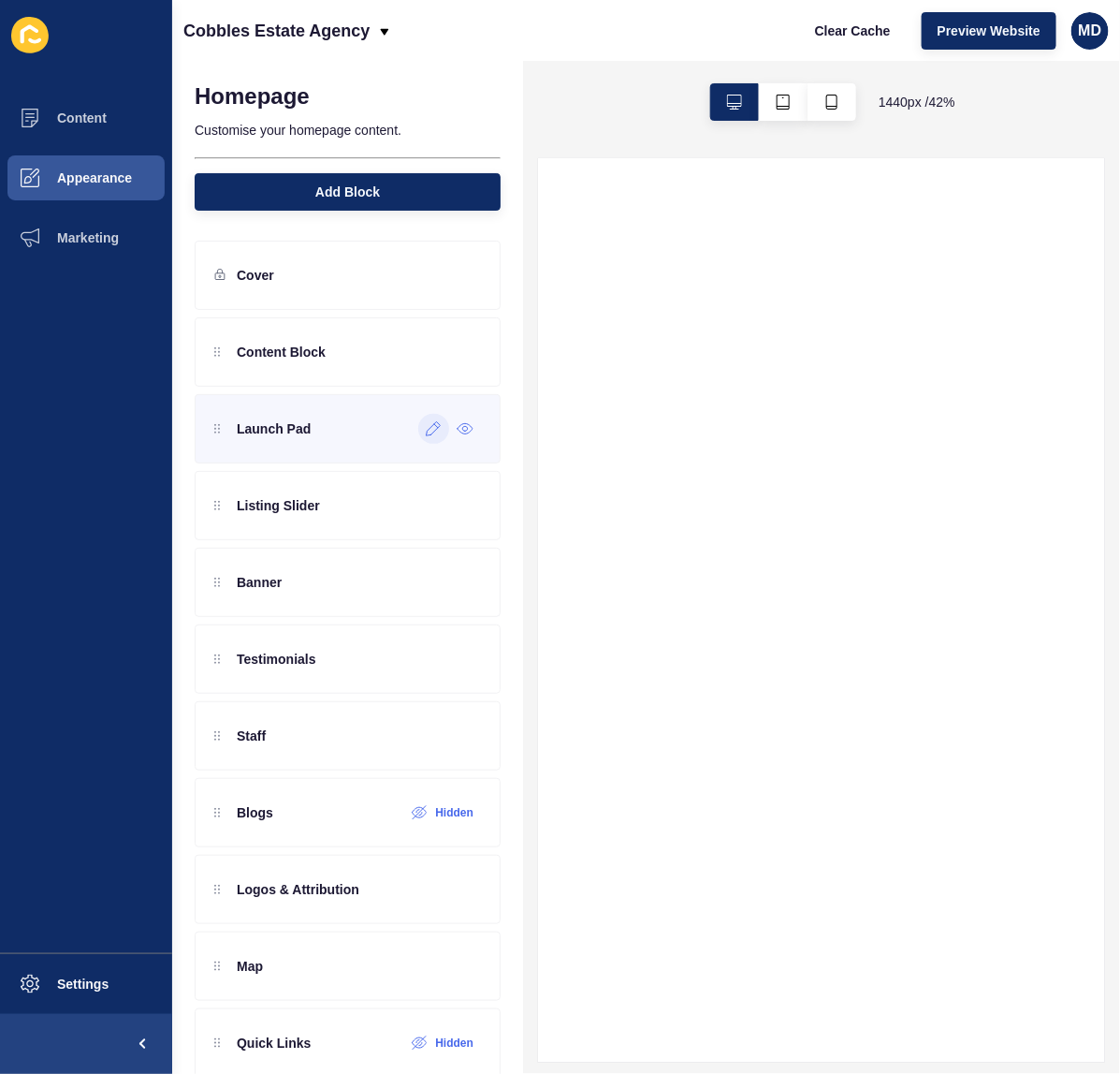
click at [418, 437] on div at bounding box center [433, 429] width 31 height 30
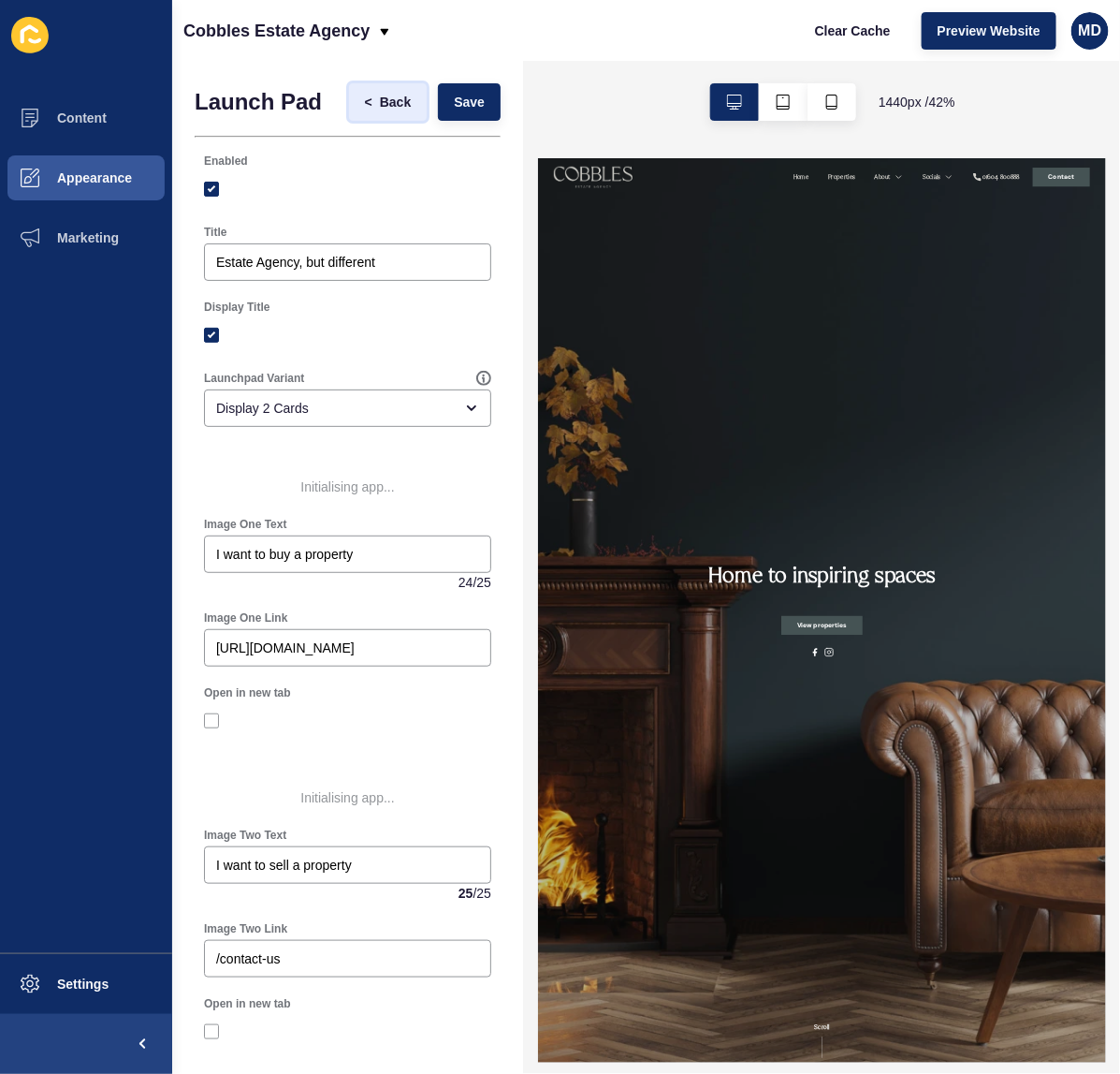
click at [371, 83] on button "< Back" at bounding box center [388, 101] width 79 height 37
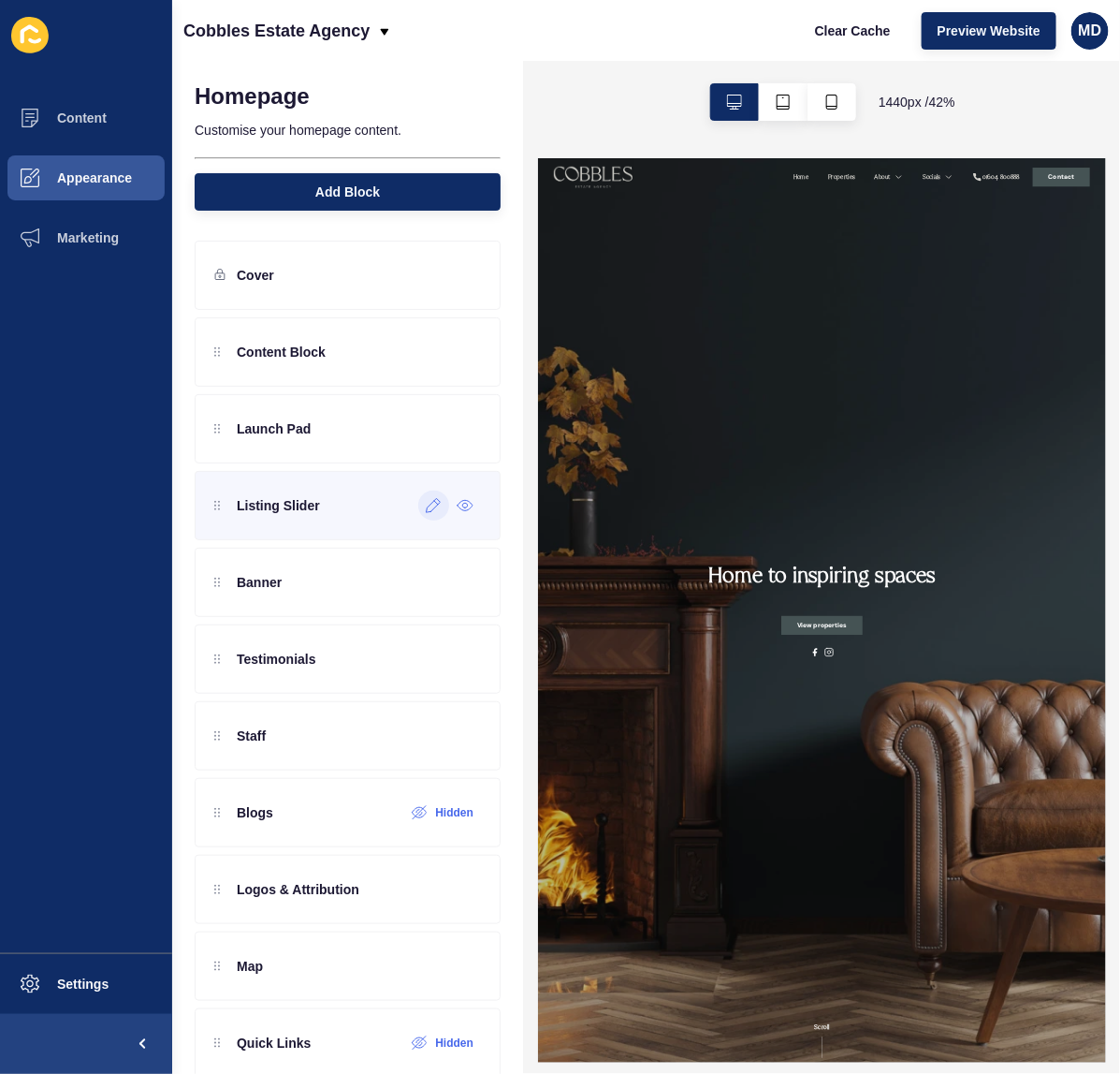
click at [428, 513] on div at bounding box center [433, 505] width 31 height 30
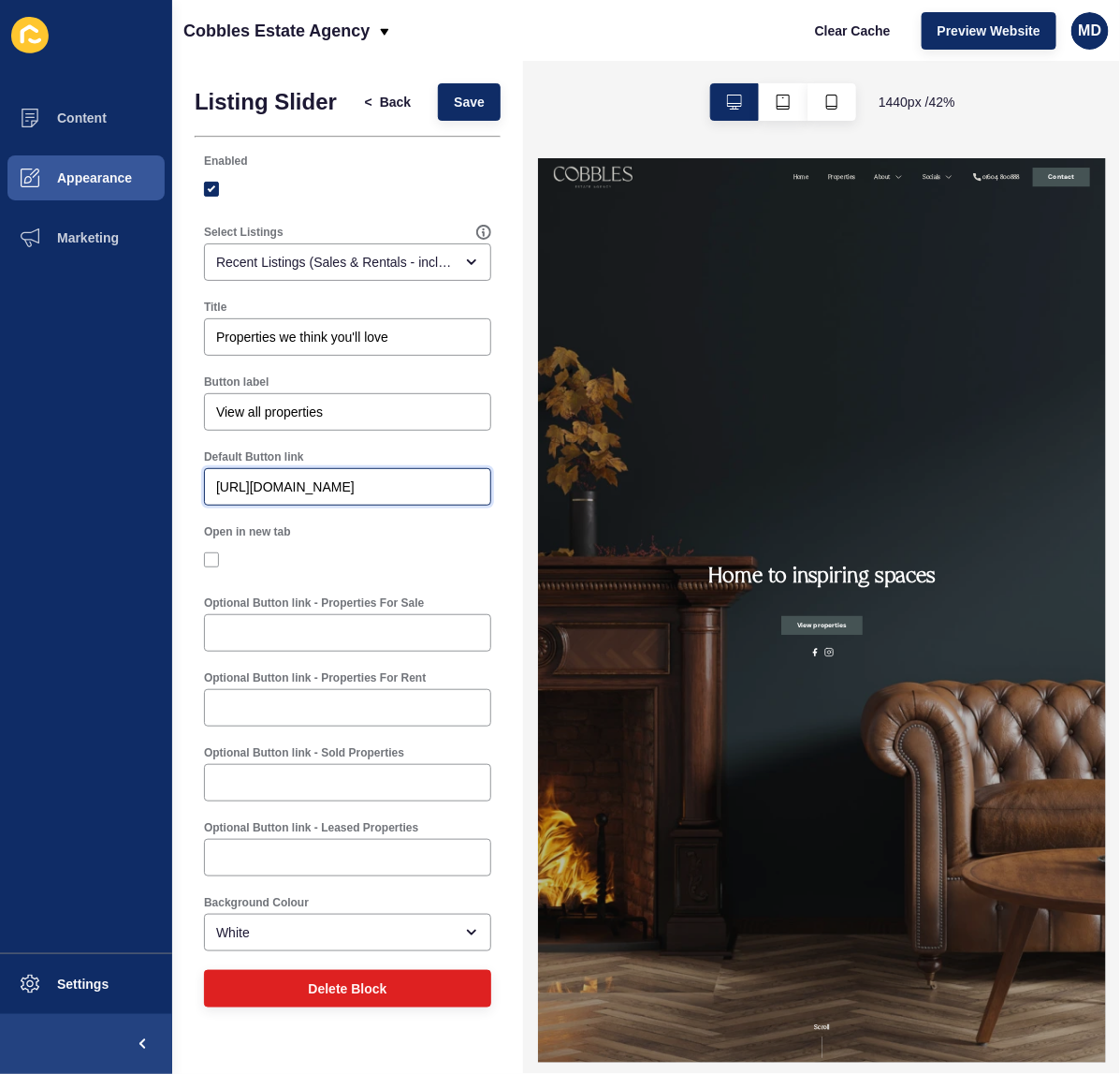
click at [309, 493] on input "https://e84f9560-710a-11f0-a6f9-26bdf9068c0d.sites.eu.siteloft.com/listings?pag…" at bounding box center [347, 486] width 263 height 19
paste input "text"
type input "/listings?page=1&saleOrRental=Sale&rental_period=week&status=all&viewType=galle…"
click at [479, 90] on button "Save" at bounding box center [469, 101] width 63 height 37
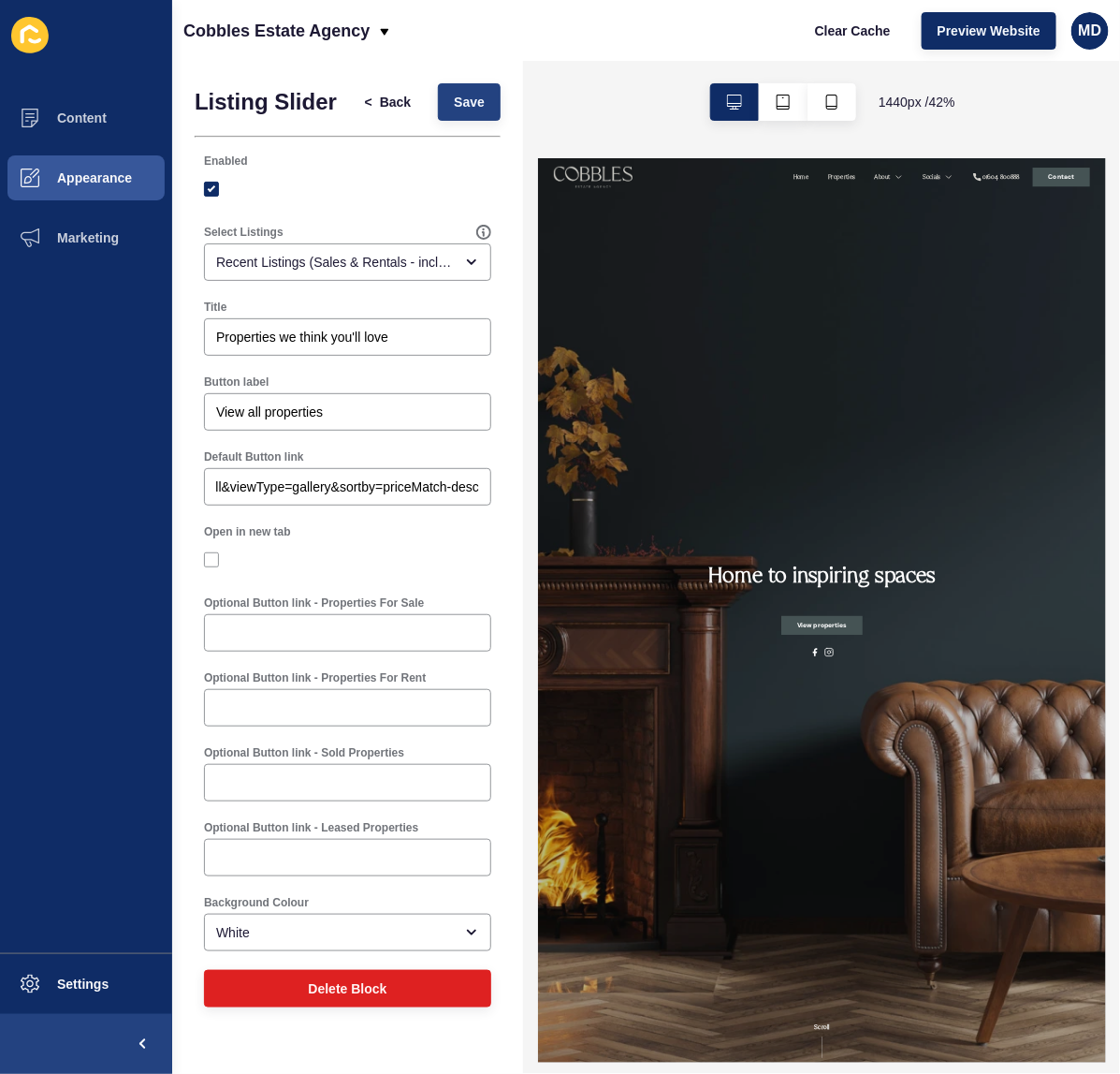
scroll to position [0, 0]
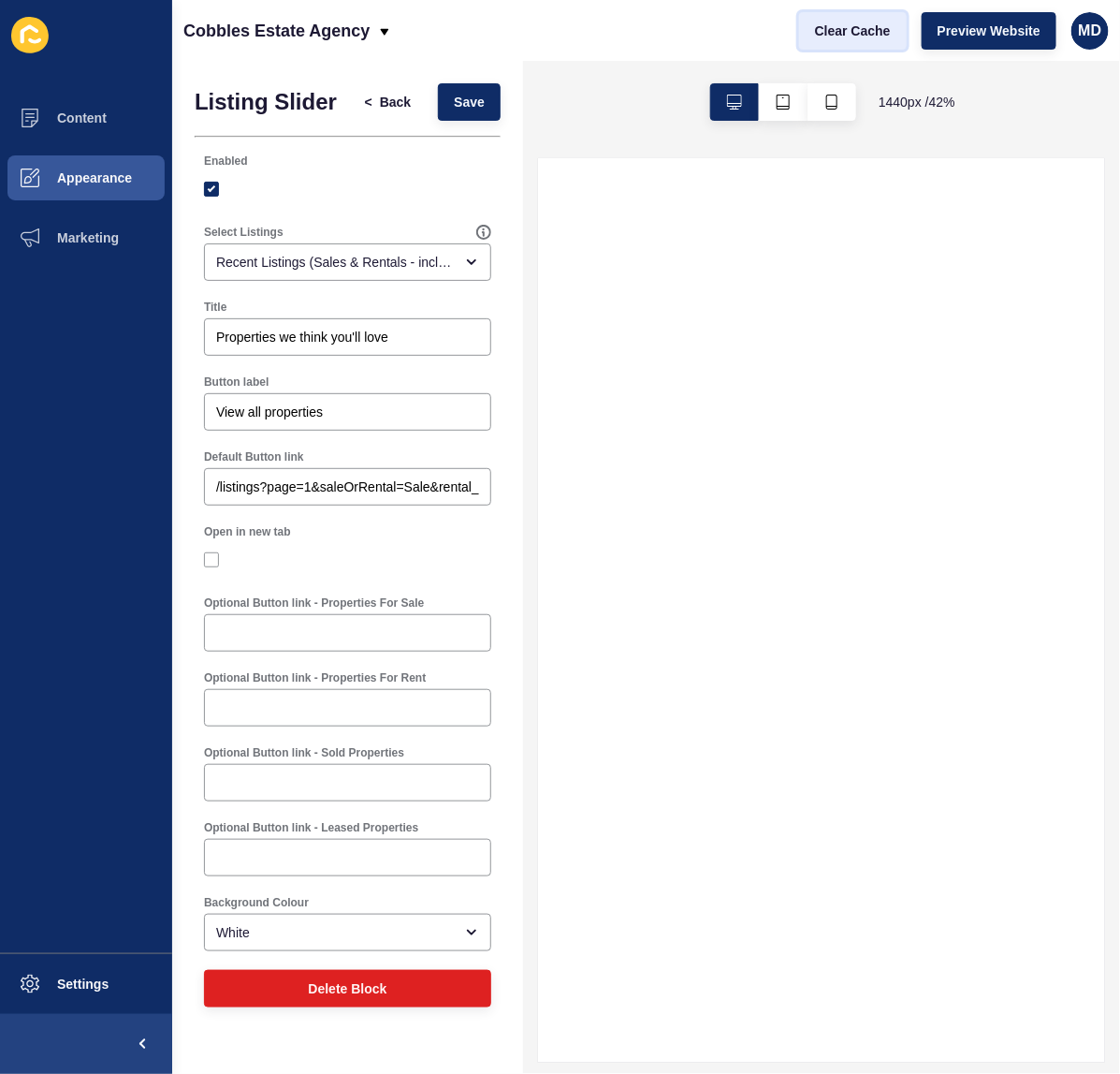
drag, startPoint x: 847, startPoint y: 40, endPoint x: 886, endPoint y: 37, distance: 39.4
click at [847, 39] on button "Clear Cache" at bounding box center [853, 30] width 108 height 37
click at [927, 38] on button "Preview Website" at bounding box center [989, 30] width 135 height 37
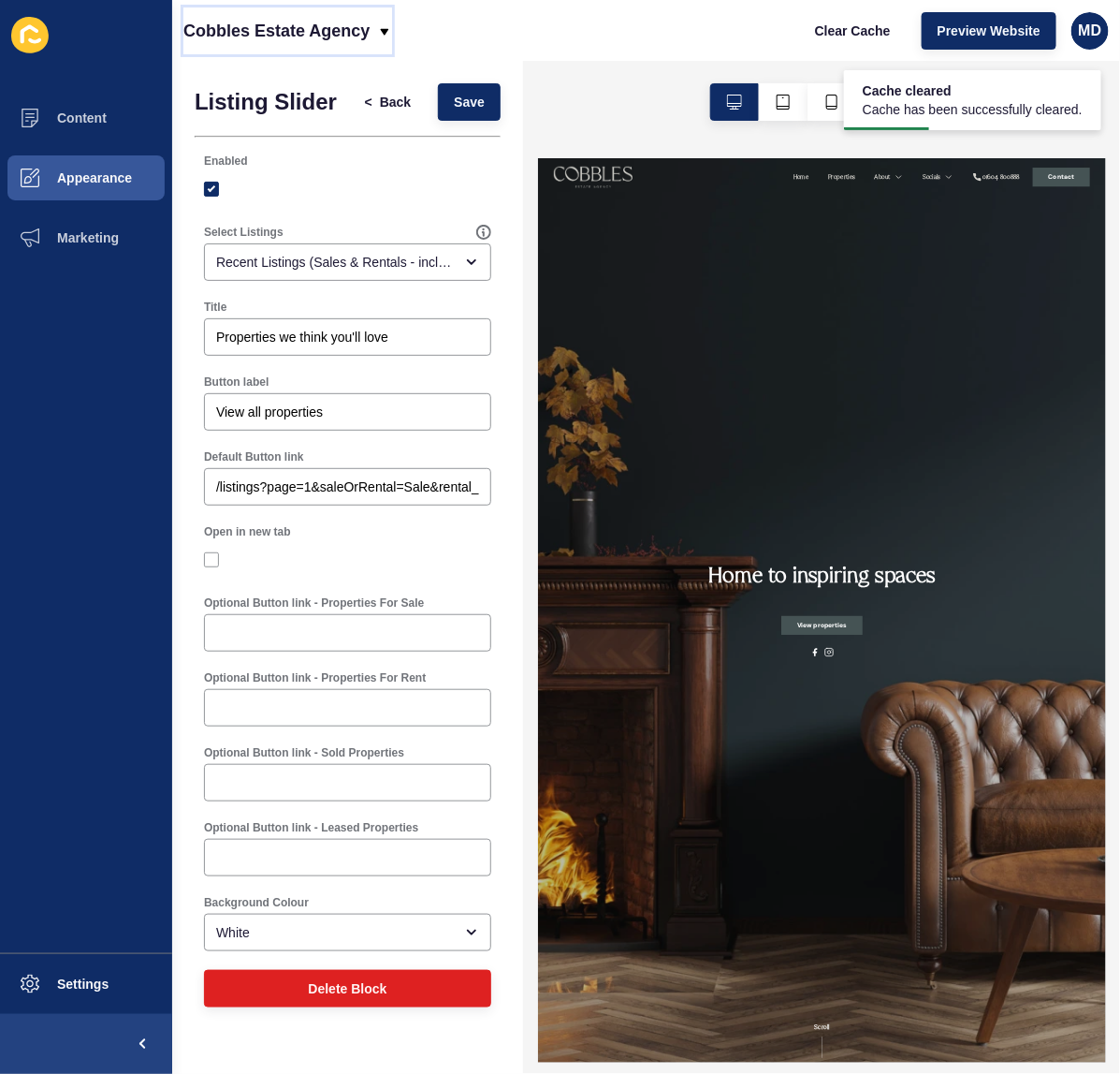
click at [300, 16] on p "Cobbles Estate Agency" at bounding box center [276, 30] width 186 height 47
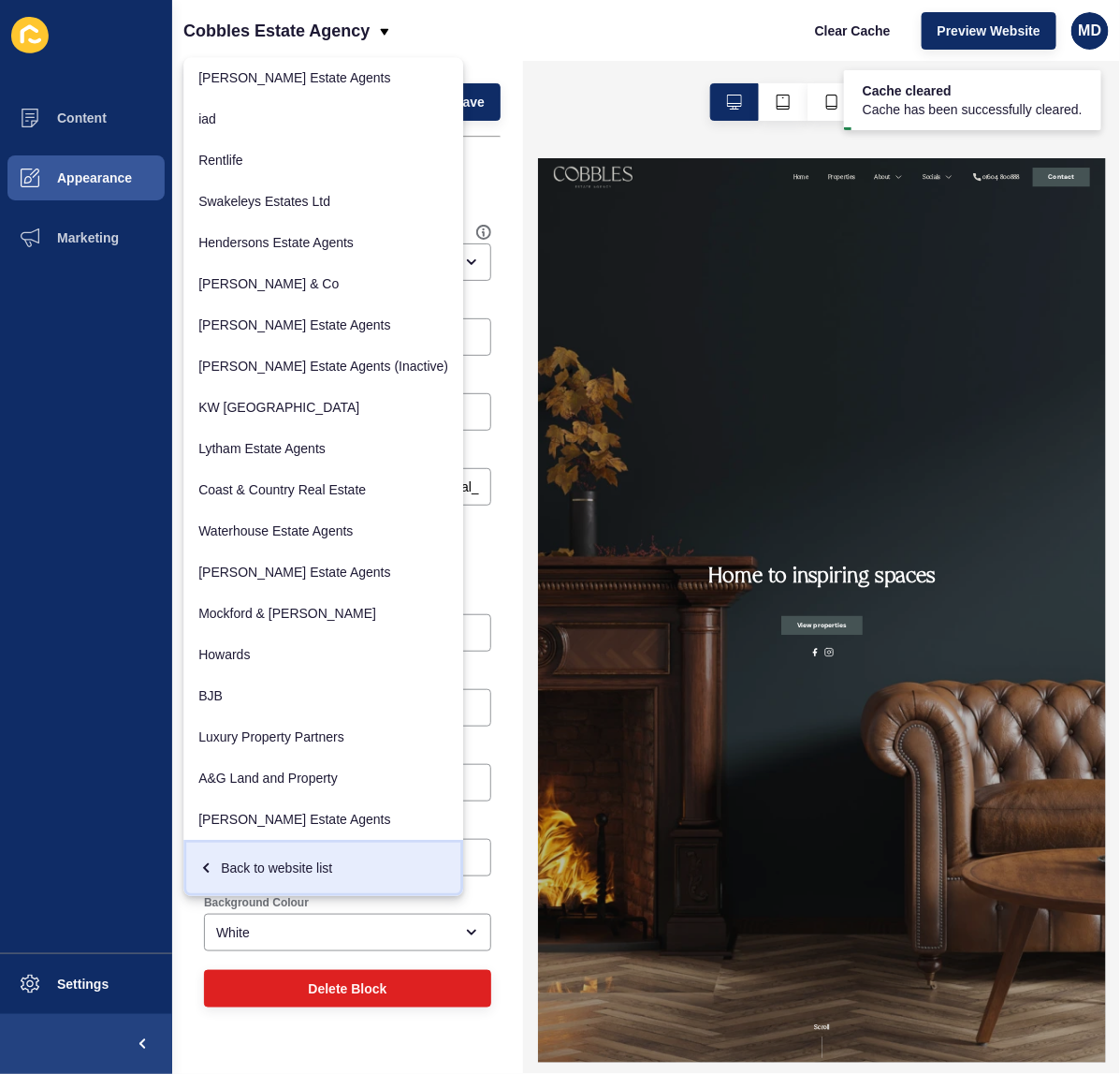
click at [229, 873] on div "Back to website list" at bounding box center [323, 868] width 250 height 34
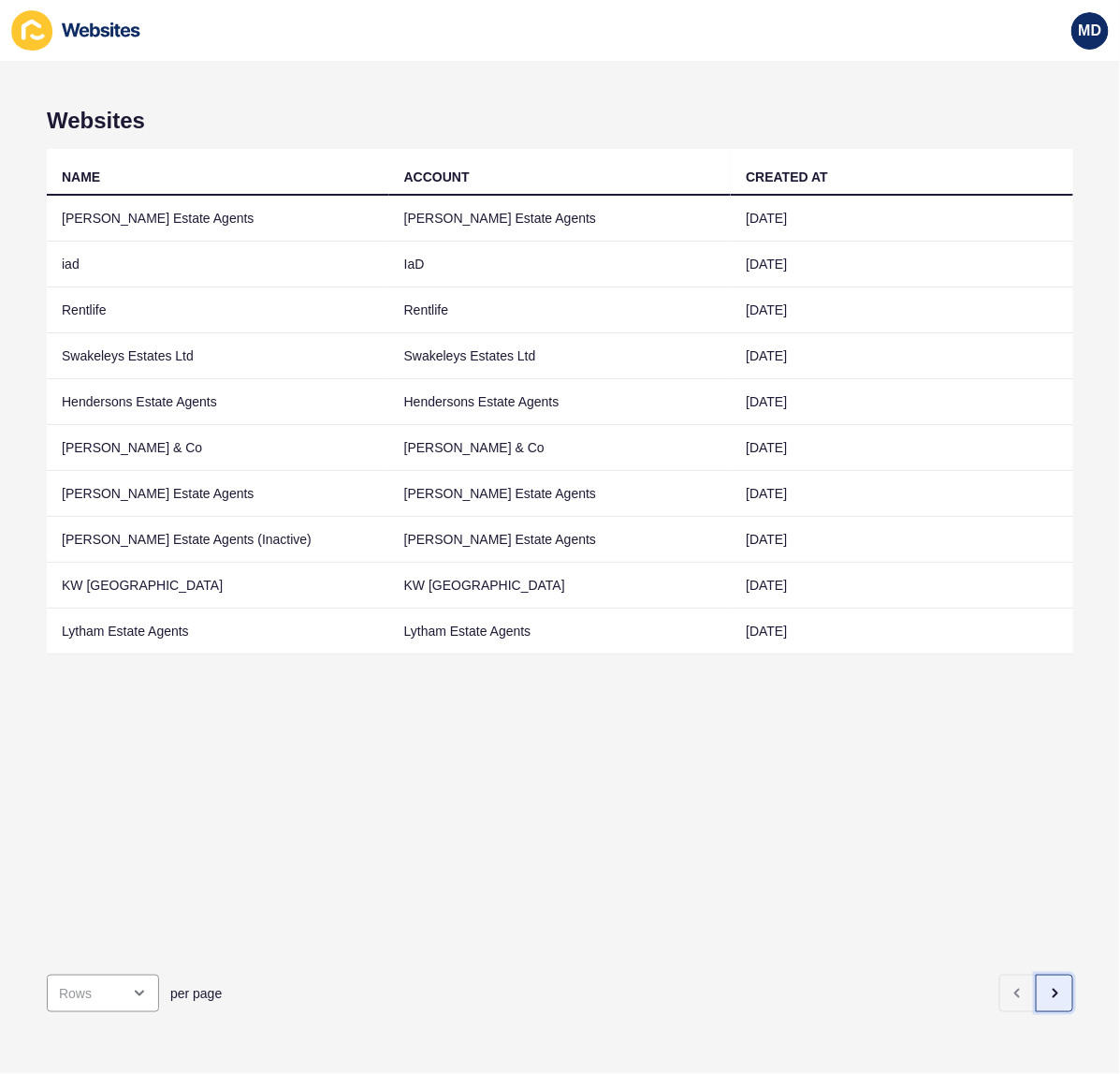
click at [1047, 986] on icon "button" at bounding box center [1054, 993] width 15 height 15
